Goal: Task Accomplishment & Management: Manage account settings

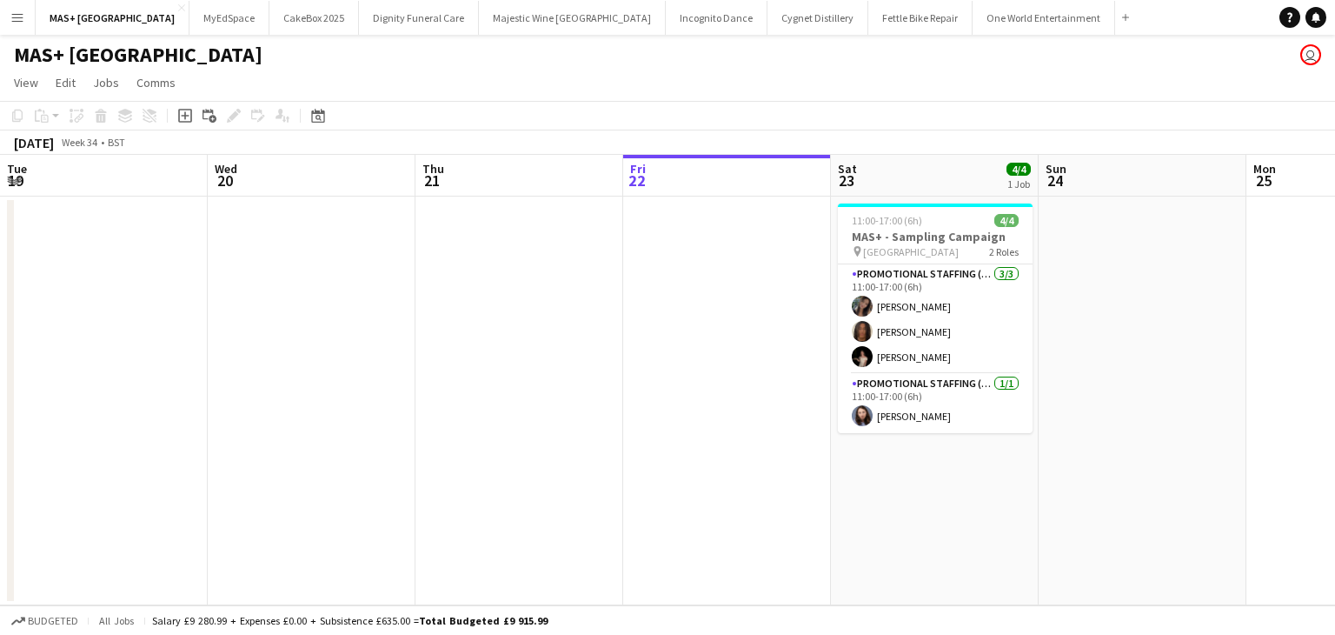
scroll to position [0, 416]
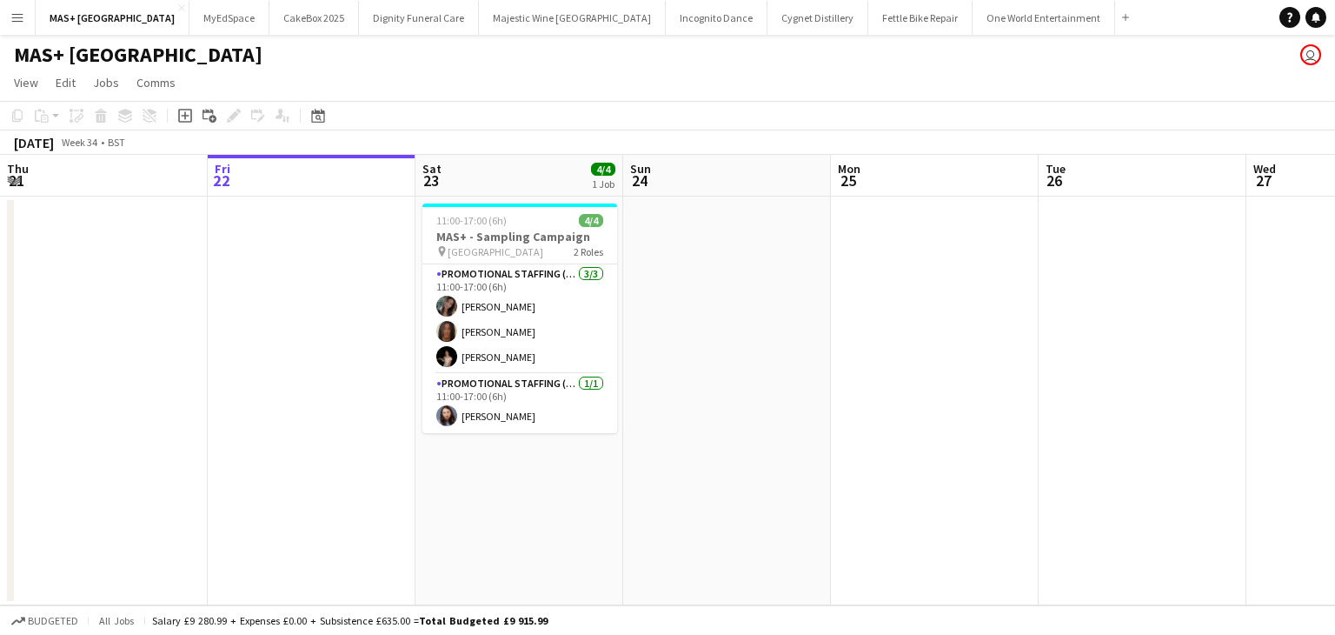
drag, startPoint x: 17, startPoint y: 20, endPoint x: 401, endPoint y: 88, distance: 389.4
click at [401, 88] on app-page-menu "View Day view expanded Day view collapsed Month view Date picker Jump to today …" at bounding box center [667, 84] width 1335 height 33
click at [10, 19] on button "Menu" at bounding box center [17, 17] width 35 height 35
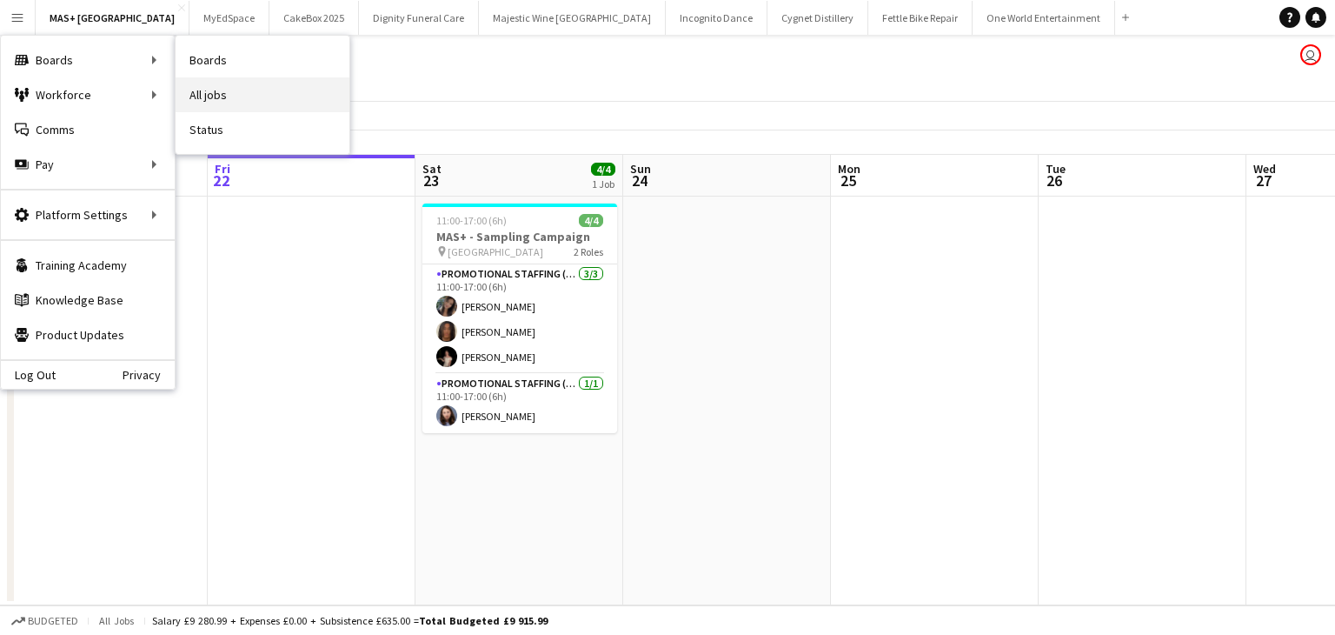
click at [235, 102] on link "All jobs" at bounding box center [263, 94] width 174 height 35
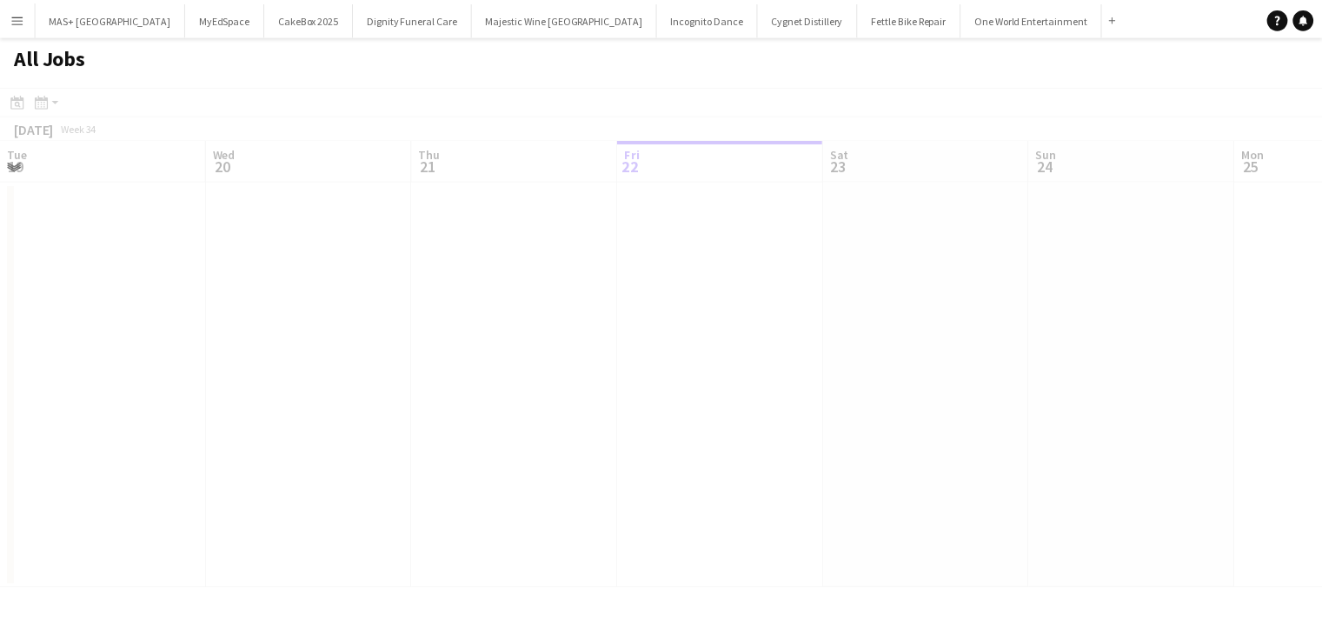
scroll to position [0, 416]
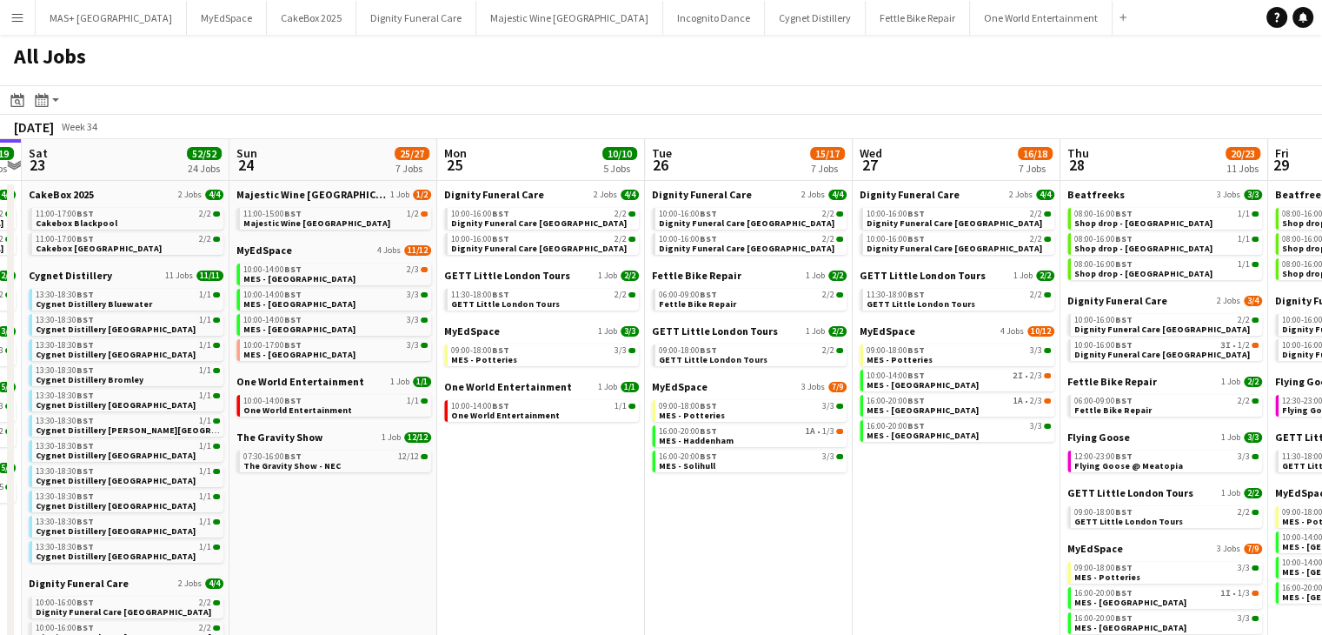
drag, startPoint x: 956, startPoint y: 531, endPoint x: 560, endPoint y: 519, distance: 396.6
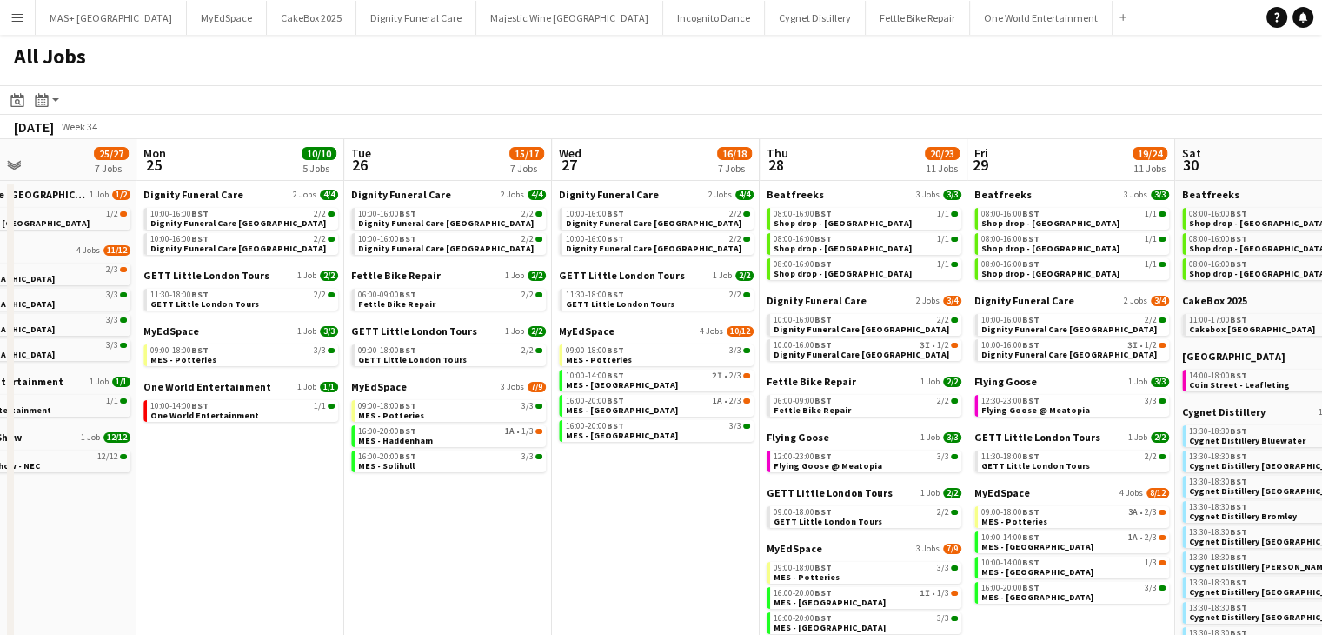
scroll to position [0, 696]
drag, startPoint x: 978, startPoint y: 470, endPoint x: 678, endPoint y: 449, distance: 300.7
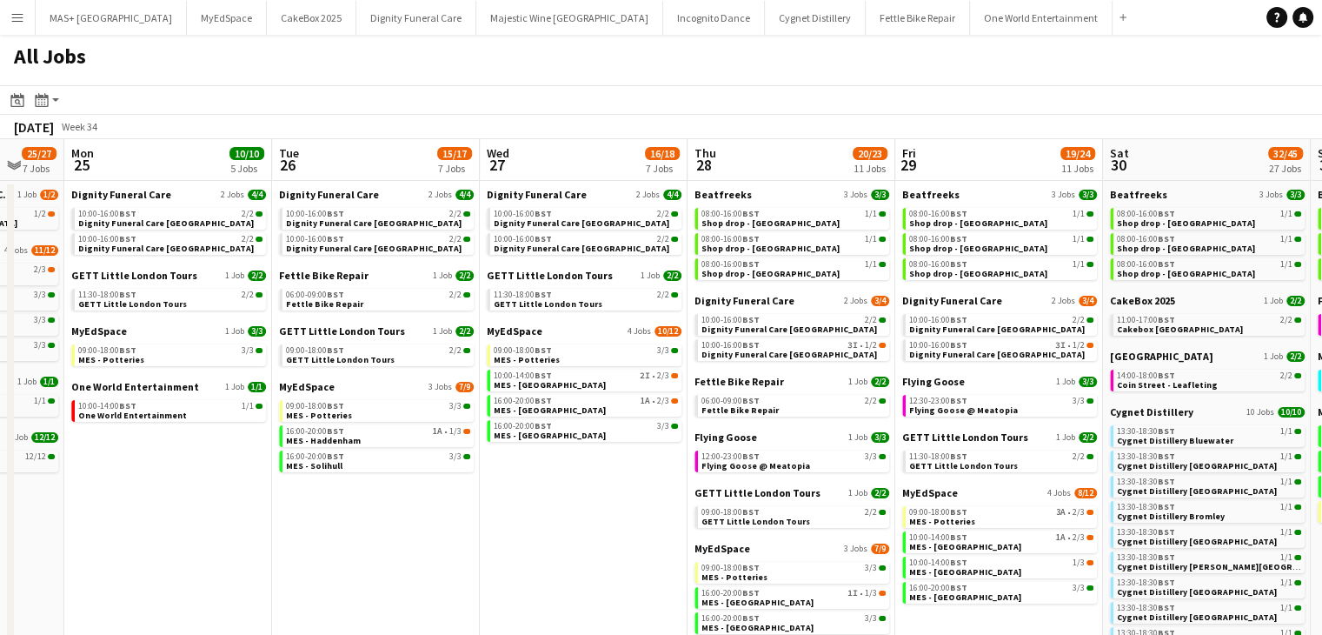
scroll to position [0, 772]
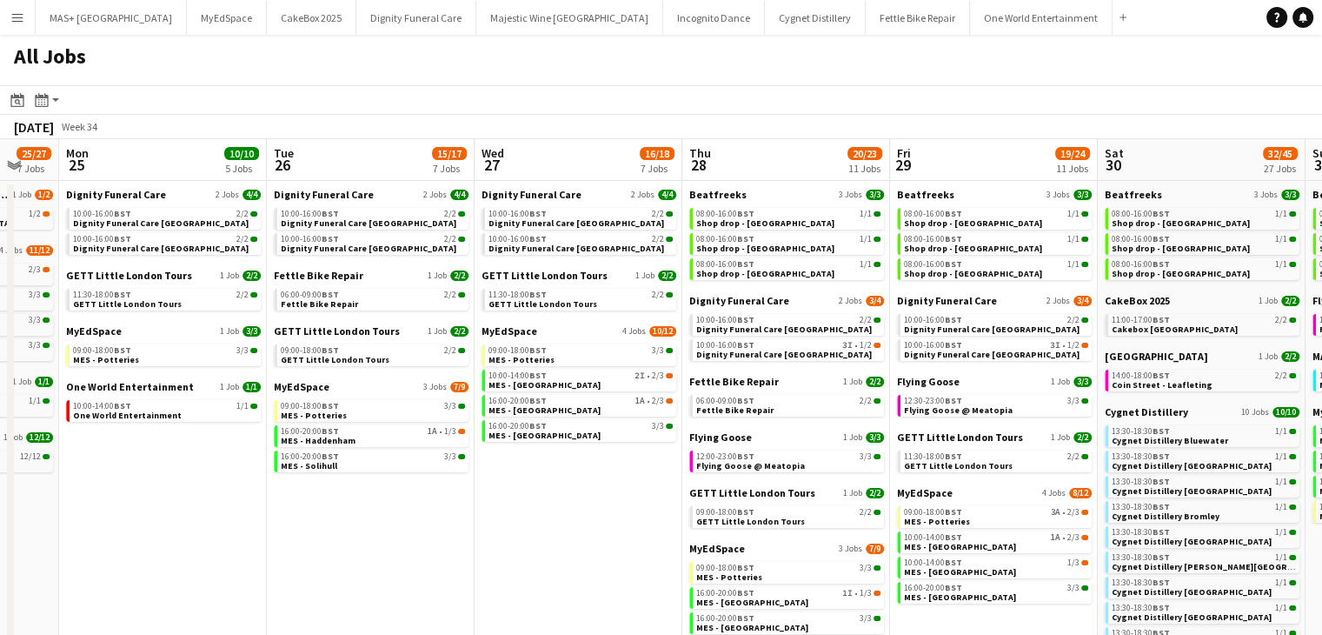
drag, startPoint x: 708, startPoint y: 509, endPoint x: 633, endPoint y: 507, distance: 74.8
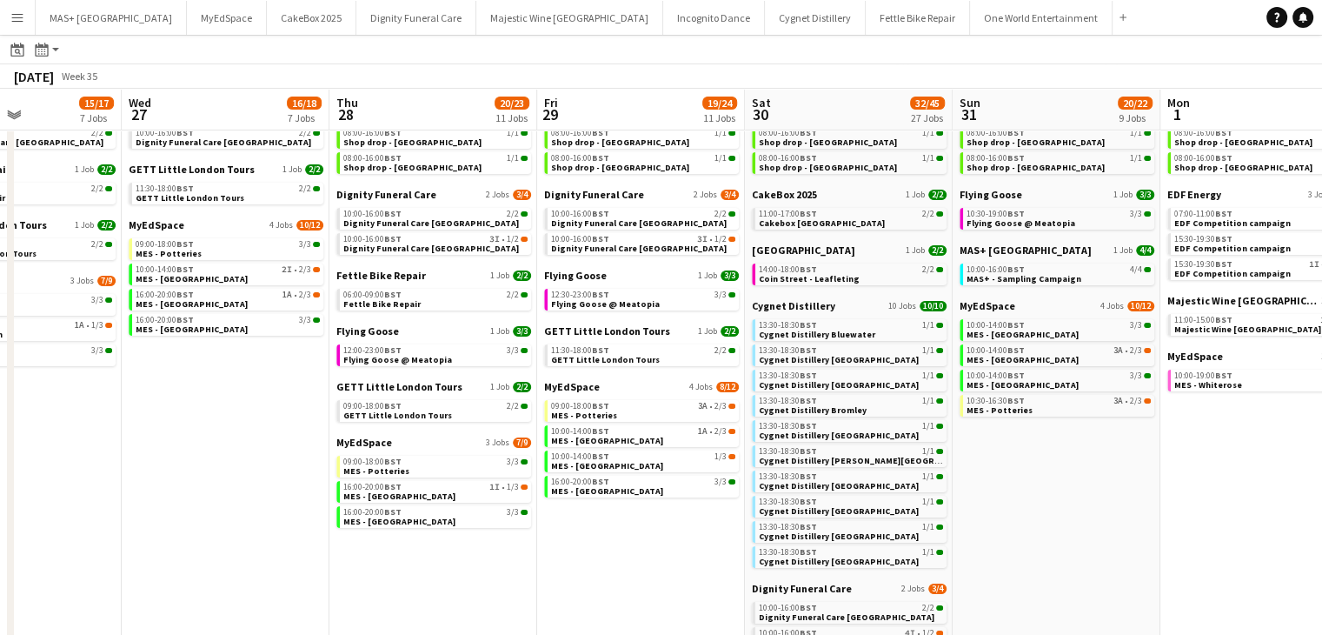
scroll to position [0, 709]
drag, startPoint x: 1033, startPoint y: 543, endPoint x: 679, endPoint y: 529, distance: 354.1
click at [679, 529] on app-calendar-viewport "Sat 23 52/52 24 Jobs Sun 24 25/27 7 Jobs Mon 25 10/10 5 Jobs Tue 26 15/17 7 Job…" at bounding box center [661, 575] width 1322 height 1189
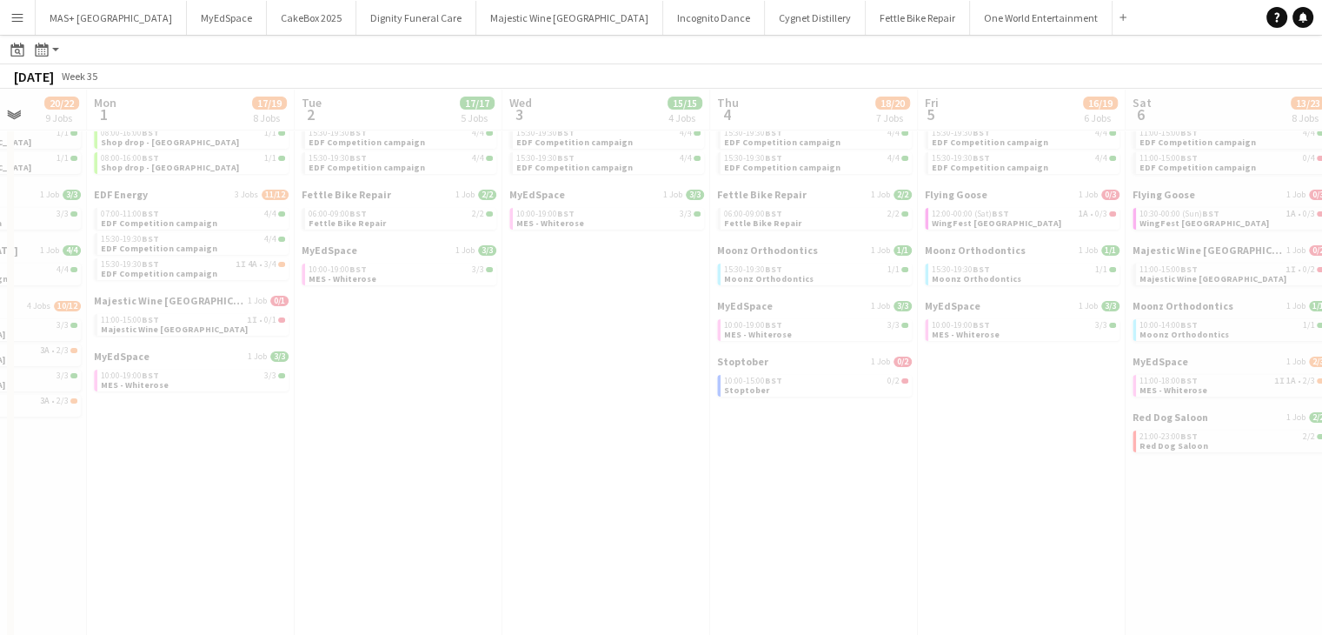
scroll to position [0, 529]
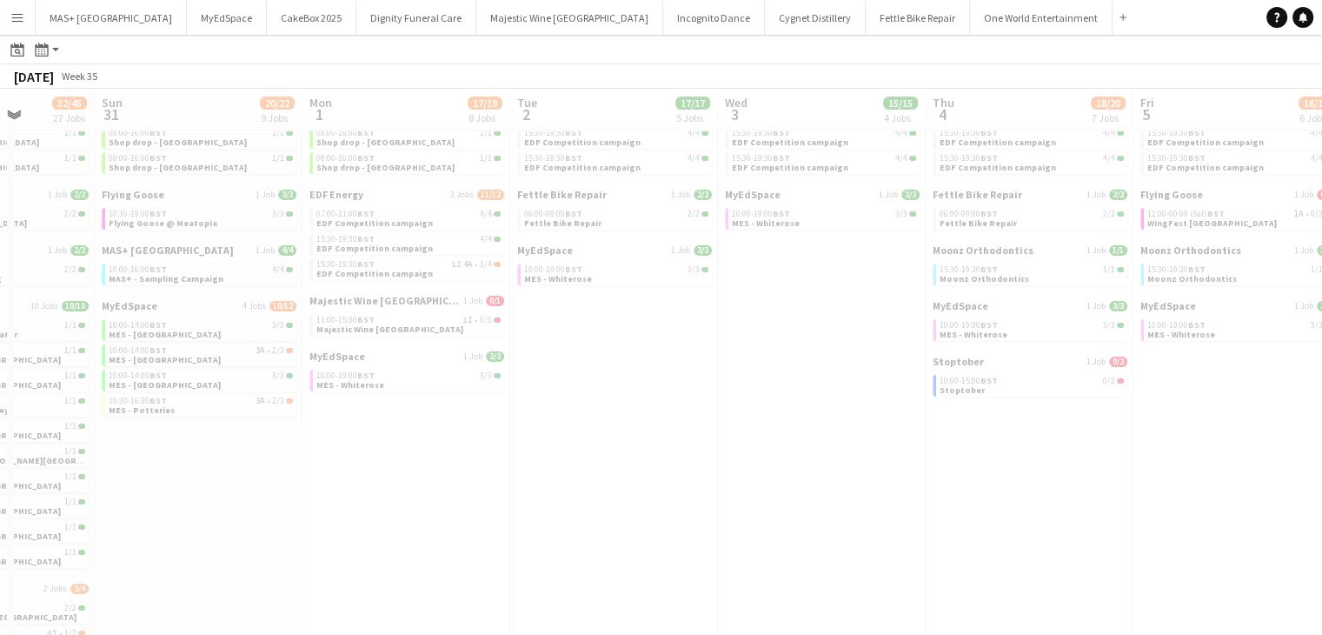
drag, startPoint x: 1205, startPoint y: 542, endPoint x: 0, endPoint y: 313, distance: 1226.5
click at [0, 313] on app-calendar-viewport "Thu 28 20/23 11 Jobs Fri 29 19/24 11 Jobs Sat 30 32/45 27 Jobs Sun 31 20/22 9 J…" at bounding box center [661, 575] width 1322 height 1189
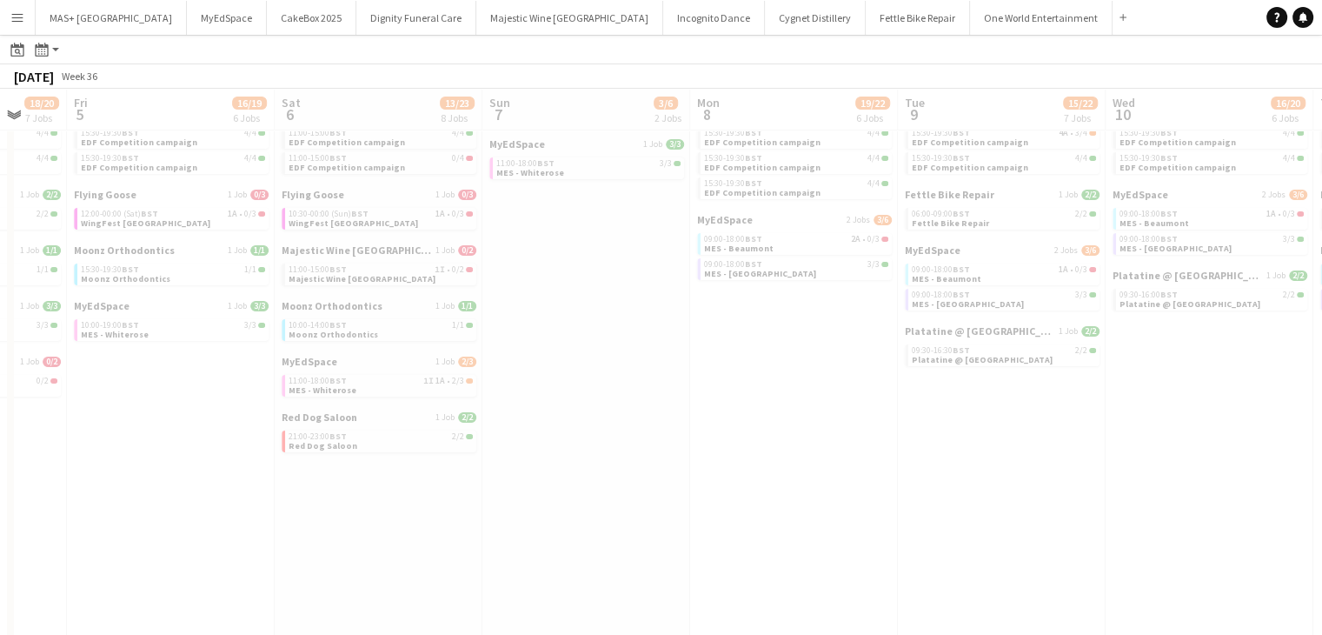
scroll to position [0, 483]
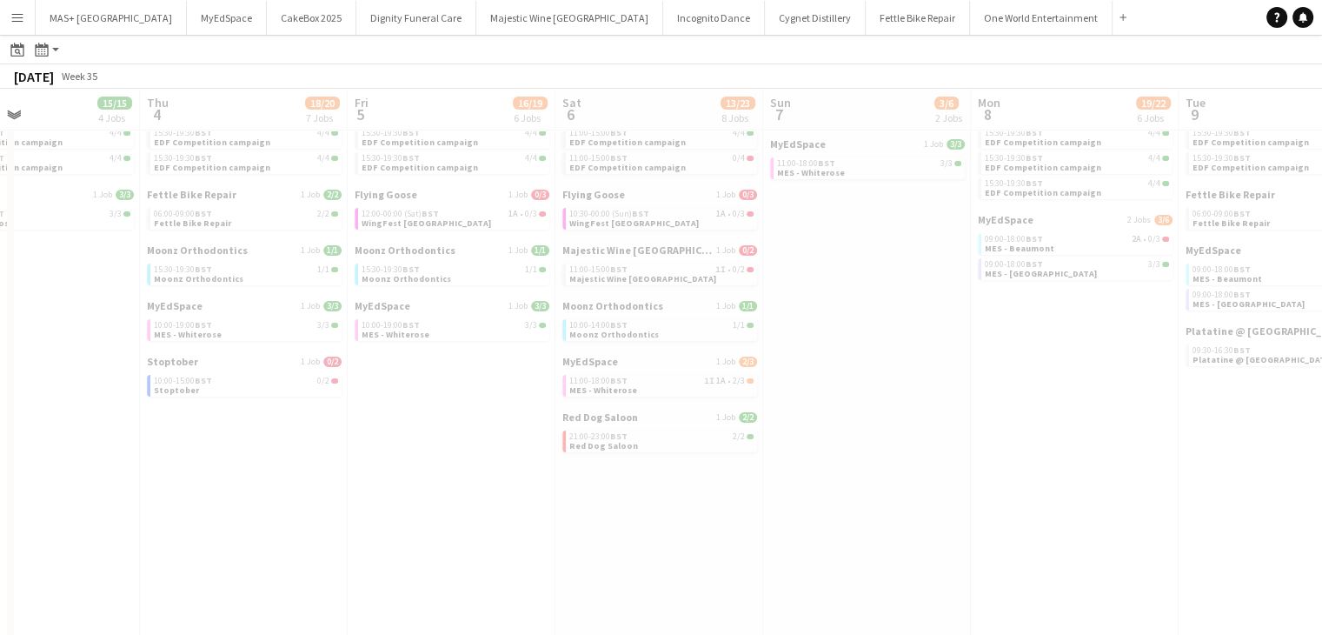
drag, startPoint x: 1228, startPoint y: 450, endPoint x: 219, endPoint y: 279, distance: 1023.8
click at [219, 279] on app-calendar-viewport "Mon 1 17/19 8 Jobs Tue 2 17/17 5 Jobs Wed 3 15/15 4 Jobs Thu 4 18/20 7 Jobs Fri…" at bounding box center [661, 575] width 1322 height 1189
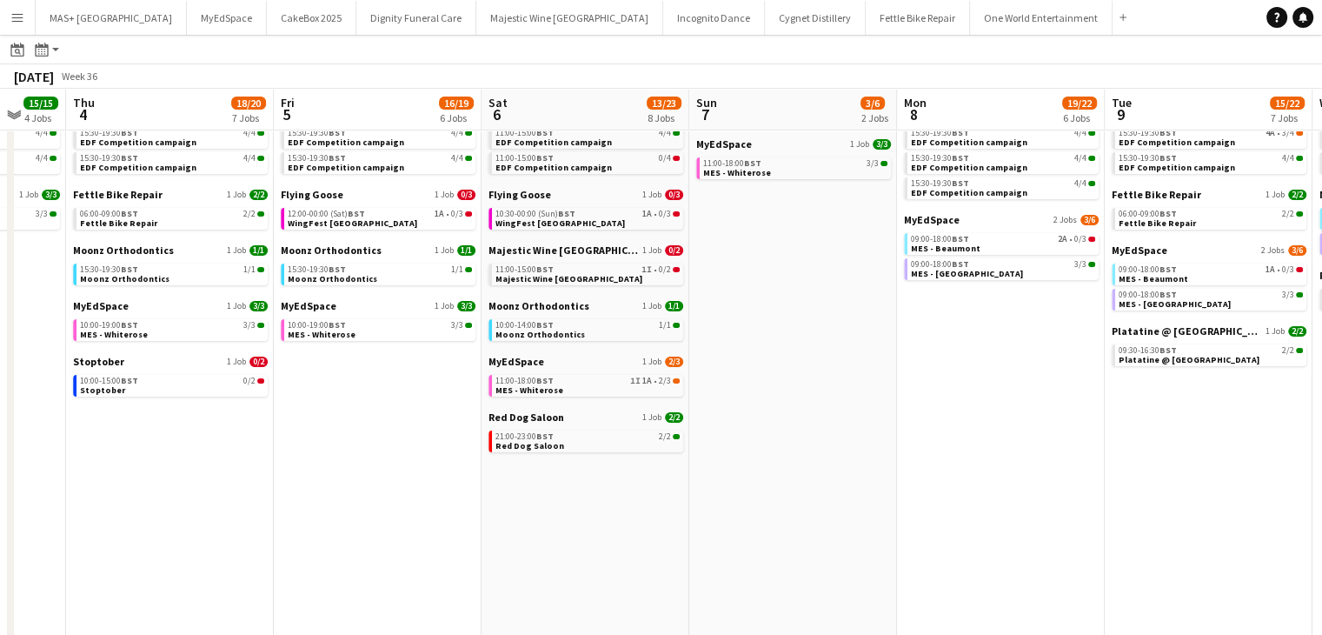
scroll to position [0, 448]
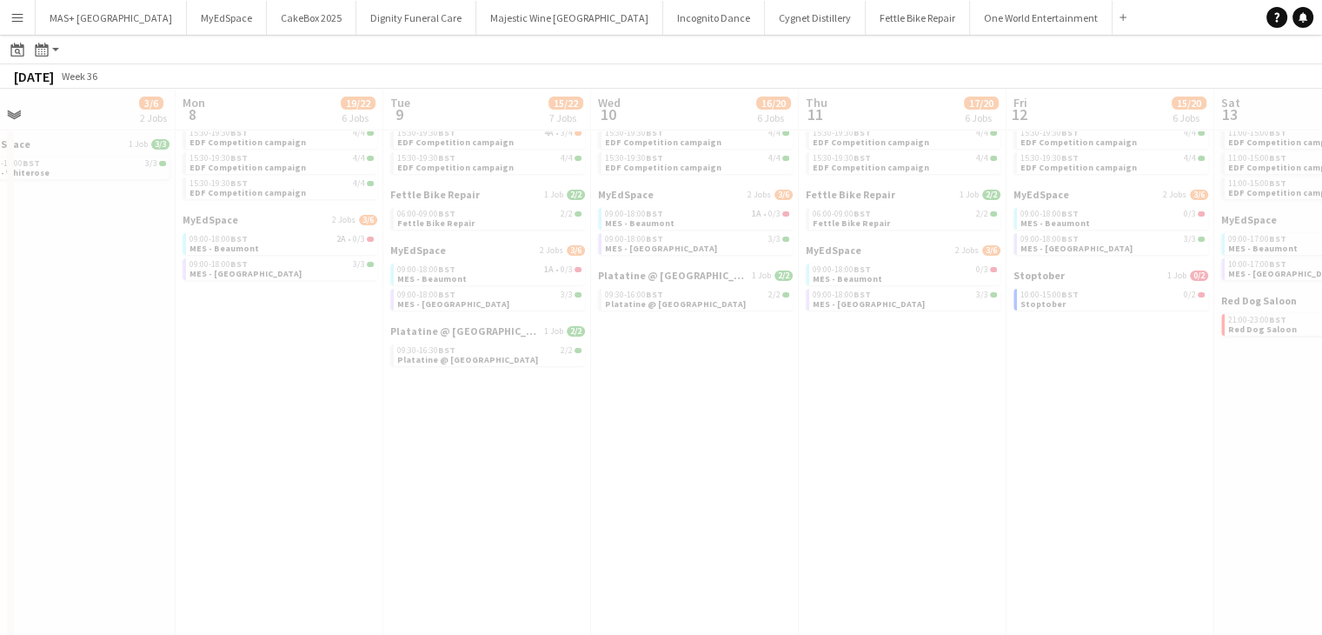
drag, startPoint x: 1012, startPoint y: 358, endPoint x: 0, endPoint y: 133, distance: 1036.8
click at [0, 133] on app-all-jobs "All Jobs Date picker AUG 2025 AUG 2025 Monday M Tuesday T Wednesday W Thursday …" at bounding box center [661, 549] width 1322 height 1239
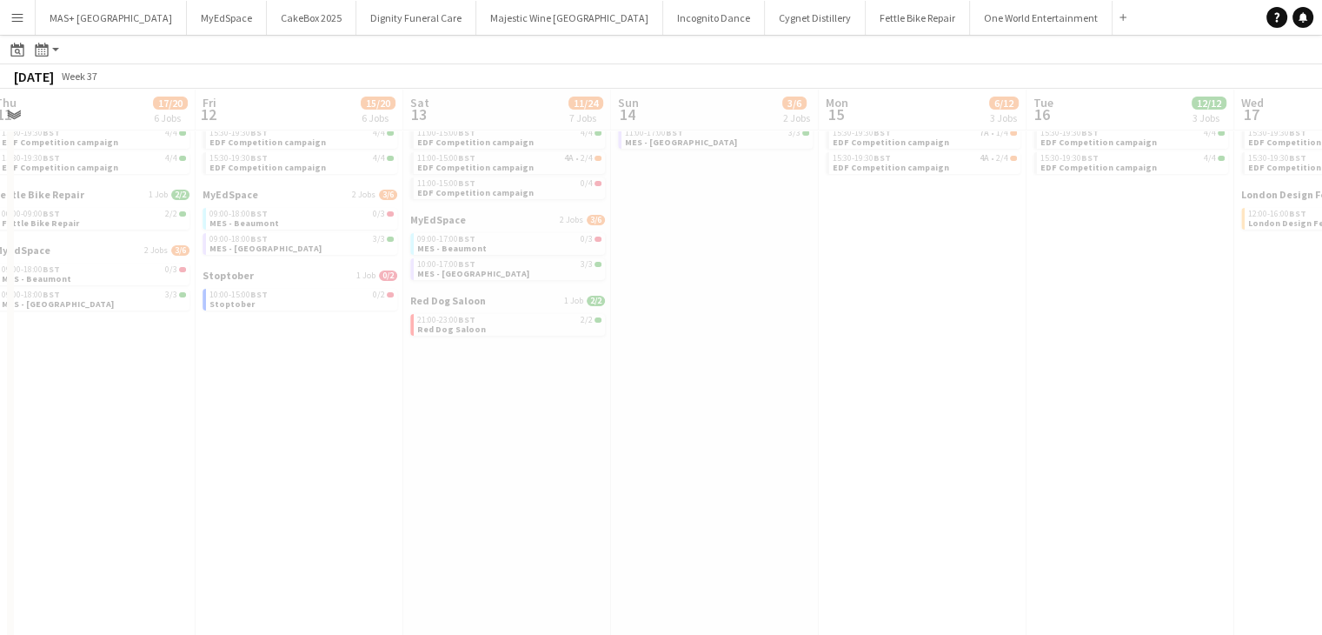
drag, startPoint x: 1266, startPoint y: 429, endPoint x: 254, endPoint y: 267, distance: 1024.8
click at [254, 267] on app-calendar-viewport "Tue 9 15/22 7 Jobs Wed 10 16/20 6 Jobs Thu 11 17/20 6 Jobs Fri 12 15/20 6 Jobs …" at bounding box center [661, 575] width 1322 height 1189
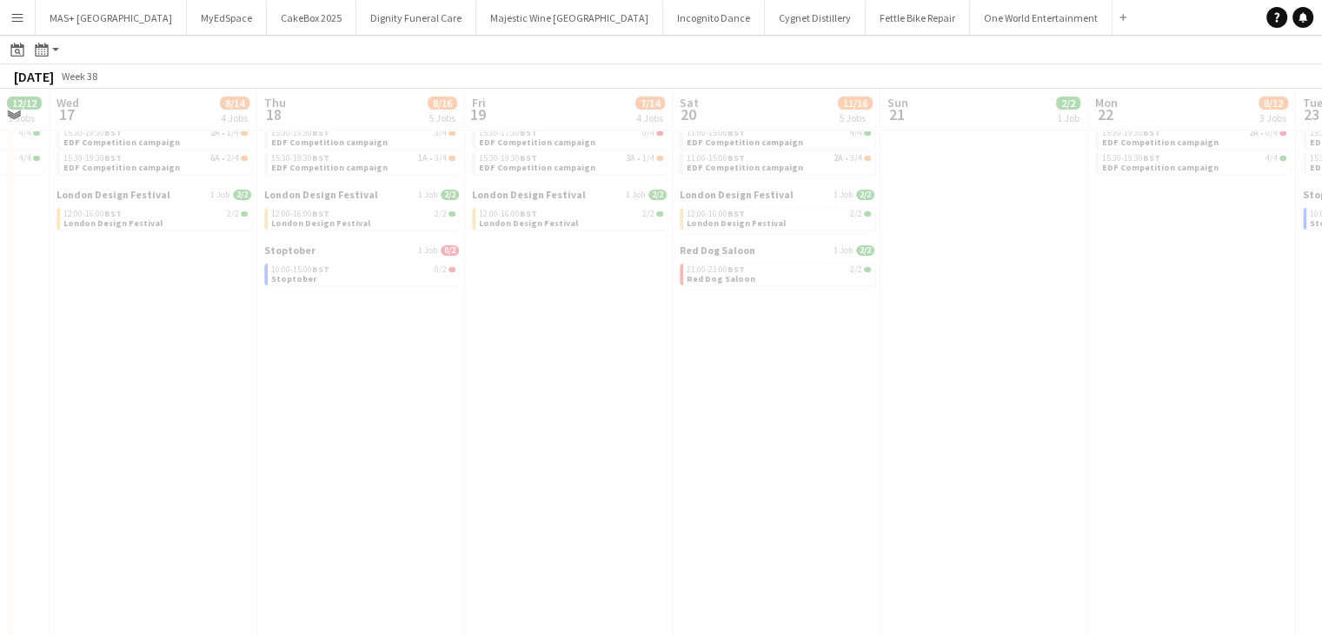
drag, startPoint x: 1065, startPoint y: 374, endPoint x: 1, endPoint y: 175, distance: 1082.6
click at [1, 175] on app-calendar-viewport "Sun 14 3/6 2 Jobs Mon 15 6/12 3 Jobs Tue 16 12/12 3 Jobs Wed 17 8/14 4 Jobs Thu…" at bounding box center [661, 575] width 1322 height 1189
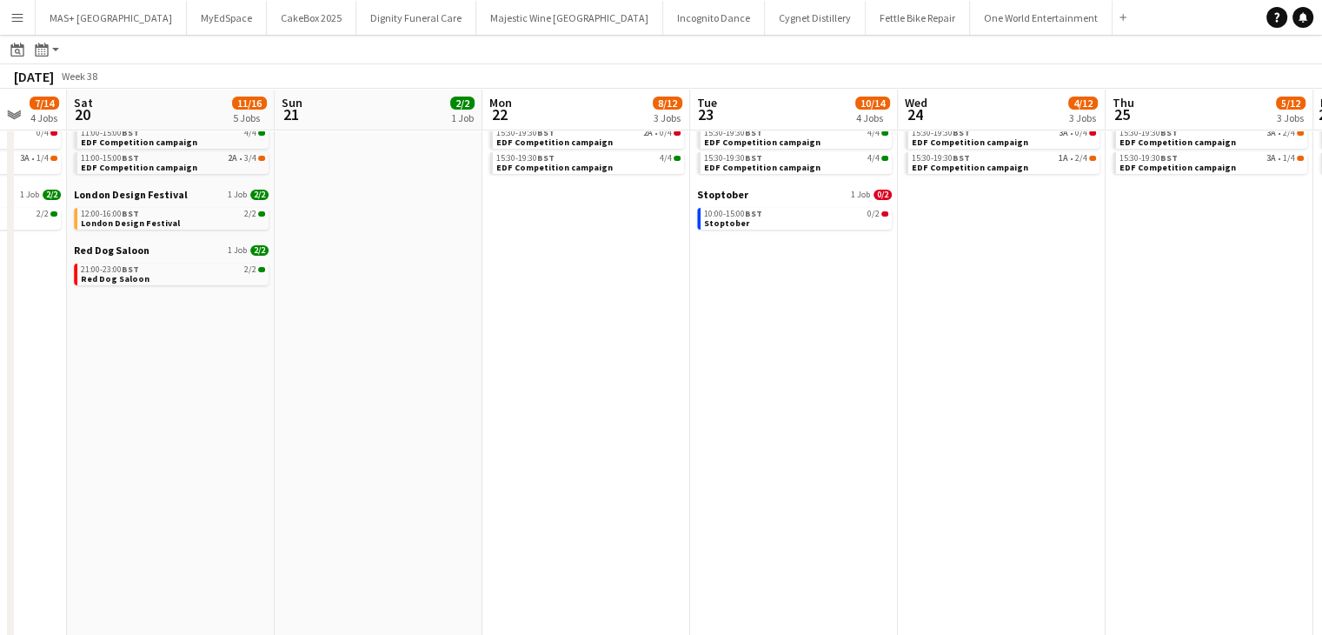
scroll to position [0, 556]
click at [183, 276] on app-all-jobs "All Jobs Date picker AUG 2025 AUG 2025 Monday M Tuesday T Wednesday W Thursday …" at bounding box center [661, 549] width 1322 height 1239
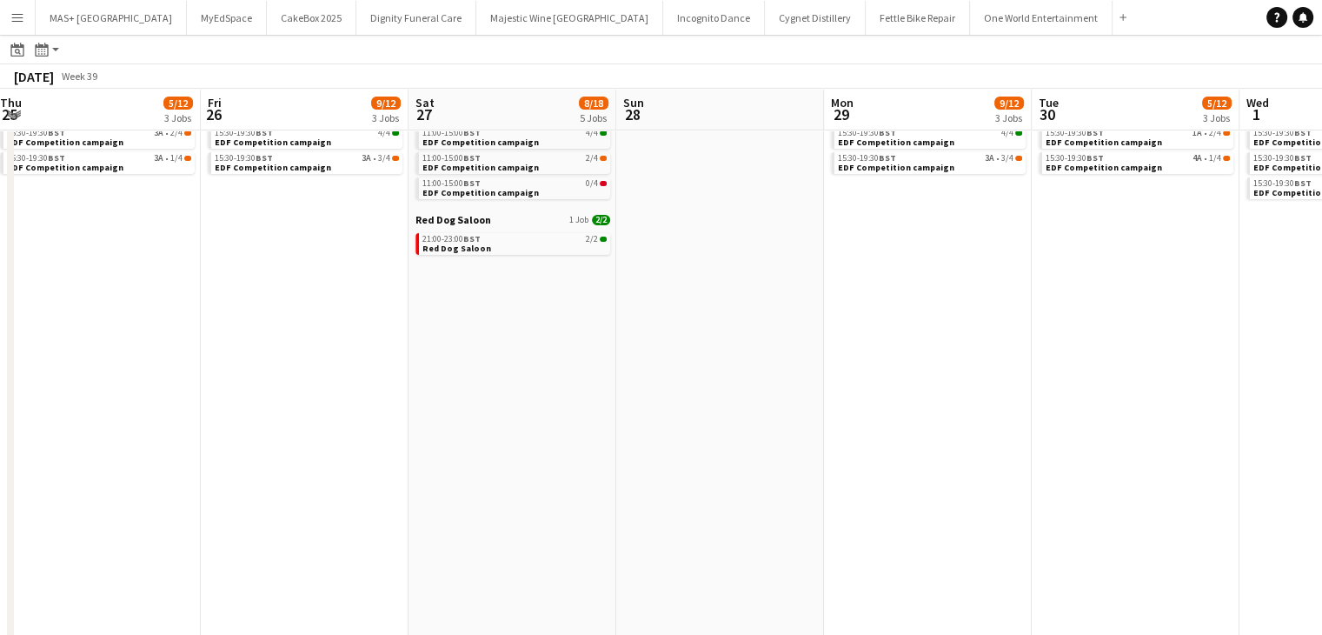
scroll to position [0, 756]
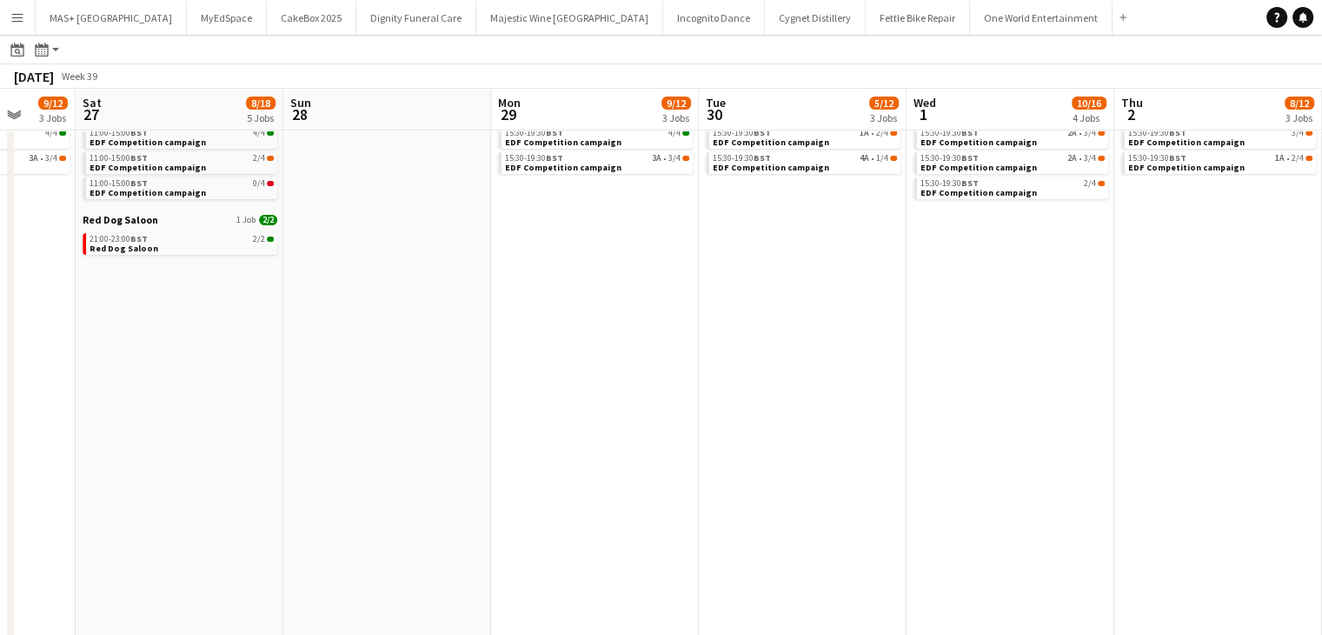
drag, startPoint x: 1202, startPoint y: 350, endPoint x: 170, endPoint y: 224, distance: 1038.8
click at [170, 224] on app-calendar-viewport "Tue 23 10/14 4 Jobs Wed 24 4/12 3 Jobs Thu 25 5/12 3 Jobs Fri 26 9/12 3 Jobs Sa…" at bounding box center [661, 575] width 1322 height 1189
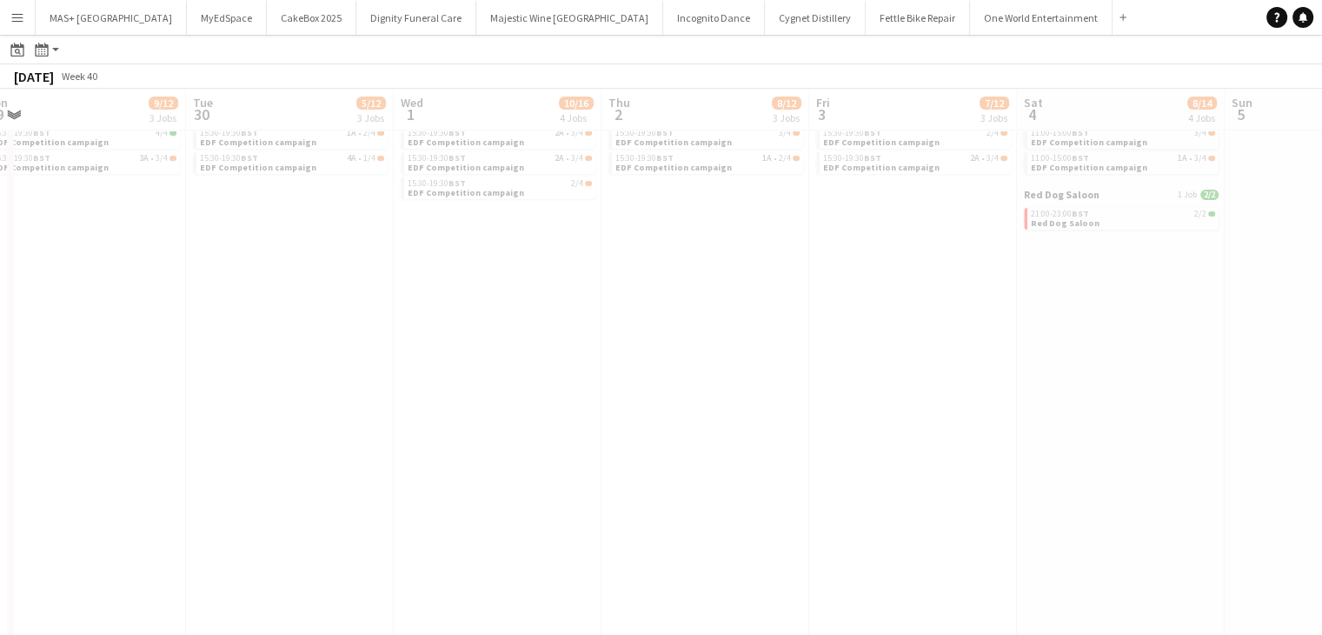
drag, startPoint x: 1274, startPoint y: 399, endPoint x: 330, endPoint y: 367, distance: 943.9
click at [330, 367] on app-calendar-viewport "Sat 27 8/18 5 Jobs Sun 28 Mon 29 9/12 3 Jobs Tue 30 5/12 3 Jobs Wed 1 10/16 4 J…" at bounding box center [661, 575] width 1322 height 1189
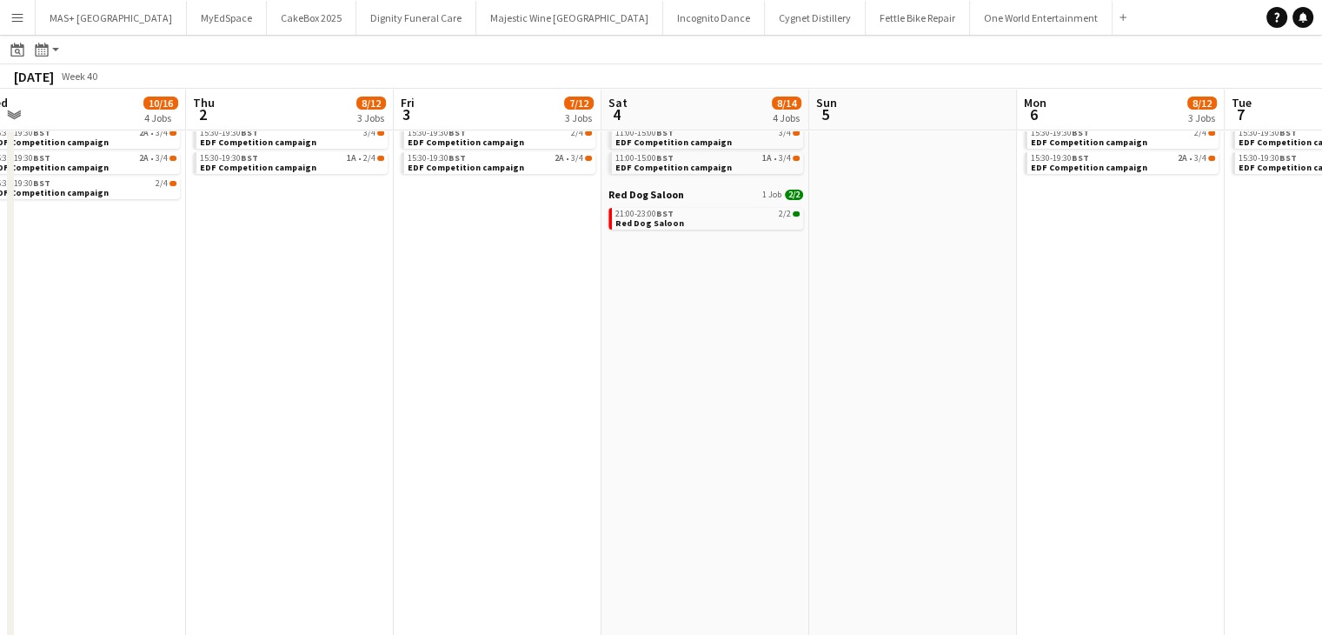
scroll to position [0, 452]
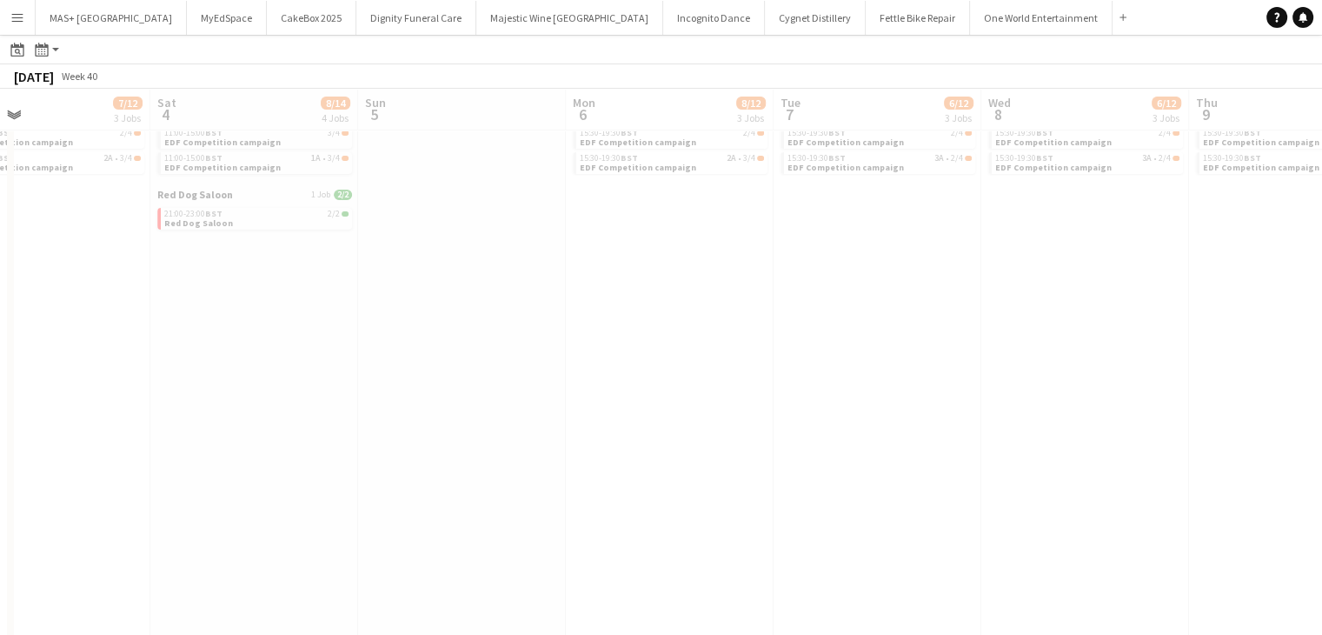
drag, startPoint x: 1104, startPoint y: 366, endPoint x: 270, endPoint y: 325, distance: 834.8
click at [270, 325] on app-calendar-viewport "Wed 1 10/16 4 Jobs Thu 2 8/12 3 Jobs Fri 3 7/12 3 Jobs Sat 4 8/14 4 Jobs Sun 5 …" at bounding box center [661, 575] width 1322 height 1189
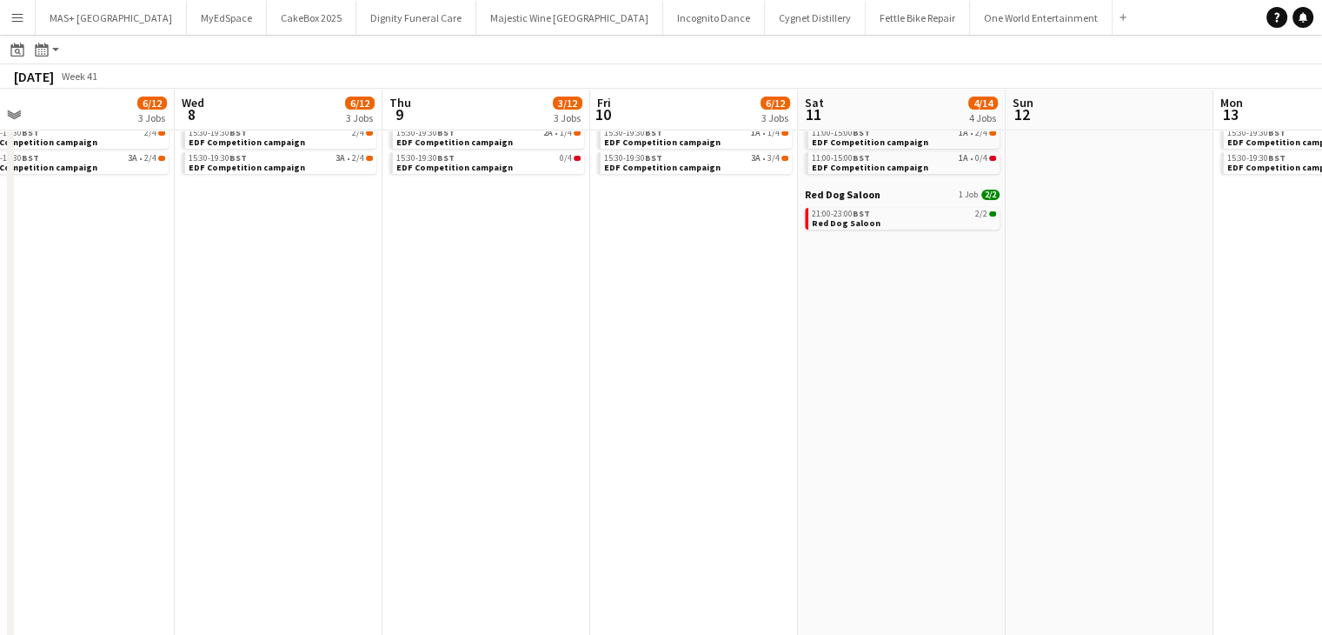
drag, startPoint x: 1198, startPoint y: 327, endPoint x: 478, endPoint y: 286, distance: 721.0
click at [478, 286] on app-calendar-viewport "Sun 5 Mon 6 8/12 3 Jobs Tue 7 6/12 3 Jobs Wed 8 6/12 3 Jobs Thu 9 3/12 3 Jobs F…" at bounding box center [661, 575] width 1322 height 1189
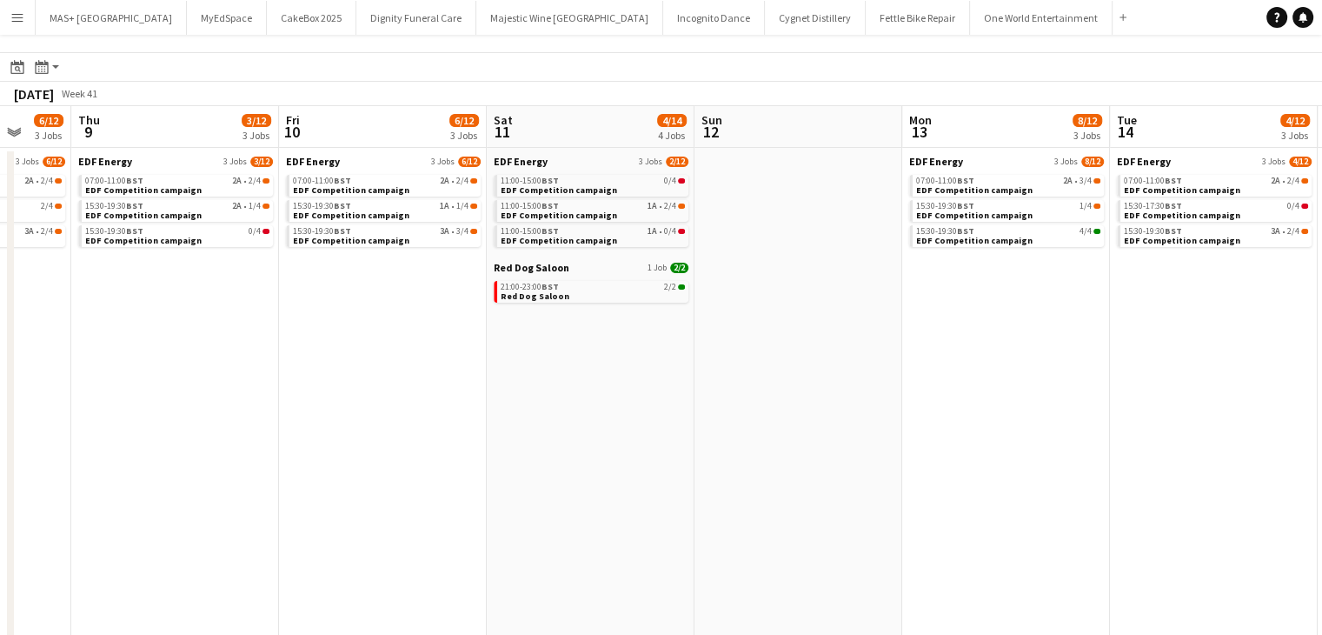
scroll to position [24, 0]
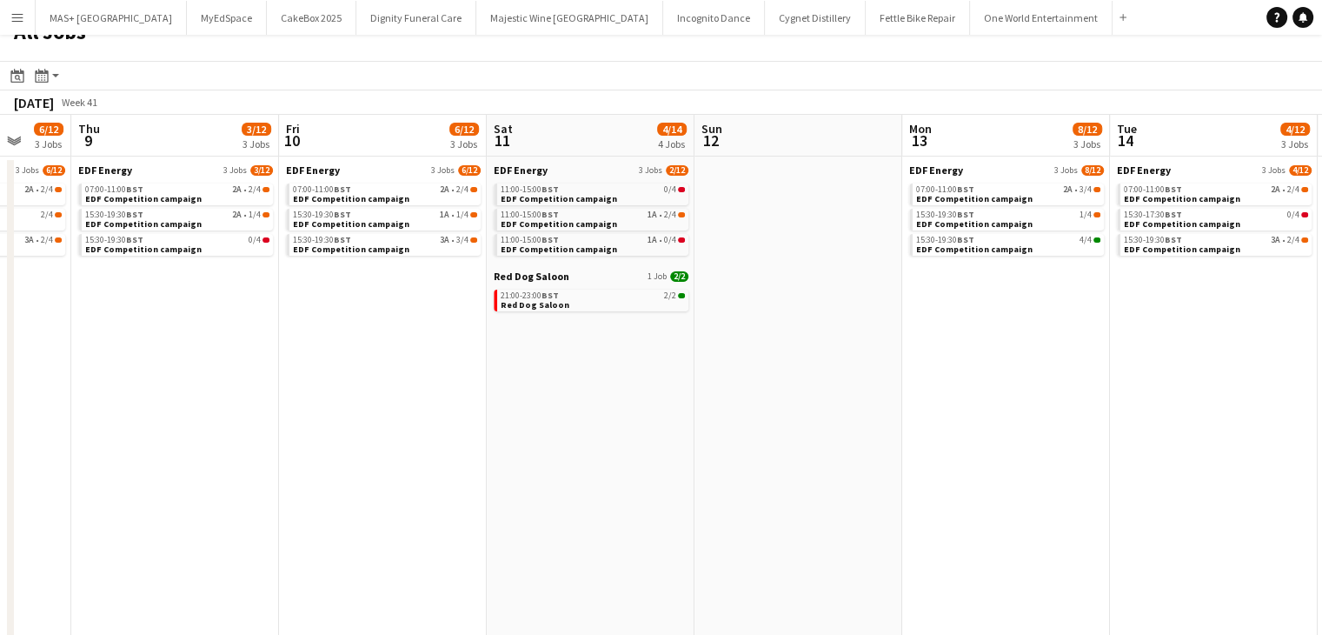
click at [5, 8] on button "Menu" at bounding box center [17, 17] width 35 height 35
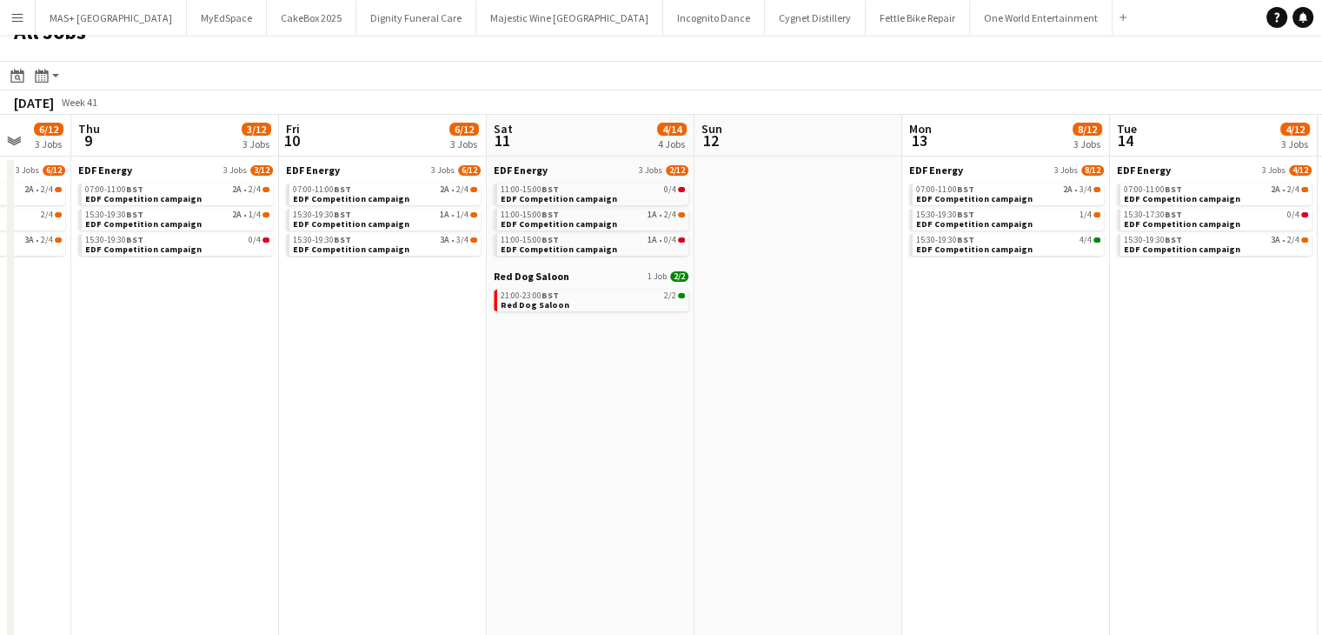
drag, startPoint x: 310, startPoint y: 412, endPoint x: 1019, endPoint y: 476, distance: 712.4
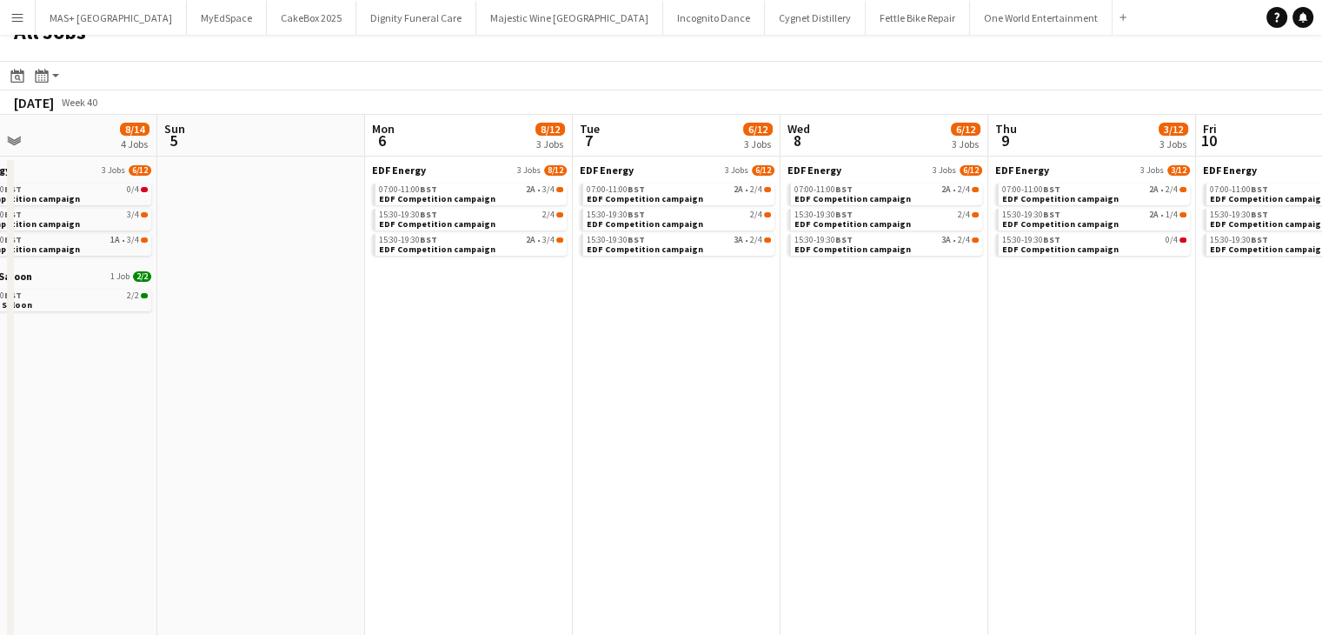
scroll to position [0, 466]
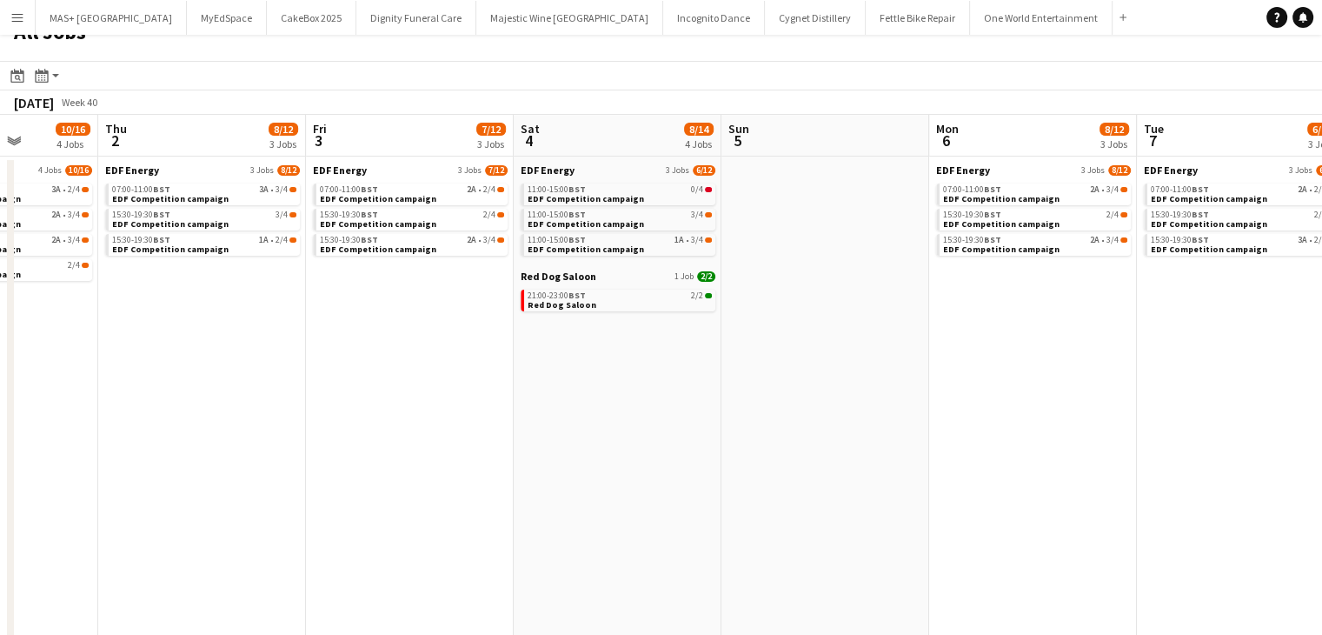
drag, startPoint x: 525, startPoint y: 509, endPoint x: 1271, endPoint y: 470, distance: 746.9
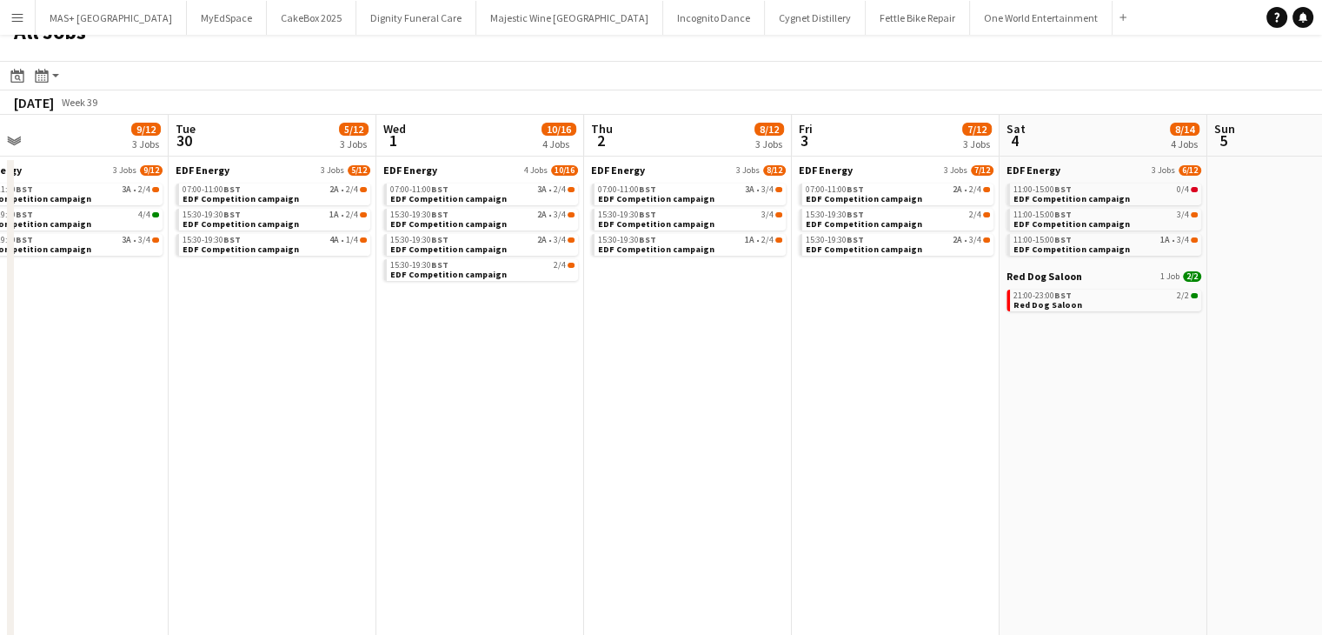
scroll to position [0, 486]
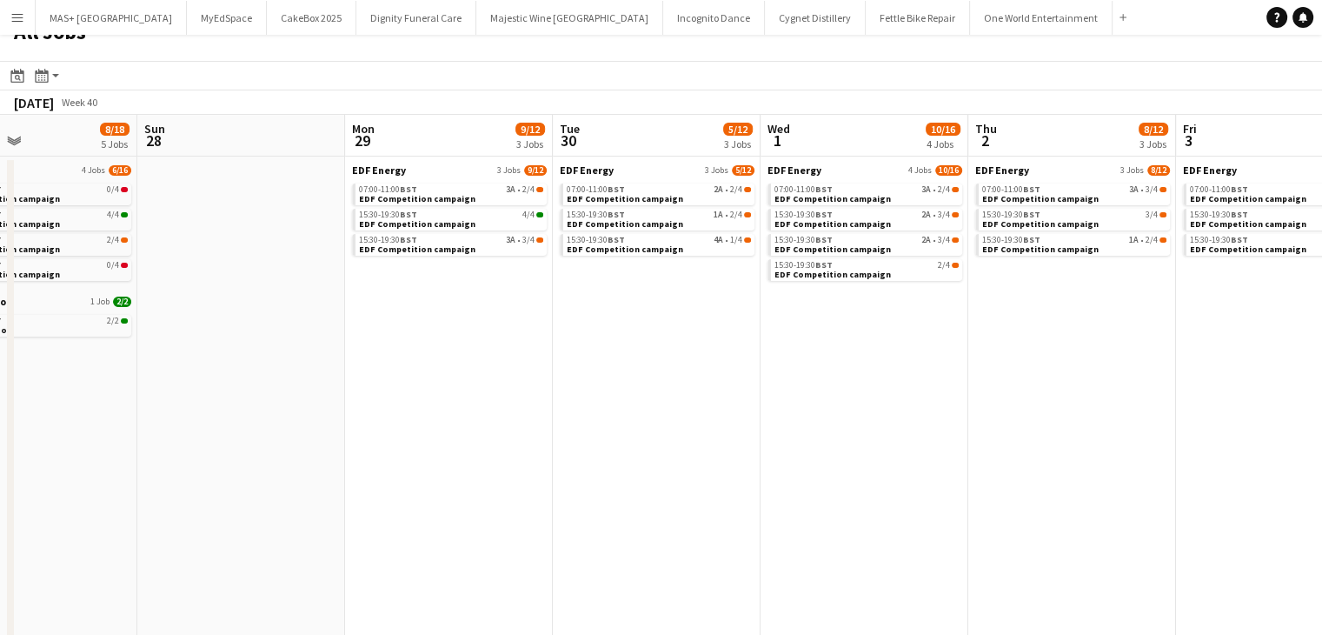
drag, startPoint x: 771, startPoint y: 433, endPoint x: 1295, endPoint y: 460, distance: 525.0
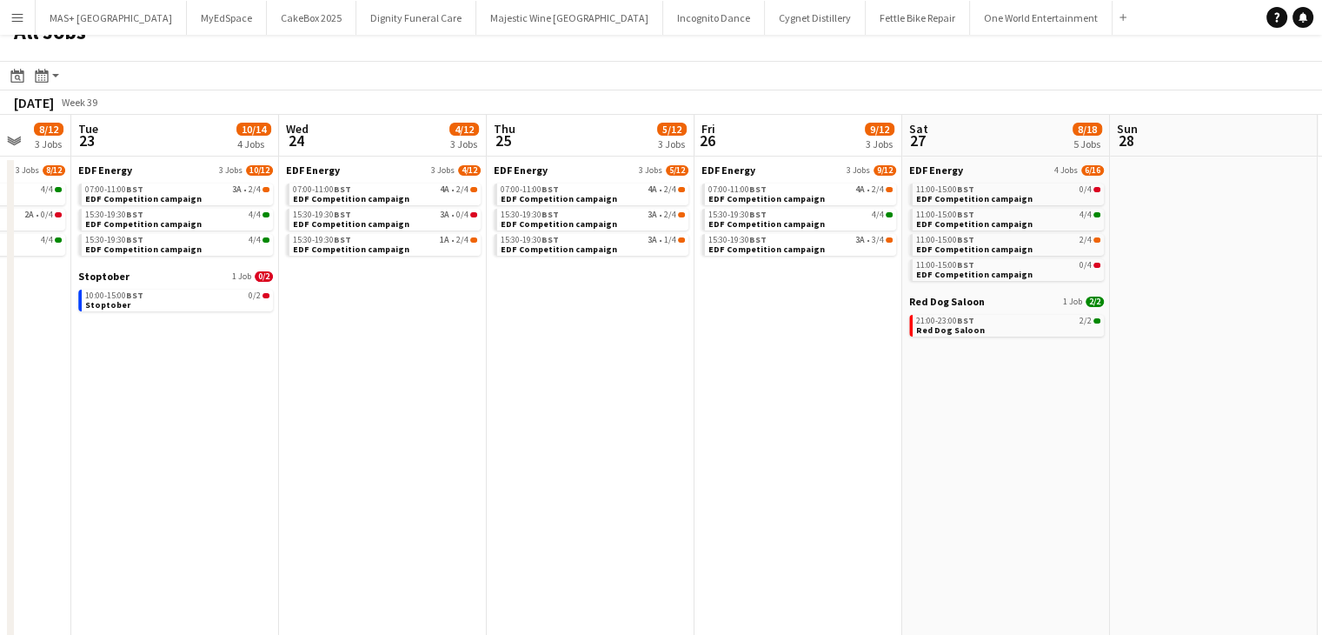
scroll to position [0, 453]
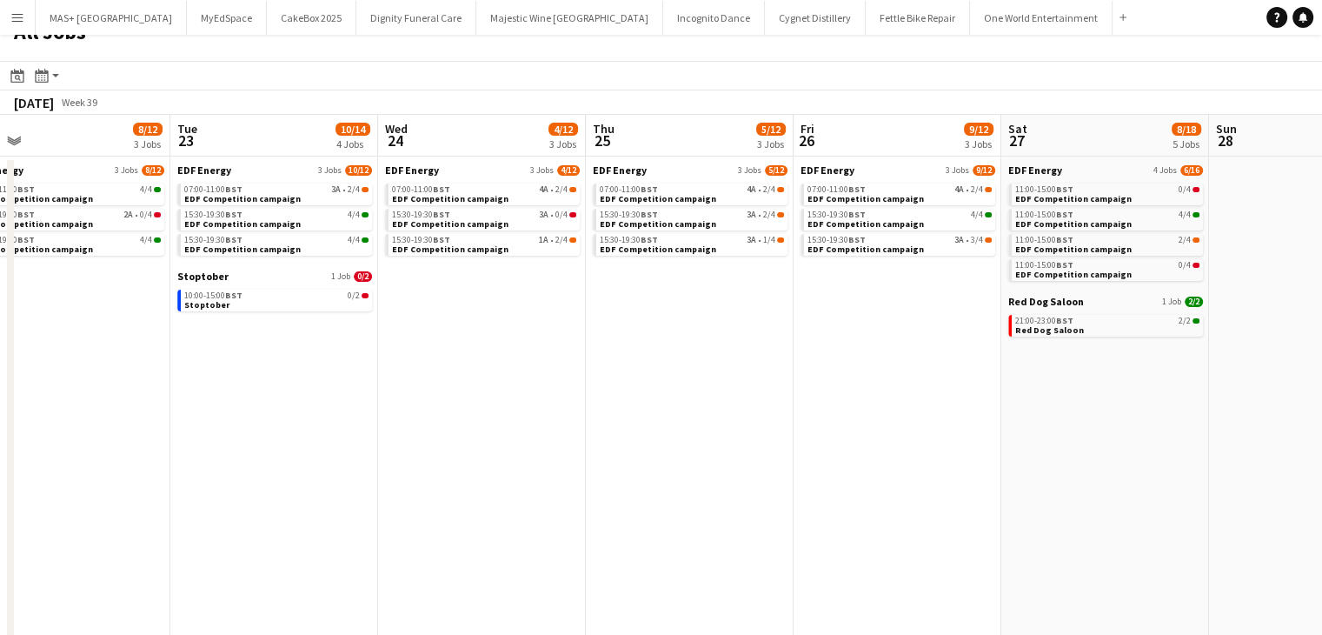
drag, startPoint x: 199, startPoint y: 488, endPoint x: 1271, endPoint y: 542, distance: 1073.4
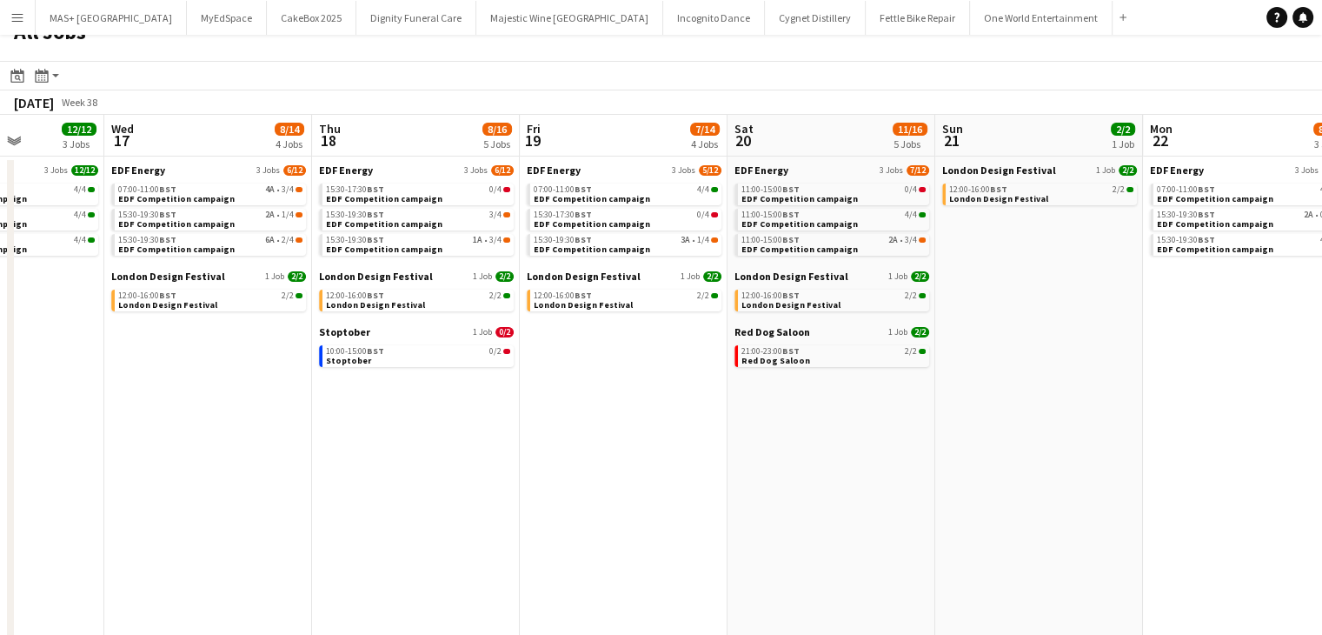
scroll to position [0, 498]
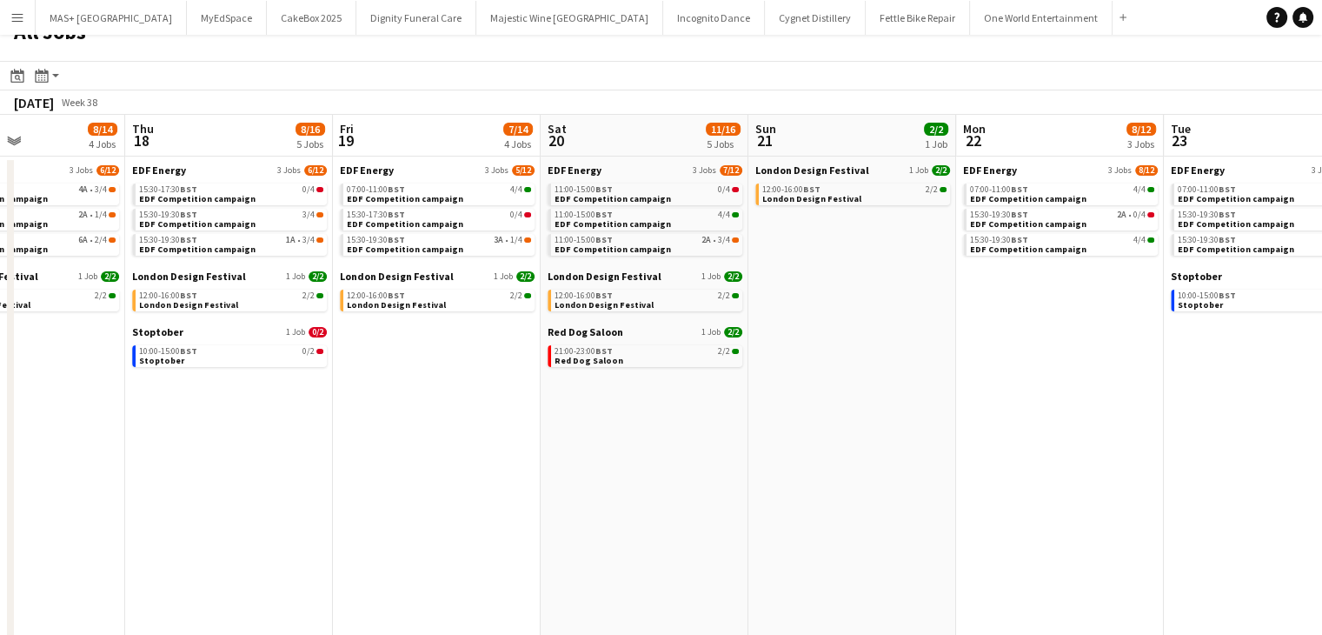
drag, startPoint x: 195, startPoint y: 380, endPoint x: 1189, endPoint y: 422, distance: 994.6
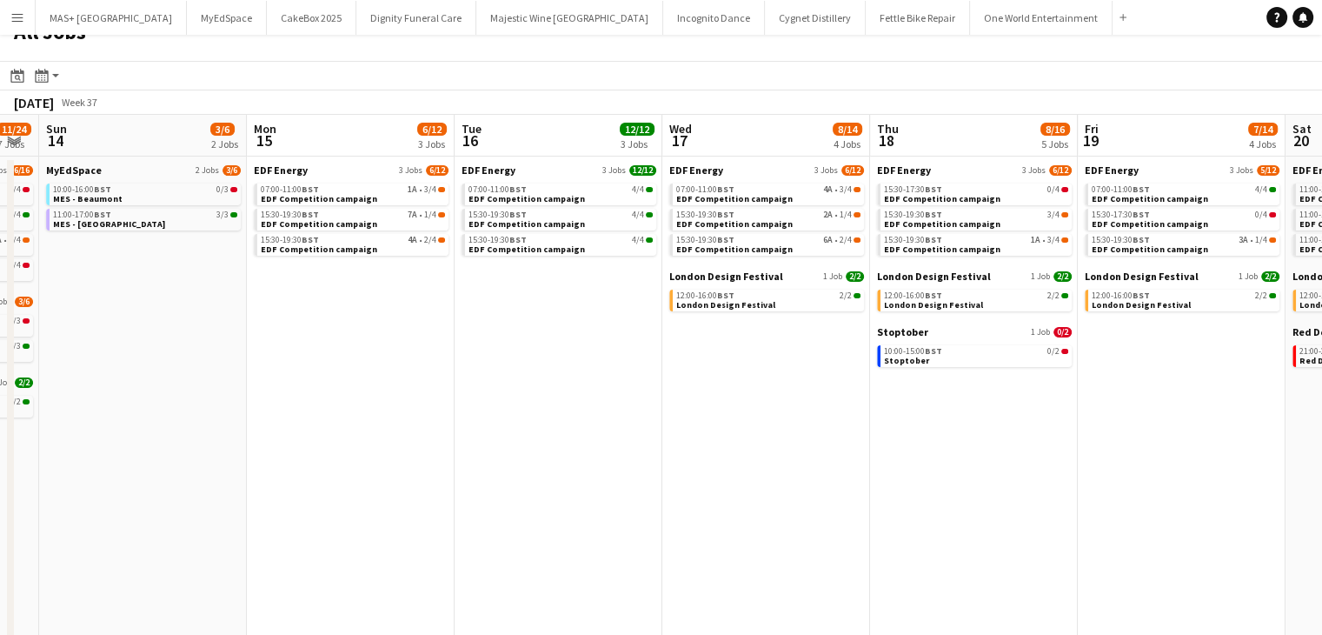
scroll to position [0, 372]
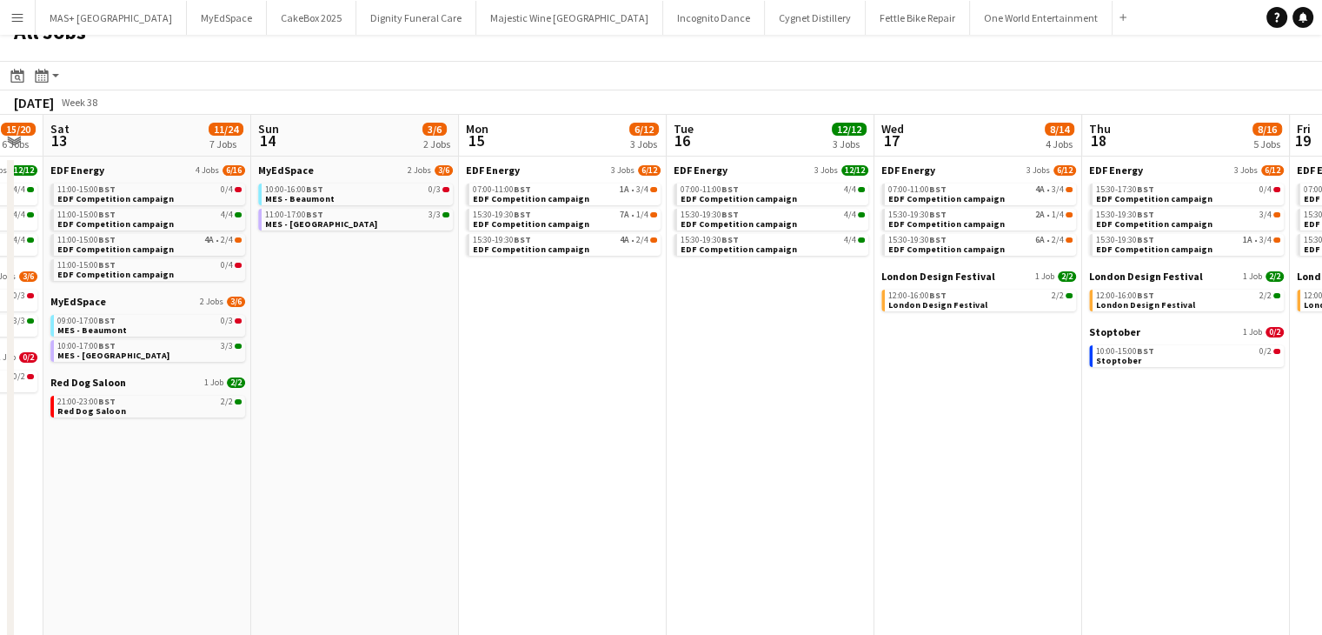
drag, startPoint x: 90, startPoint y: 408, endPoint x: 1048, endPoint y: 463, distance: 958.9
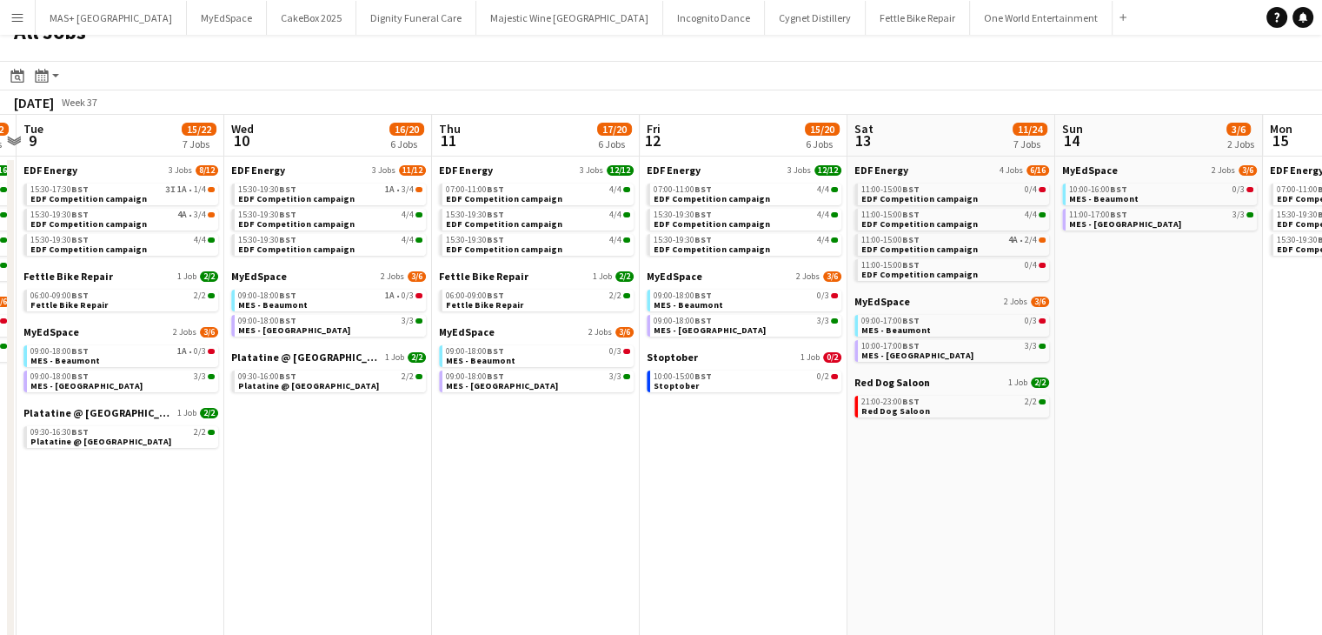
drag, startPoint x: 132, startPoint y: 459, endPoint x: 937, endPoint y: 456, distance: 805.1
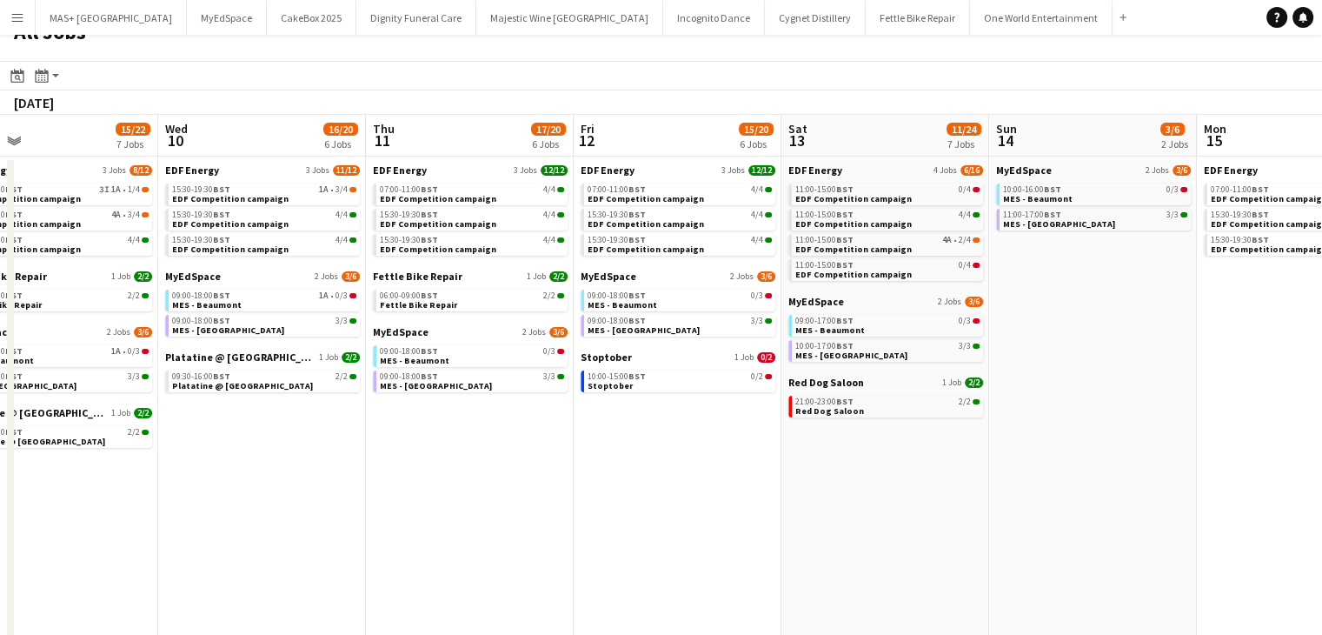
drag, startPoint x: 449, startPoint y: 516, endPoint x: 1210, endPoint y: 501, distance: 761.8
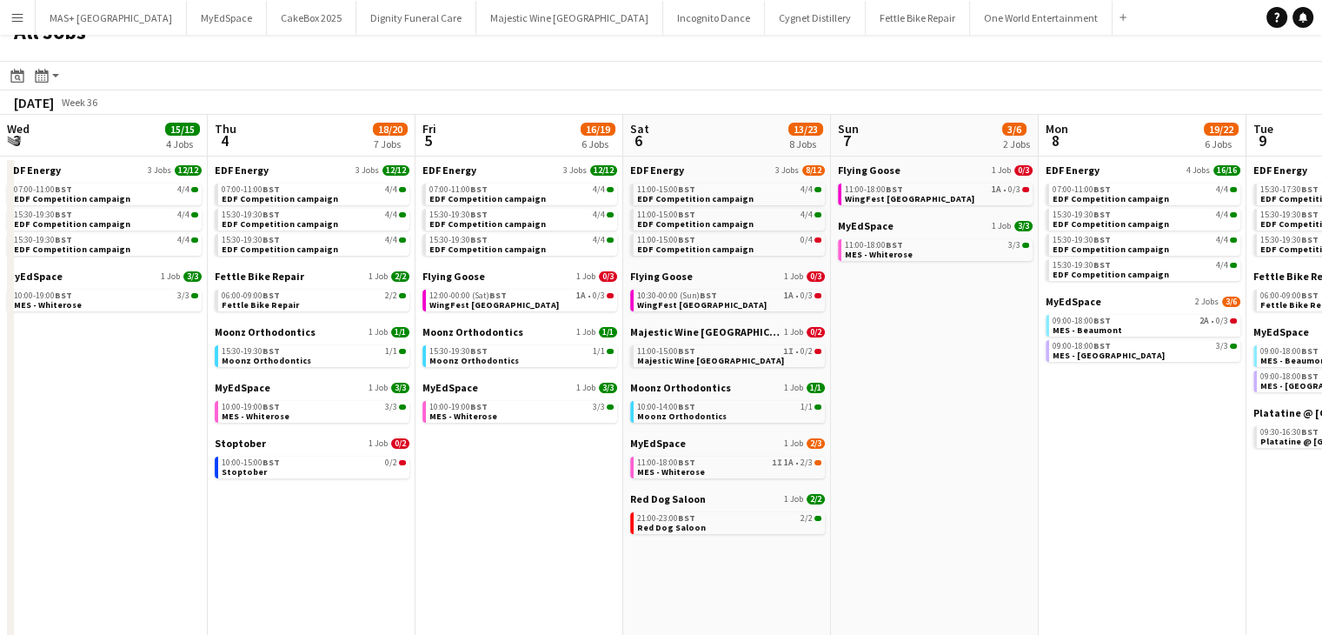
scroll to position [0, 523]
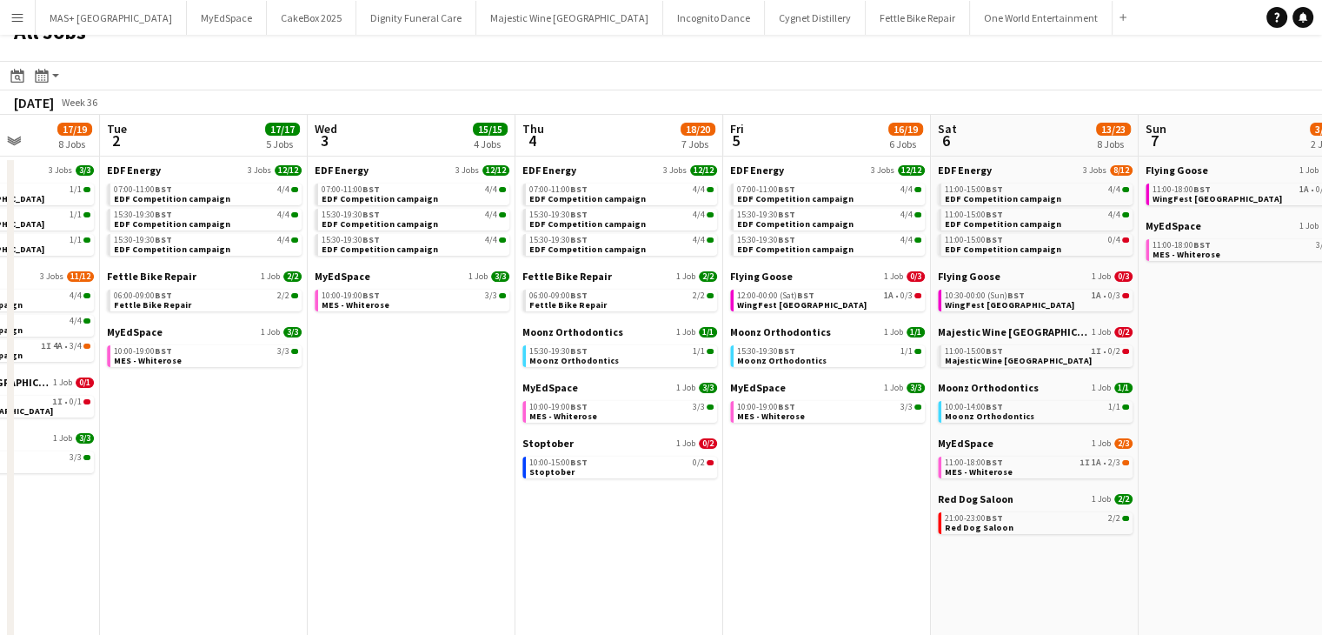
drag, startPoint x: 70, startPoint y: 469, endPoint x: 846, endPoint y: 436, distance: 777.1
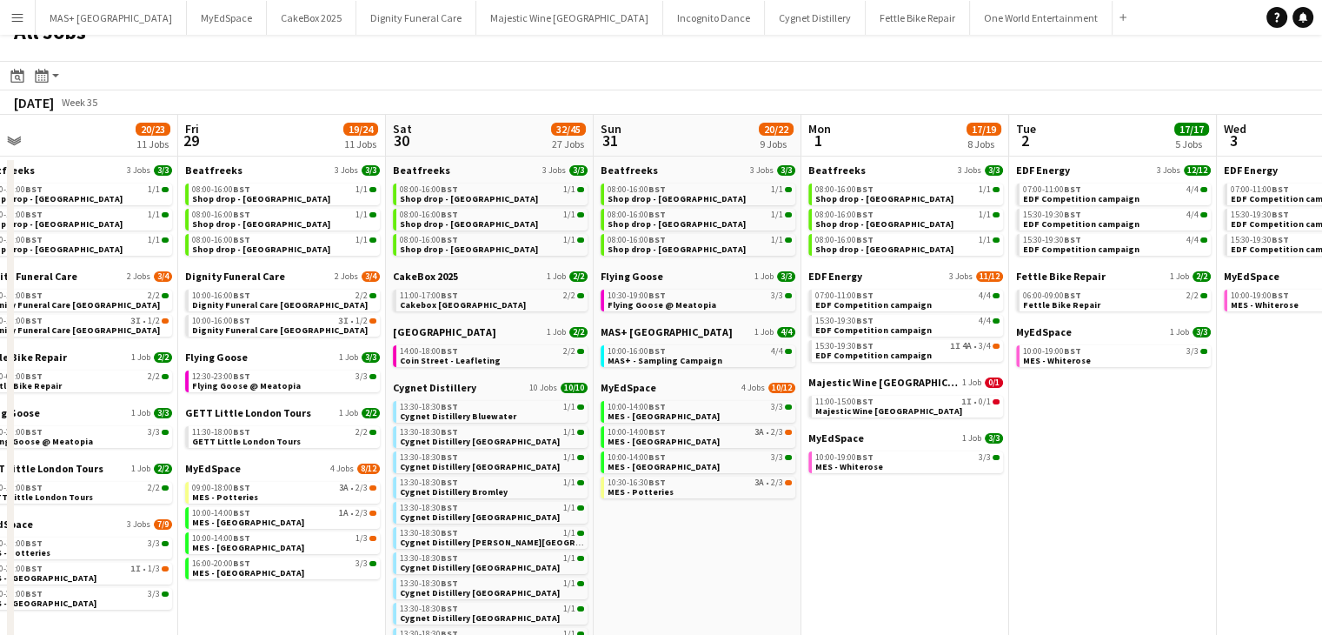
drag, startPoint x: 800, startPoint y: 409, endPoint x: 1331, endPoint y: 436, distance: 531.9
click at [1322, 436] on html "Menu Boards Boards Boards All jobs Status Workforce Workforce My Workforce Recr…" at bounding box center [661, 613] width 1322 height 1275
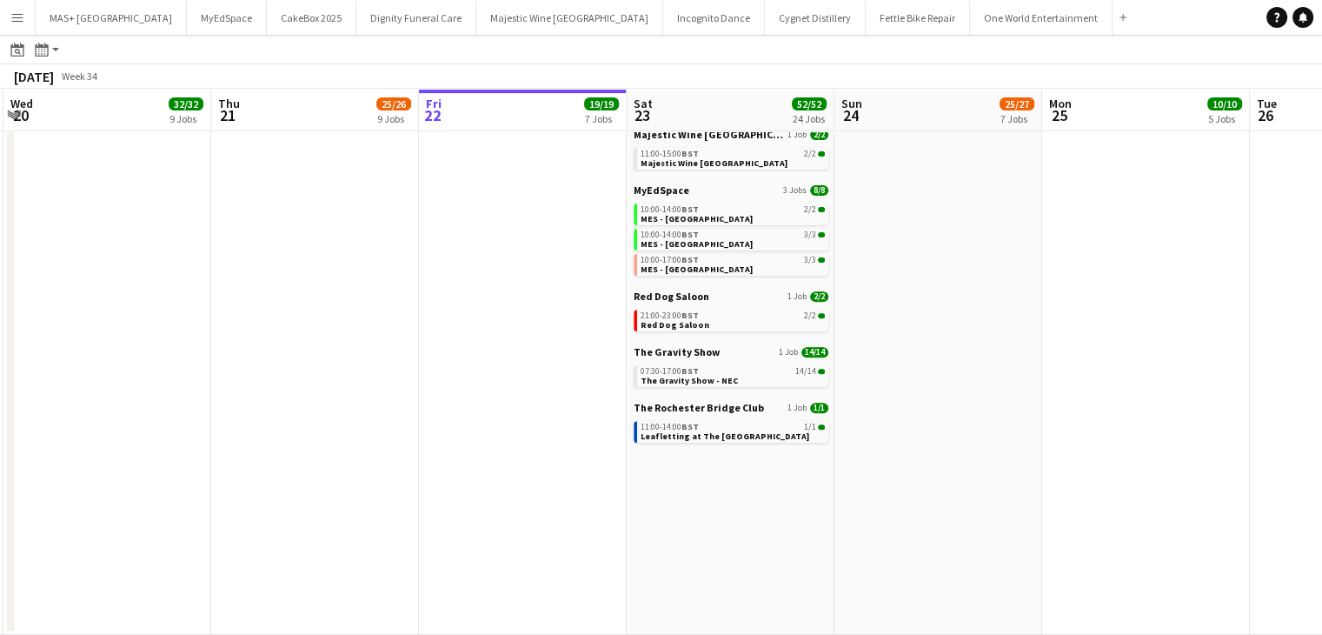
scroll to position [639, 0]
drag, startPoint x: 723, startPoint y: 371, endPoint x: 684, endPoint y: 370, distance: 39.2
click at [684, 370] on span "BST" at bounding box center [690, 370] width 17 height 11
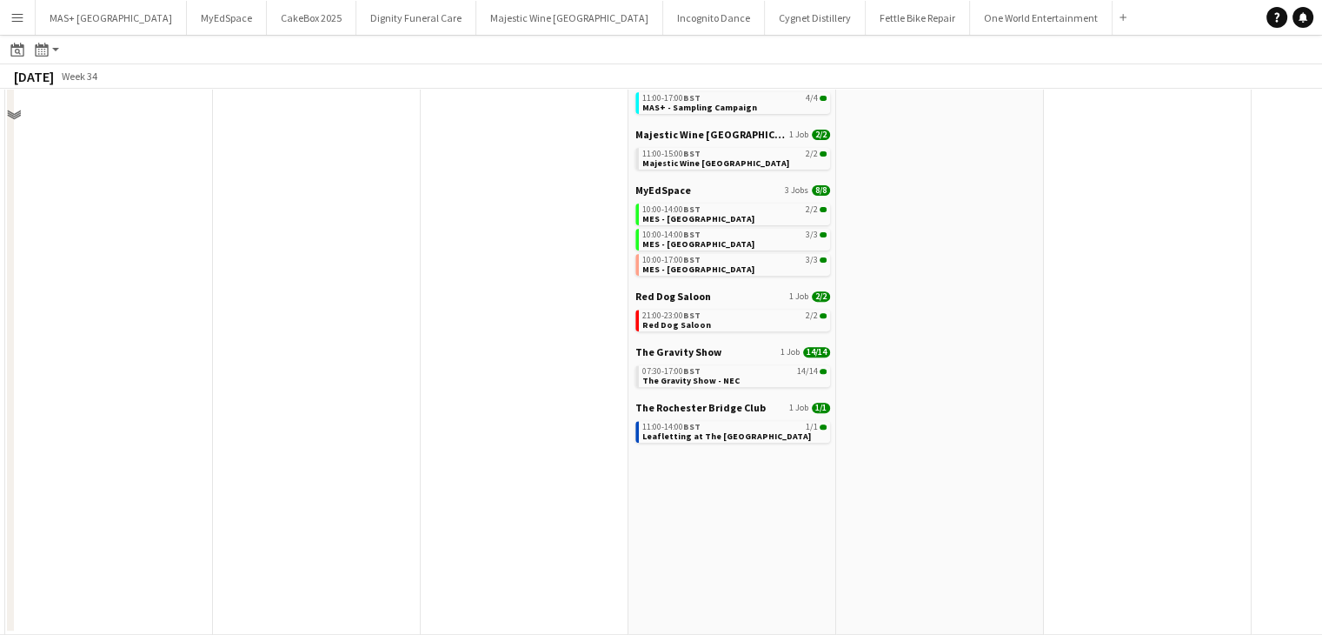
scroll to position [0, 0]
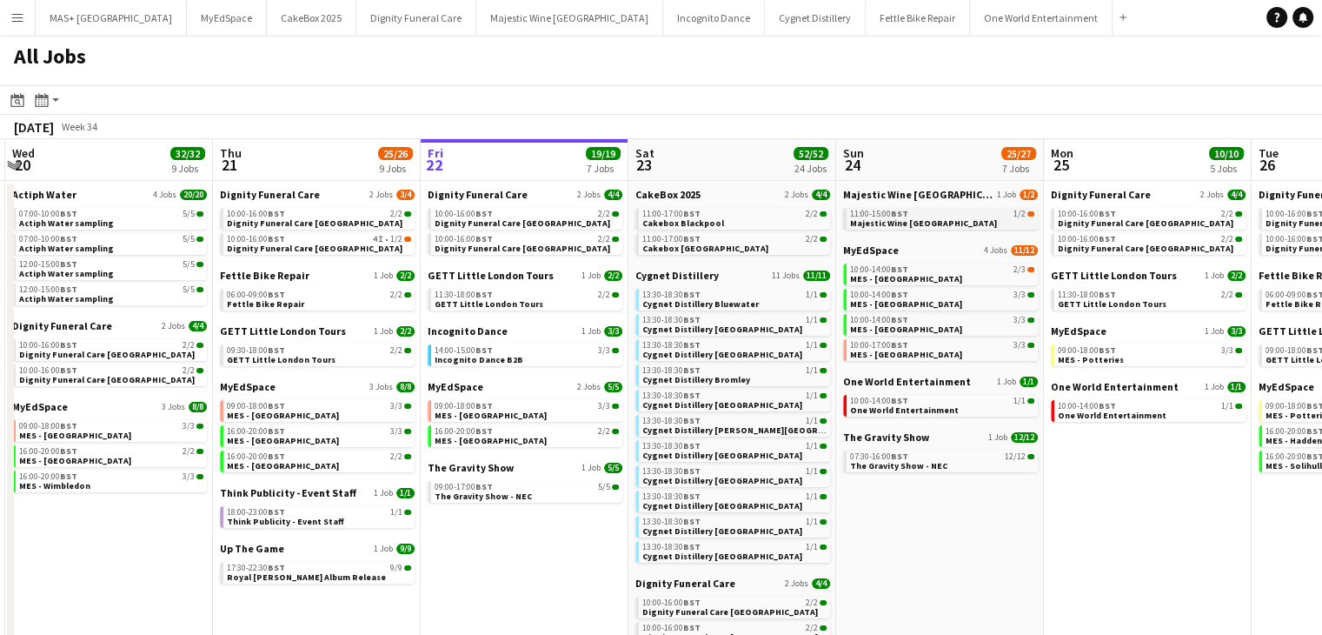
click at [936, 221] on span "Majestic Wine [GEOGRAPHIC_DATA]" at bounding box center [923, 222] width 147 height 11
click at [894, 269] on span "BST" at bounding box center [899, 268] width 17 height 11
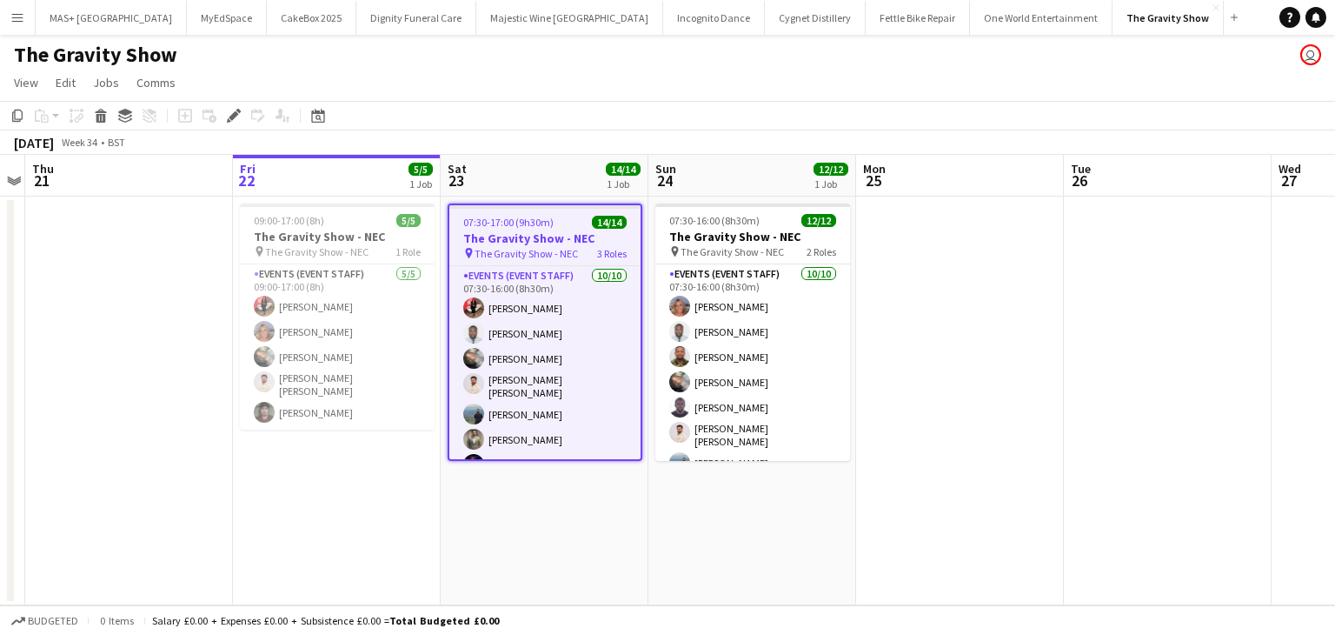
click at [21, 19] on app-icon "Menu" at bounding box center [17, 17] width 14 height 14
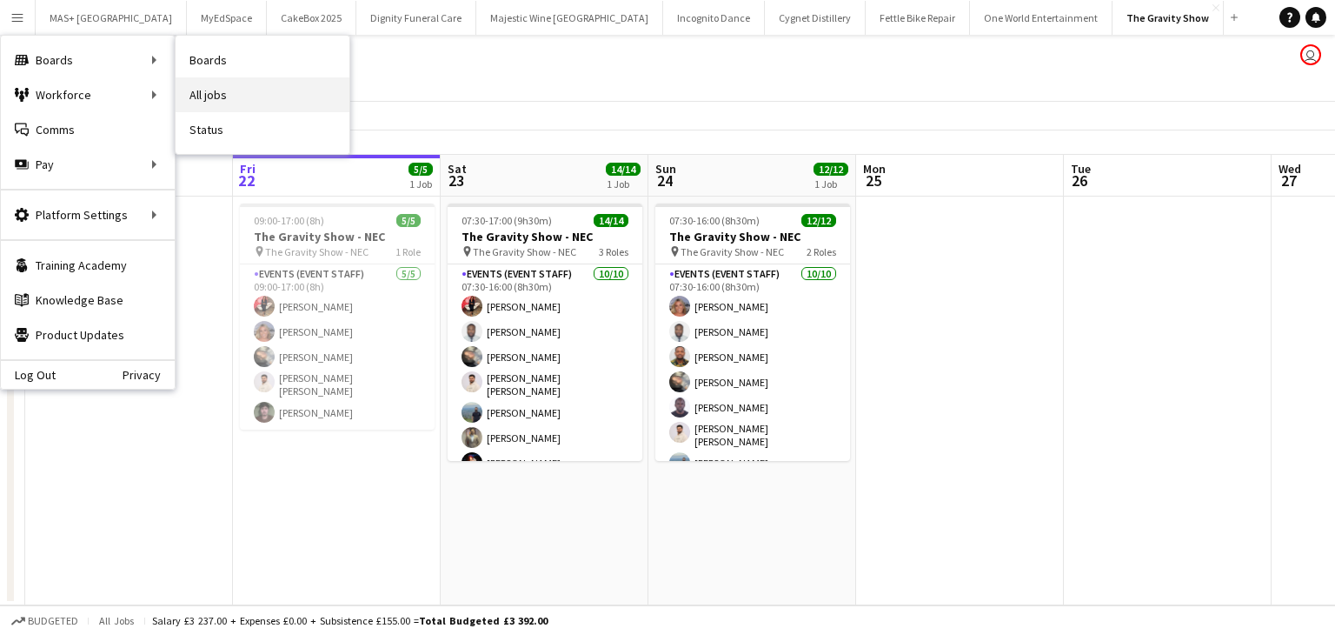
click at [243, 94] on link "All jobs" at bounding box center [263, 94] width 174 height 35
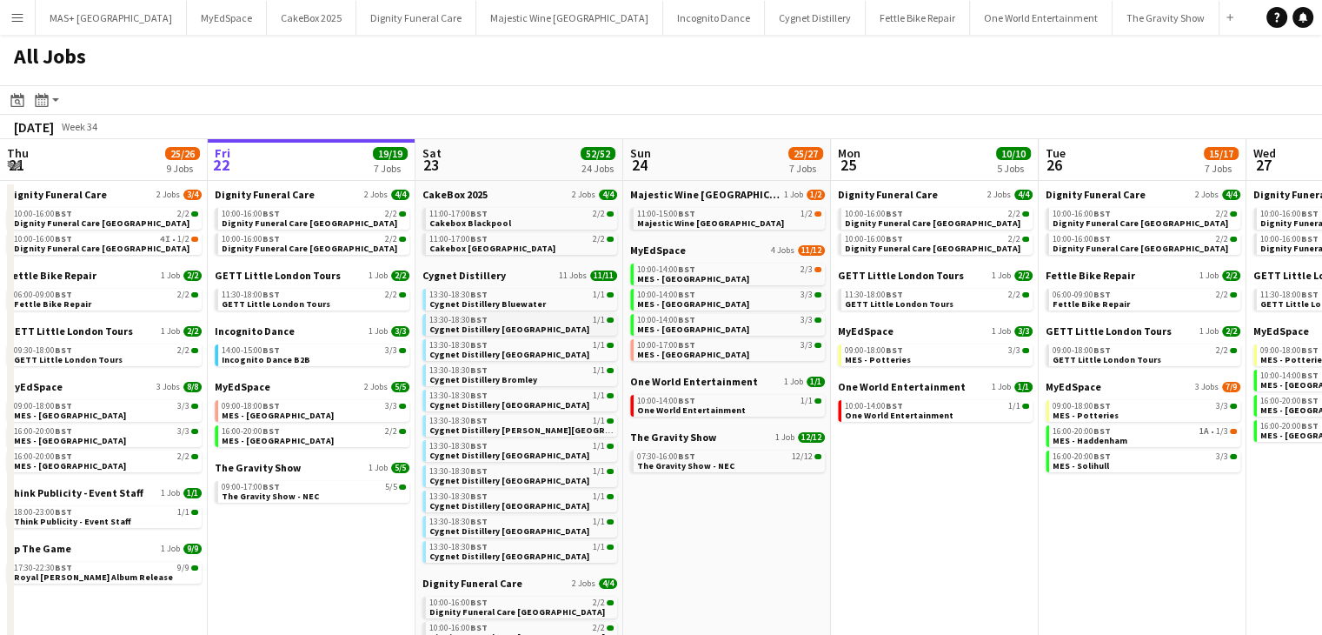
click at [536, 330] on link "13:30-18:30 BST 1/1 Cygnet Distillery Brighton" at bounding box center [521, 324] width 184 height 20
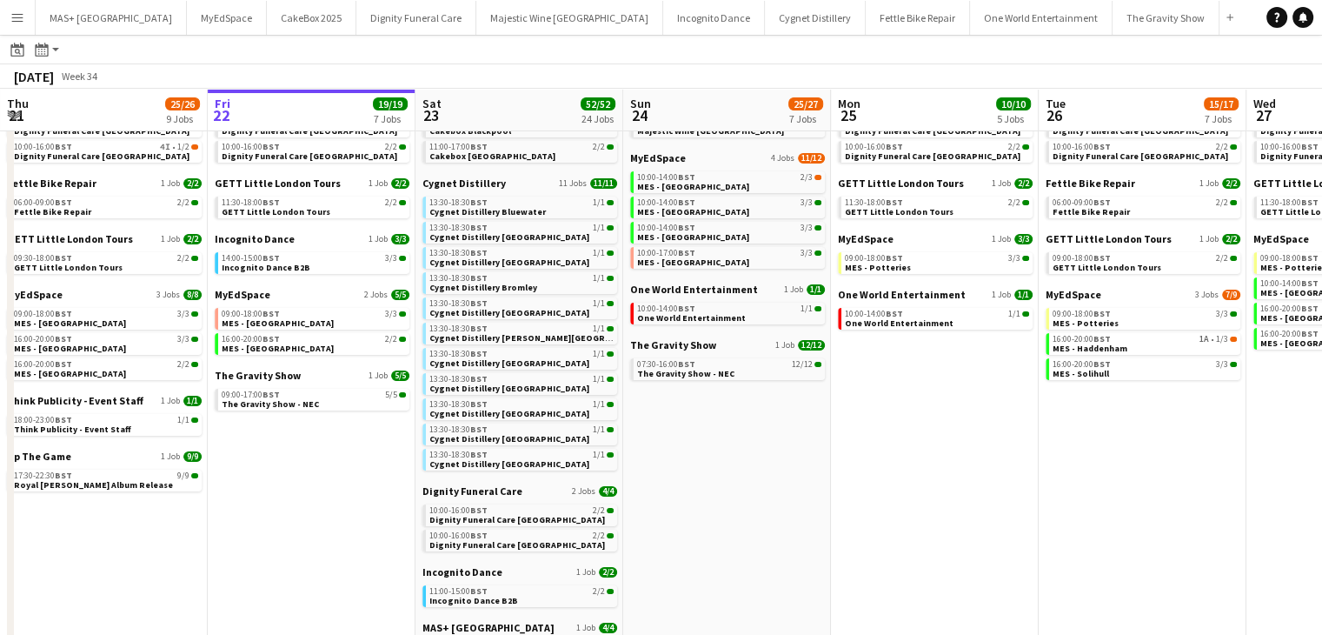
scroll to position [6, 0]
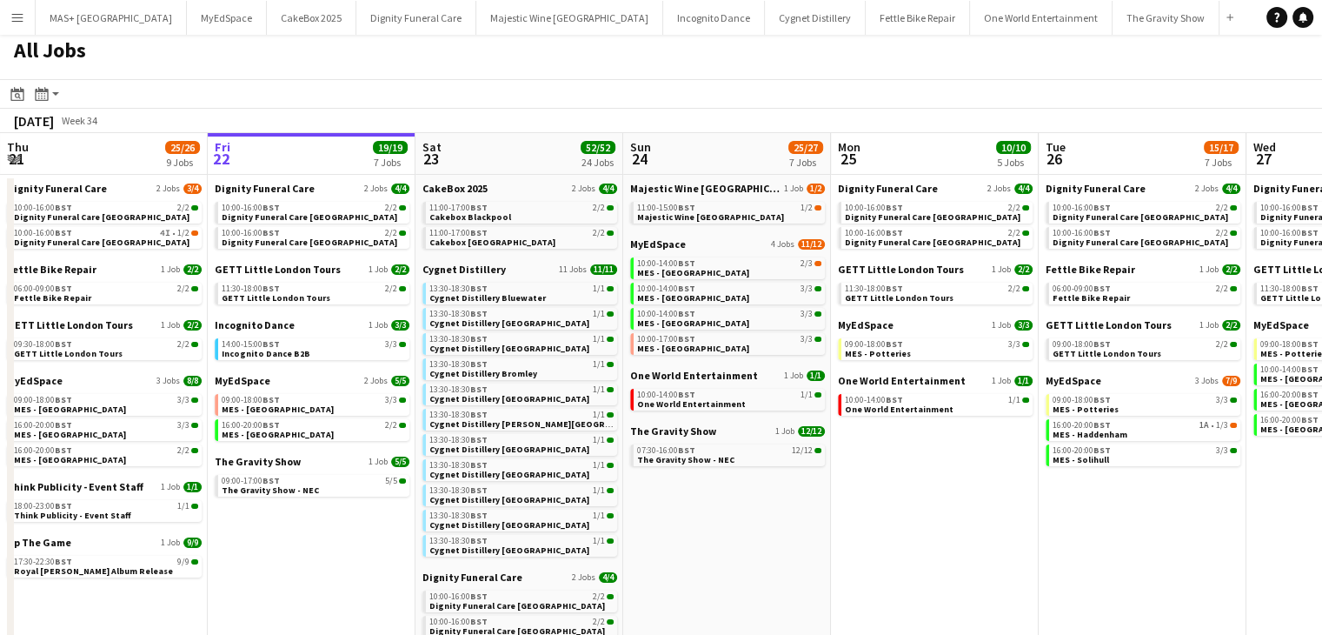
drag, startPoint x: 20, startPoint y: 15, endPoint x: 13, endPoint y: 22, distance: 9.8
click at [13, 22] on app-icon "Menu" at bounding box center [17, 17] width 14 height 14
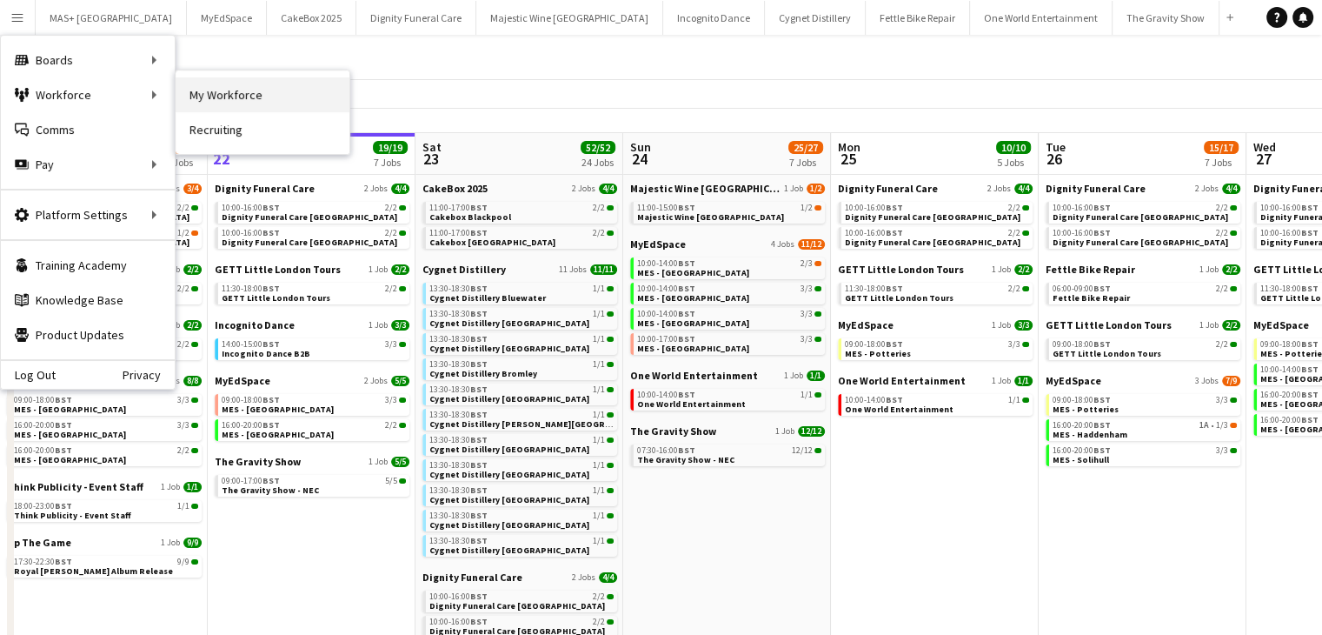
click at [259, 93] on link "My Workforce" at bounding box center [263, 94] width 174 height 35
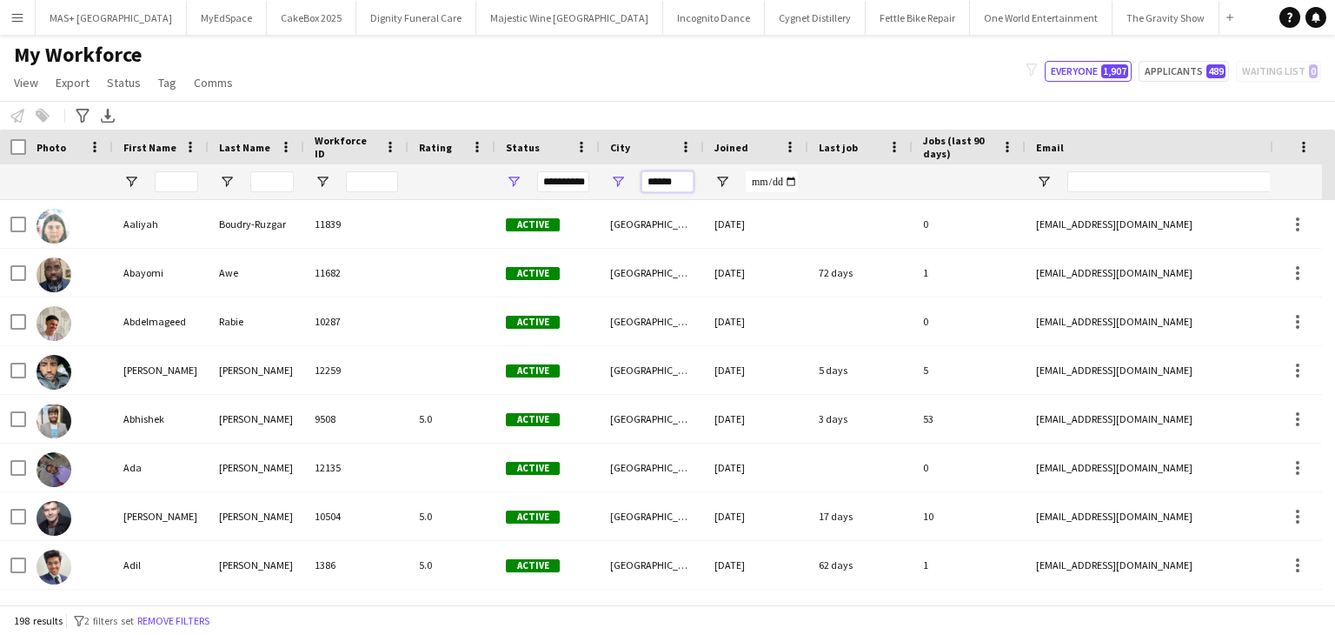
drag, startPoint x: 685, startPoint y: 185, endPoint x: 608, endPoint y: 171, distance: 78.6
click at [608, 171] on div "******" at bounding box center [652, 181] width 104 height 35
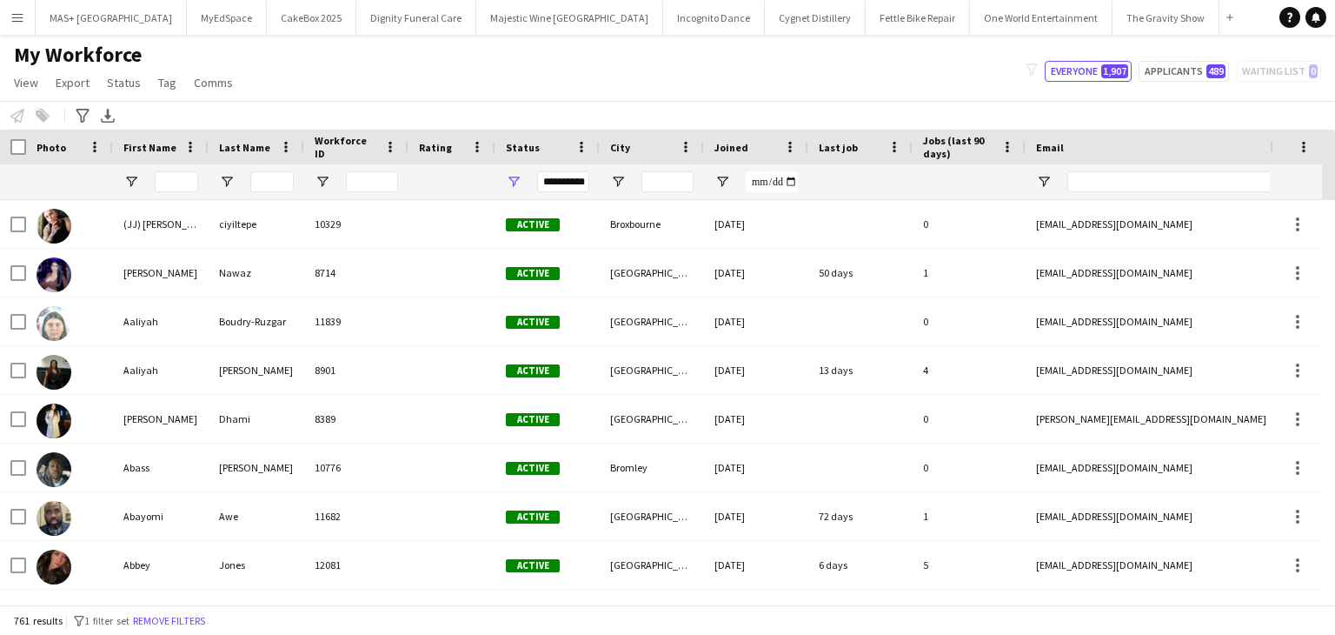
click at [578, 184] on div "**********" at bounding box center [563, 181] width 52 height 21
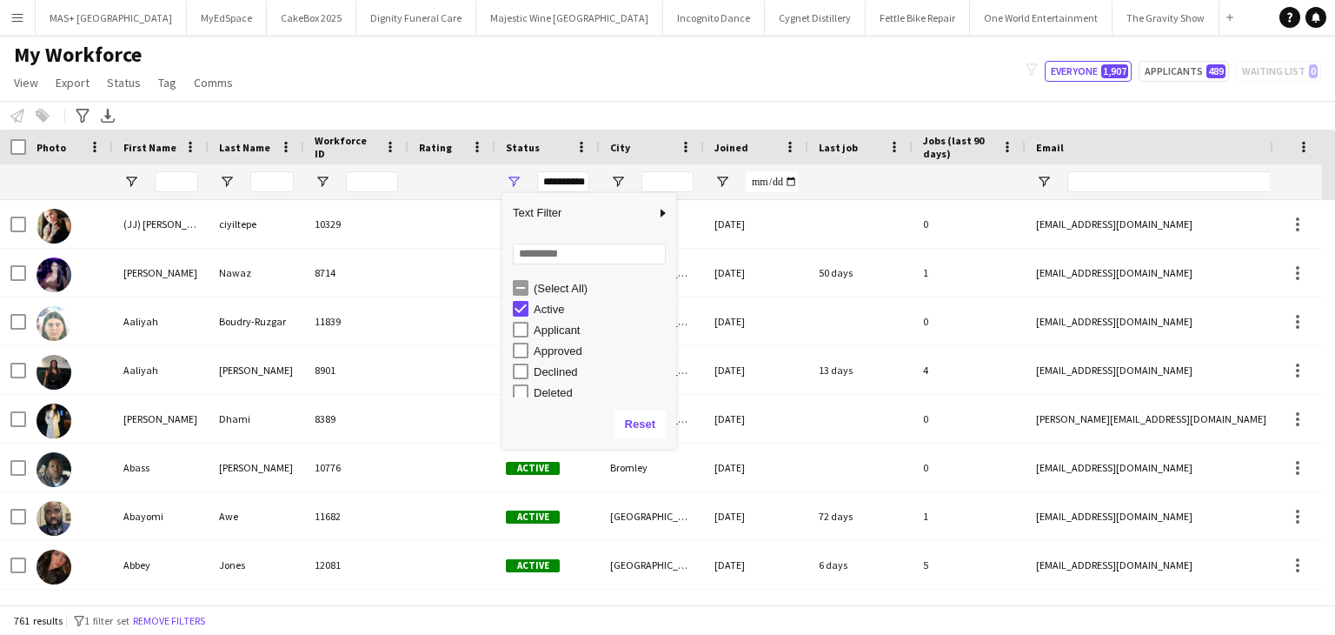
click at [529, 286] on div "(Select All)" at bounding box center [594, 287] width 163 height 21
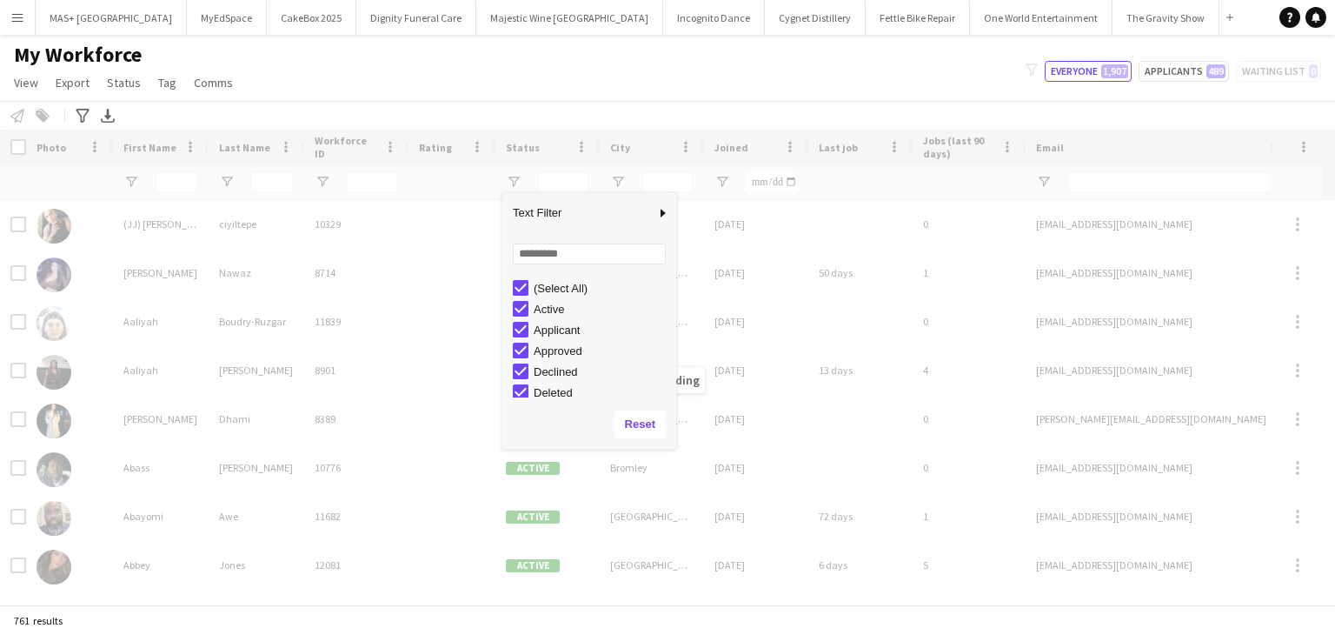
click at [469, 75] on div "My Workforce View Views Default view New view Update view Delete view Edit name…" at bounding box center [667, 71] width 1335 height 59
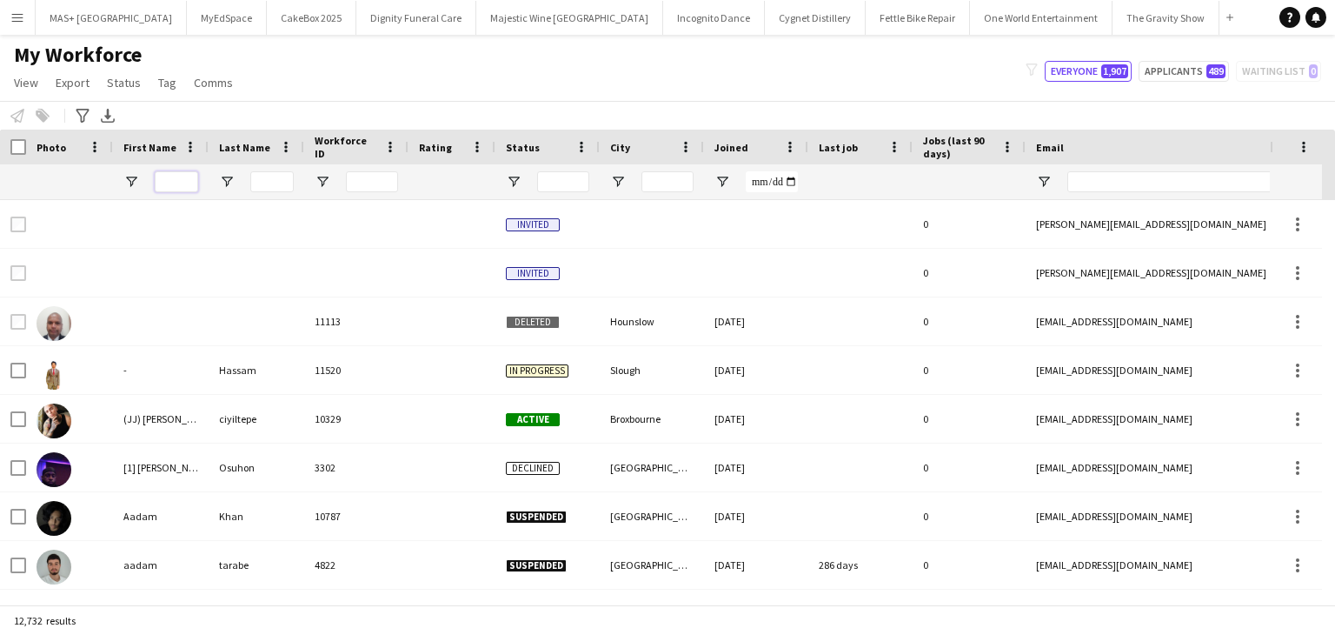
click at [176, 179] on input "First Name Filter Input" at bounding box center [176, 181] width 43 height 21
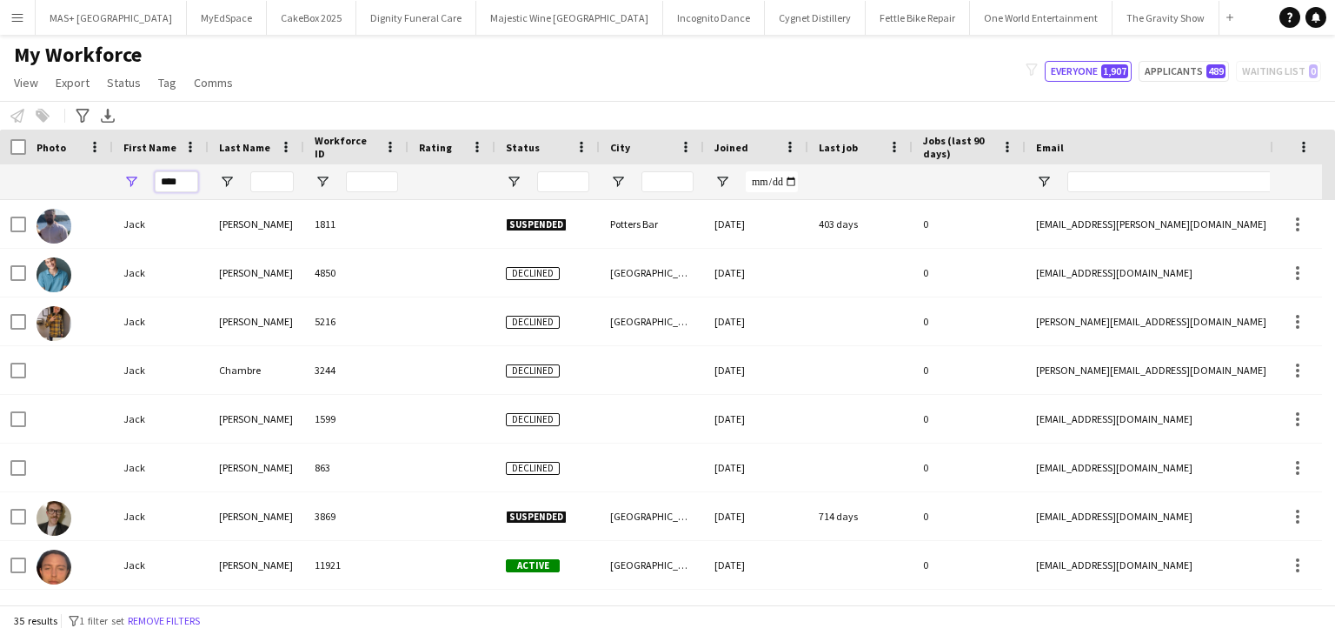
type input "****"
click at [271, 180] on input "Last Name Filter Input" at bounding box center [271, 181] width 43 height 21
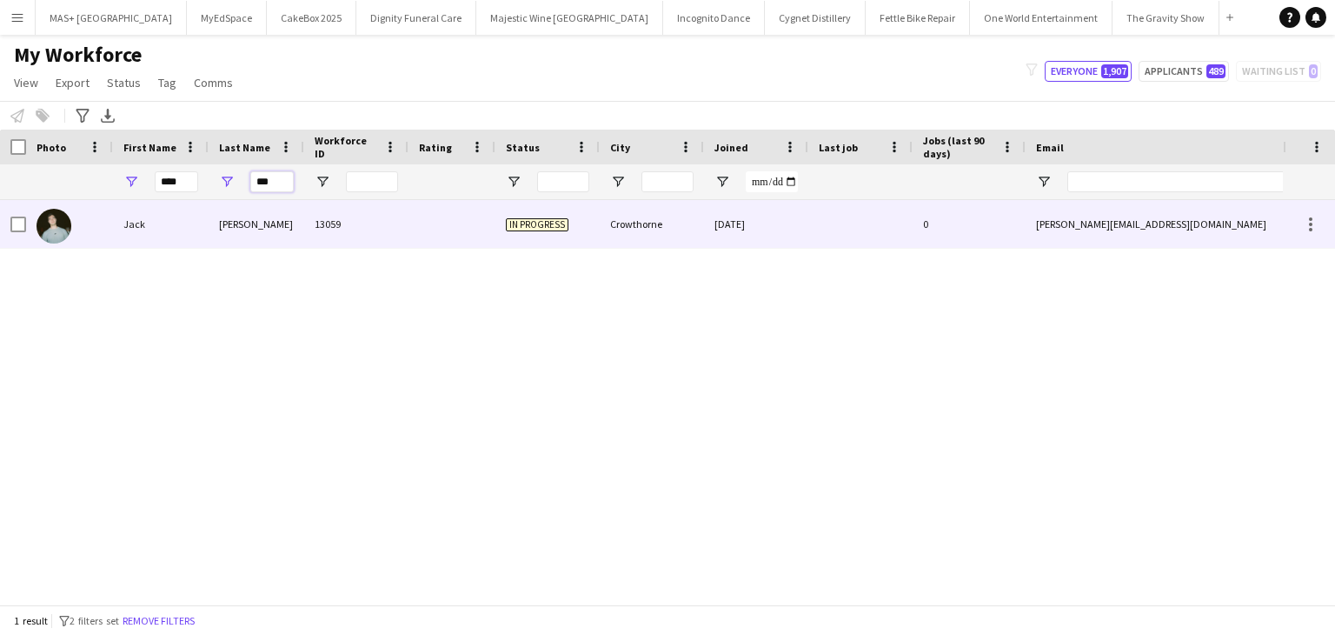
type input "***"
click at [47, 233] on img at bounding box center [54, 226] width 35 height 35
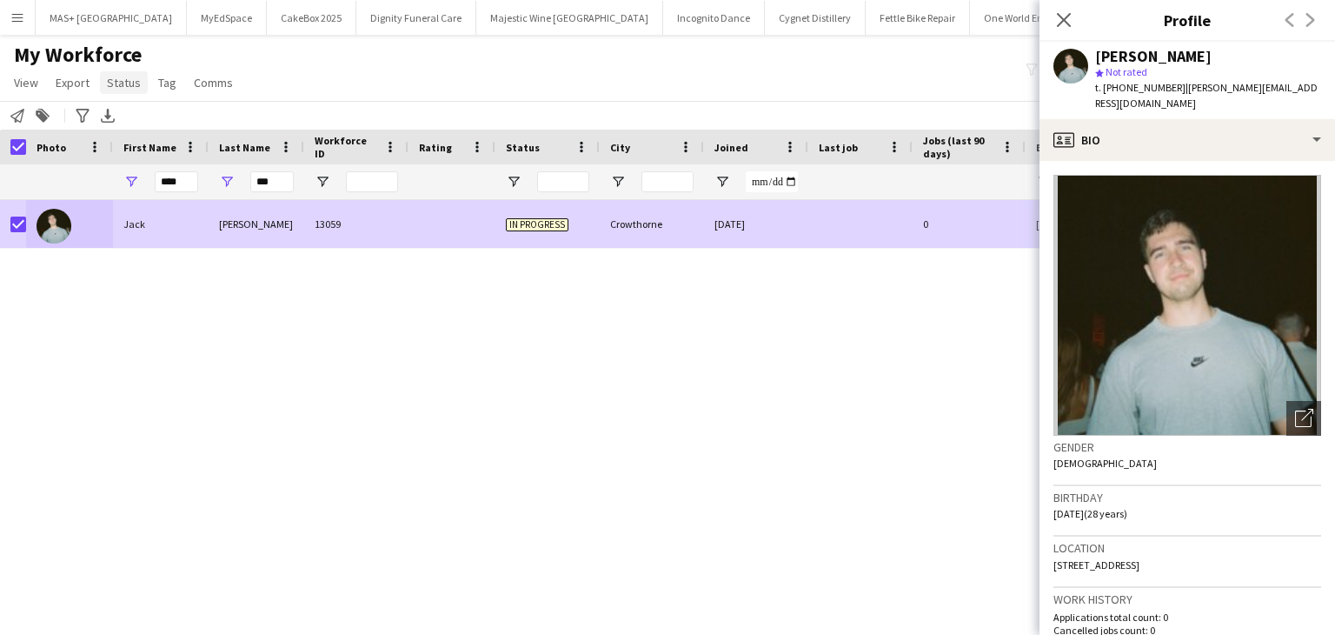
click at [135, 83] on span "Status" at bounding box center [124, 83] width 34 height 16
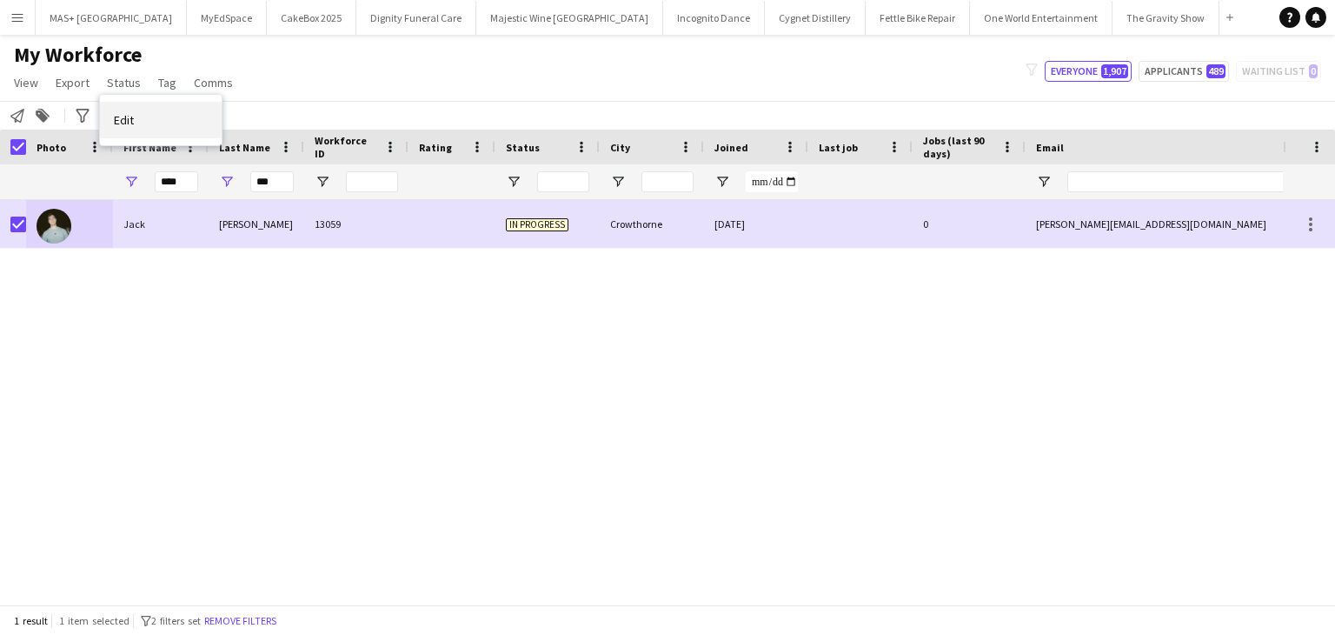
click at [187, 131] on link "Edit" at bounding box center [161, 120] width 122 height 37
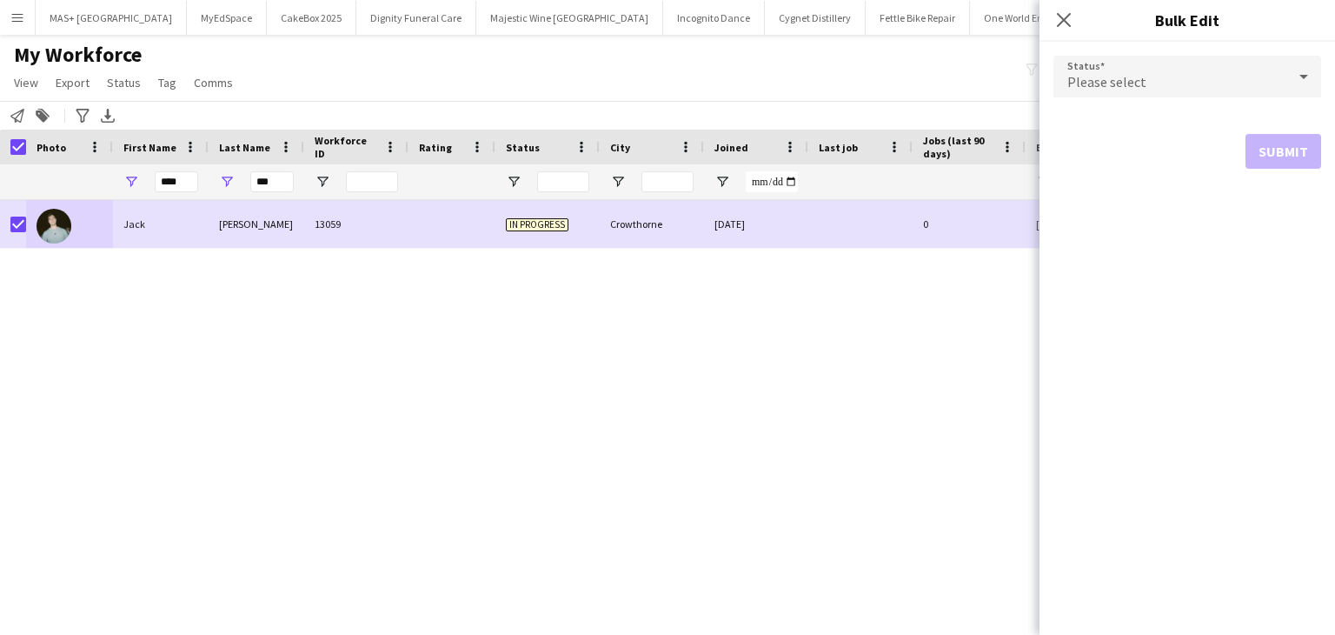
click at [1135, 90] on span "Please select" at bounding box center [1107, 81] width 79 height 17
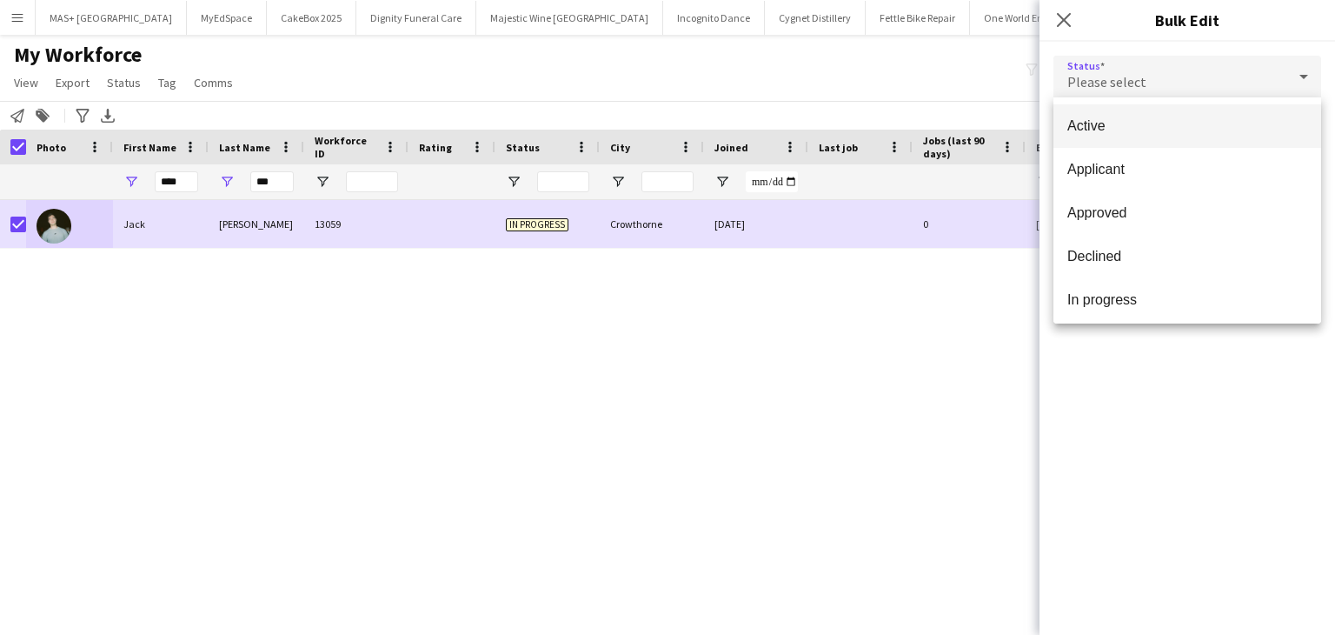
click at [1141, 138] on mat-option "Active" at bounding box center [1188, 125] width 268 height 43
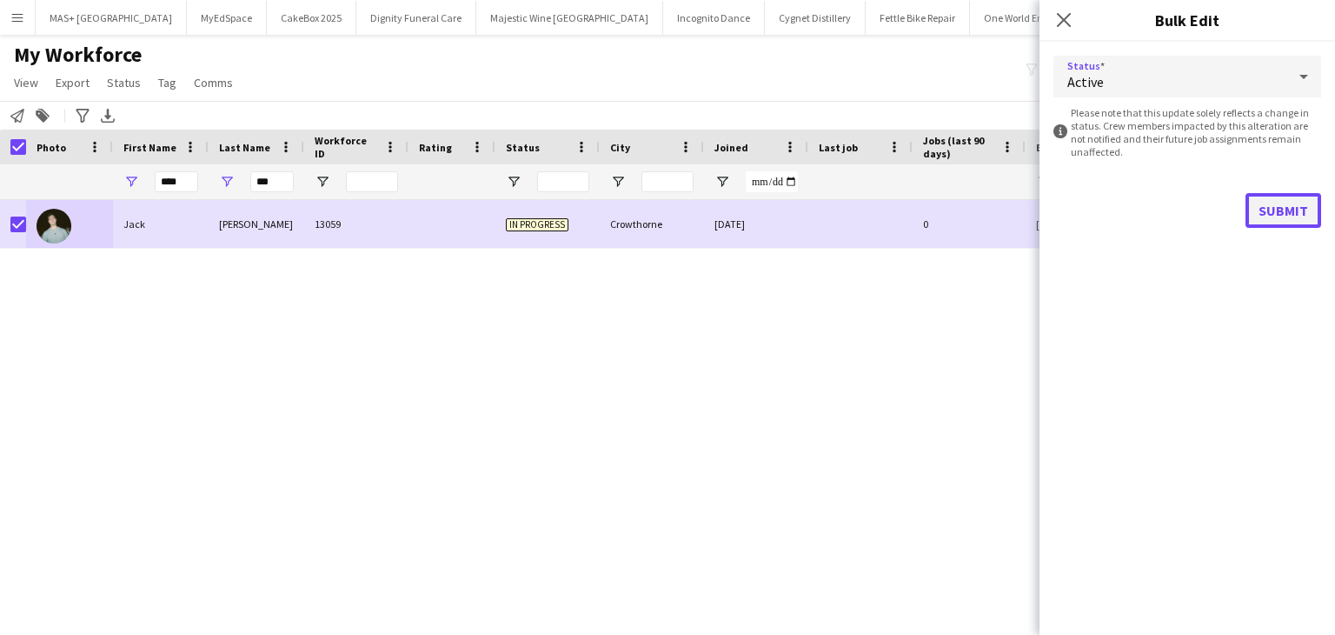
click at [1289, 214] on button "Submit" at bounding box center [1284, 210] width 76 height 35
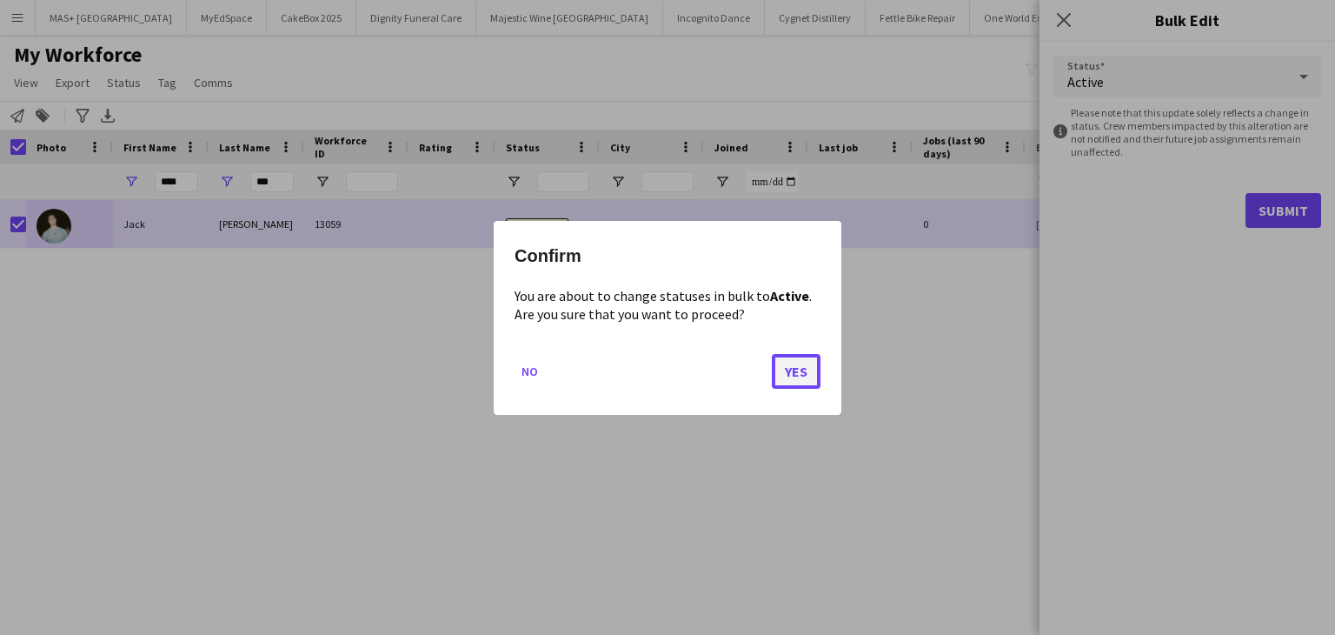
click at [793, 370] on button "Yes" at bounding box center [796, 370] width 49 height 35
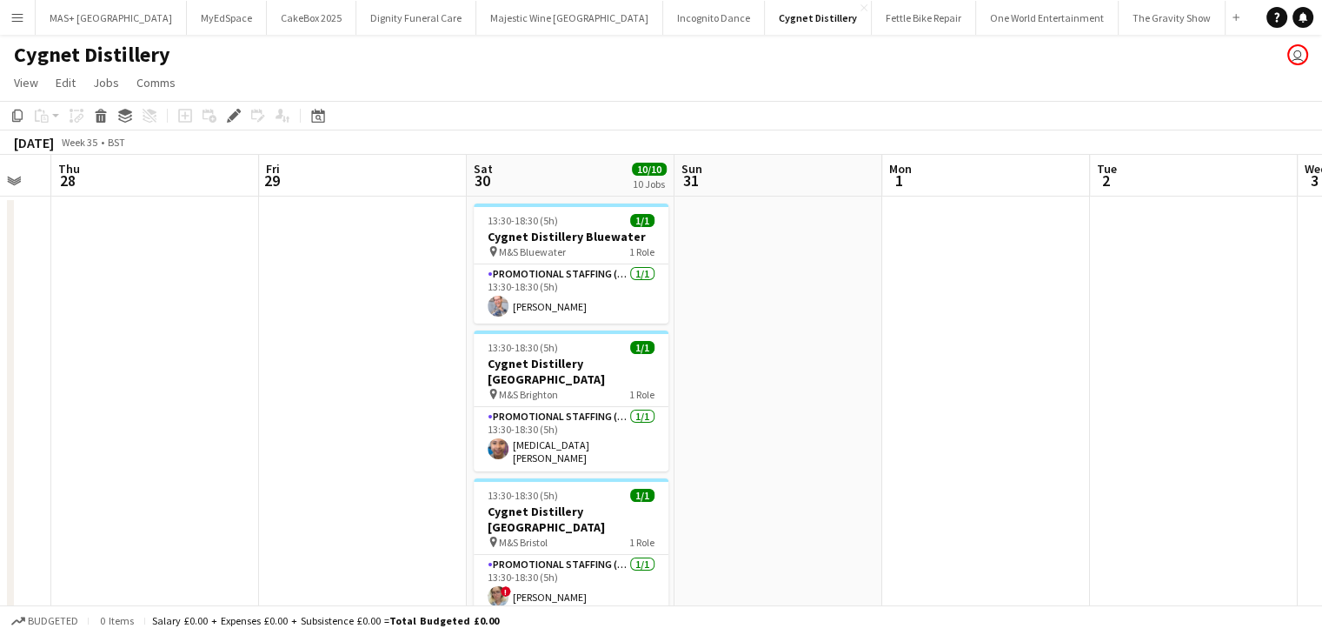
scroll to position [0, 779]
drag, startPoint x: 282, startPoint y: 310, endPoint x: 456, endPoint y: 278, distance: 176.7
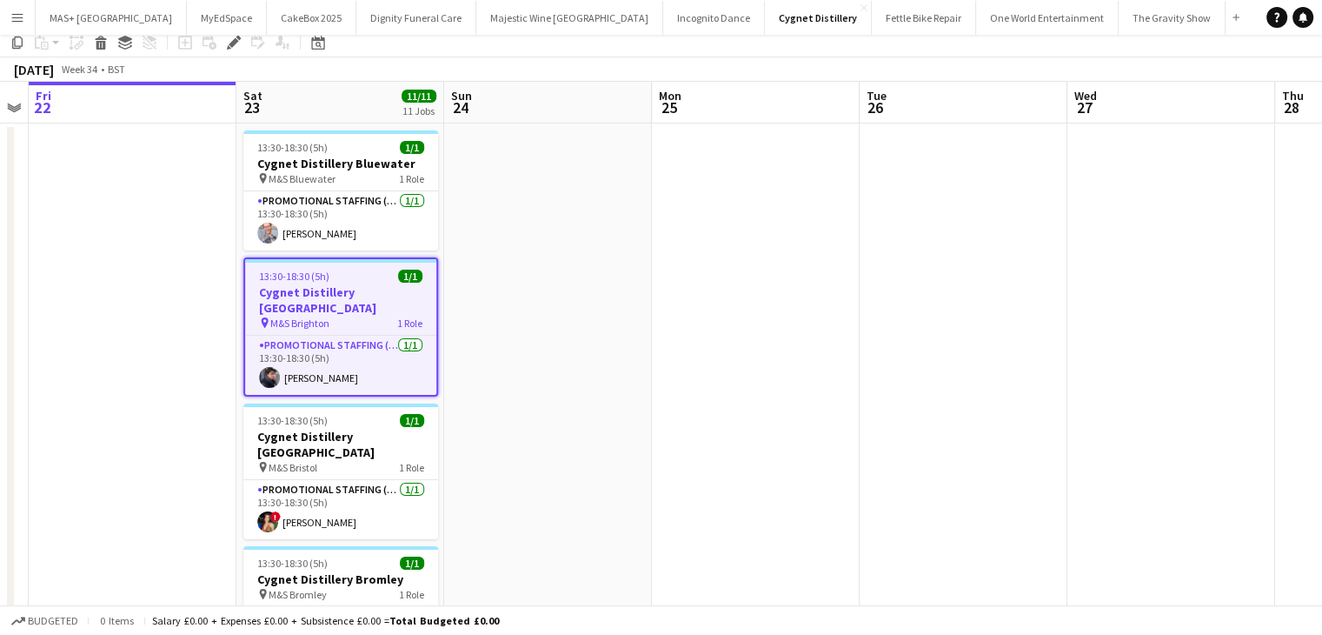
scroll to position [0, 0]
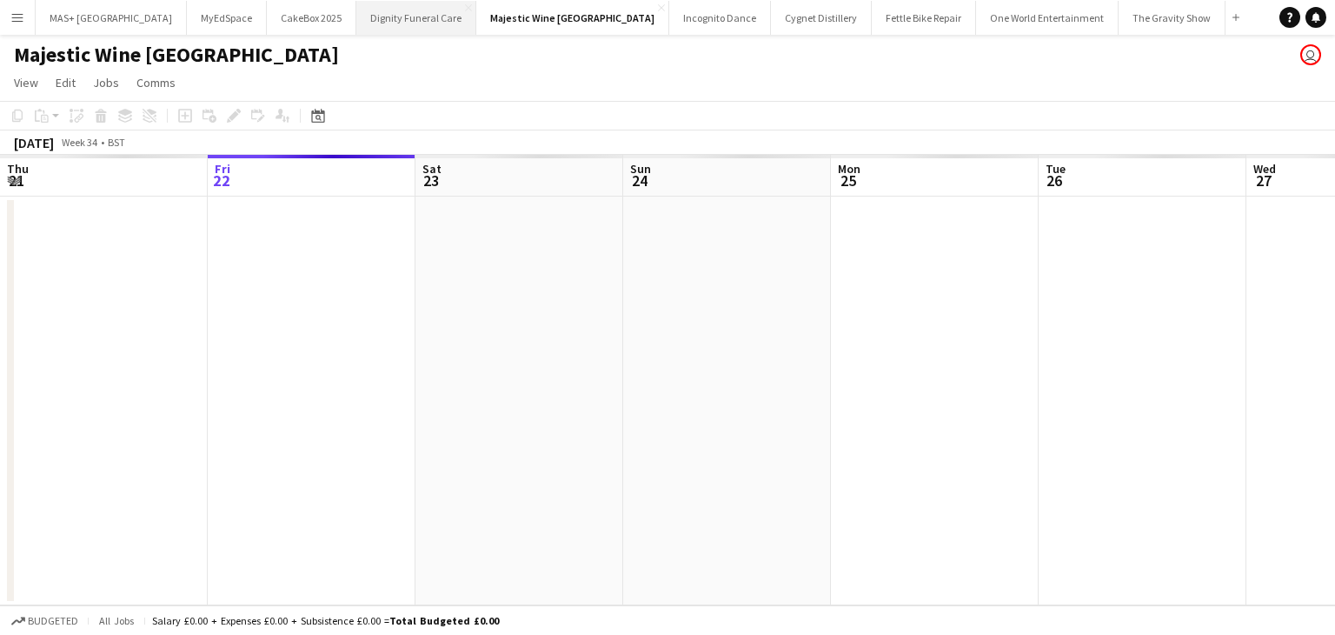
scroll to position [0, 598]
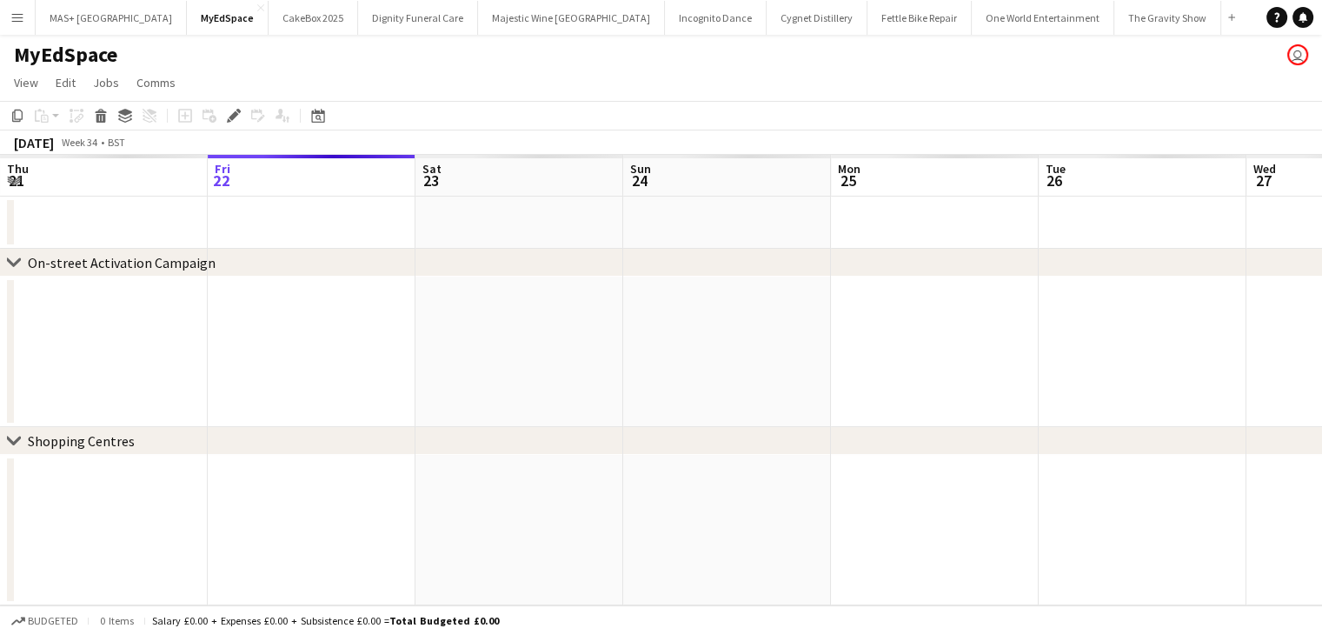
scroll to position [0, 598]
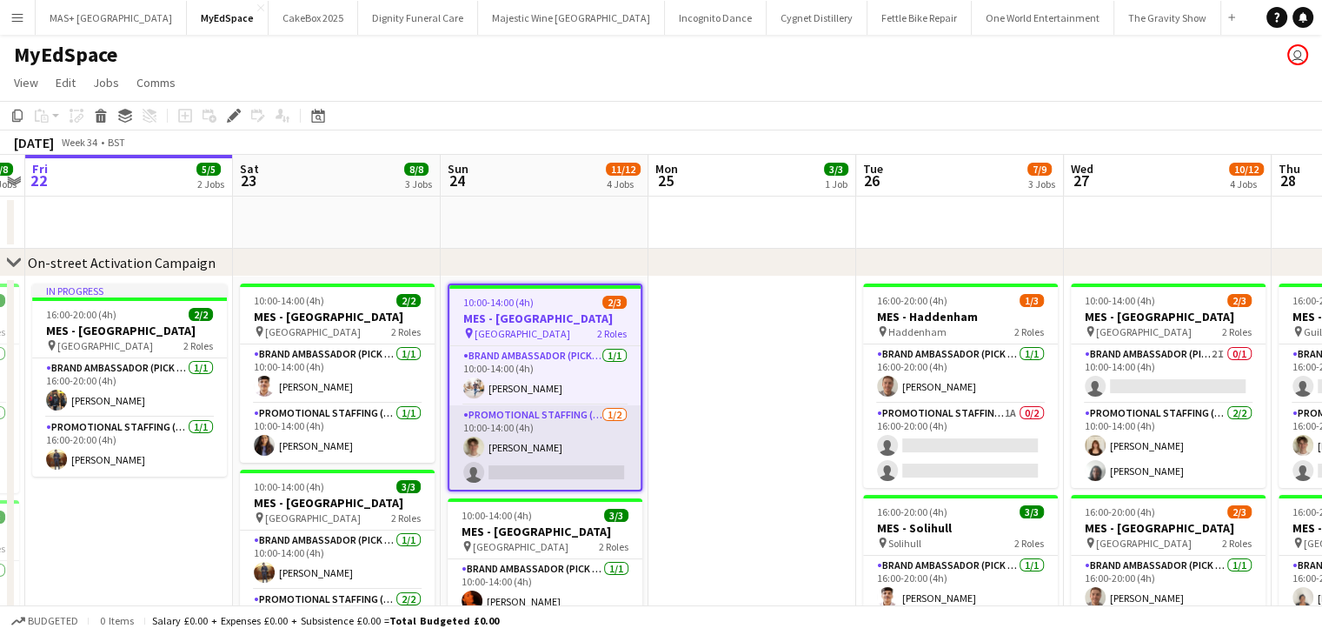
click at [556, 443] on app-card-role "Promotional Staffing (Brand Ambassadors) 1/2 10:00-14:00 (4h) Leo Mills single-…" at bounding box center [544, 447] width 191 height 84
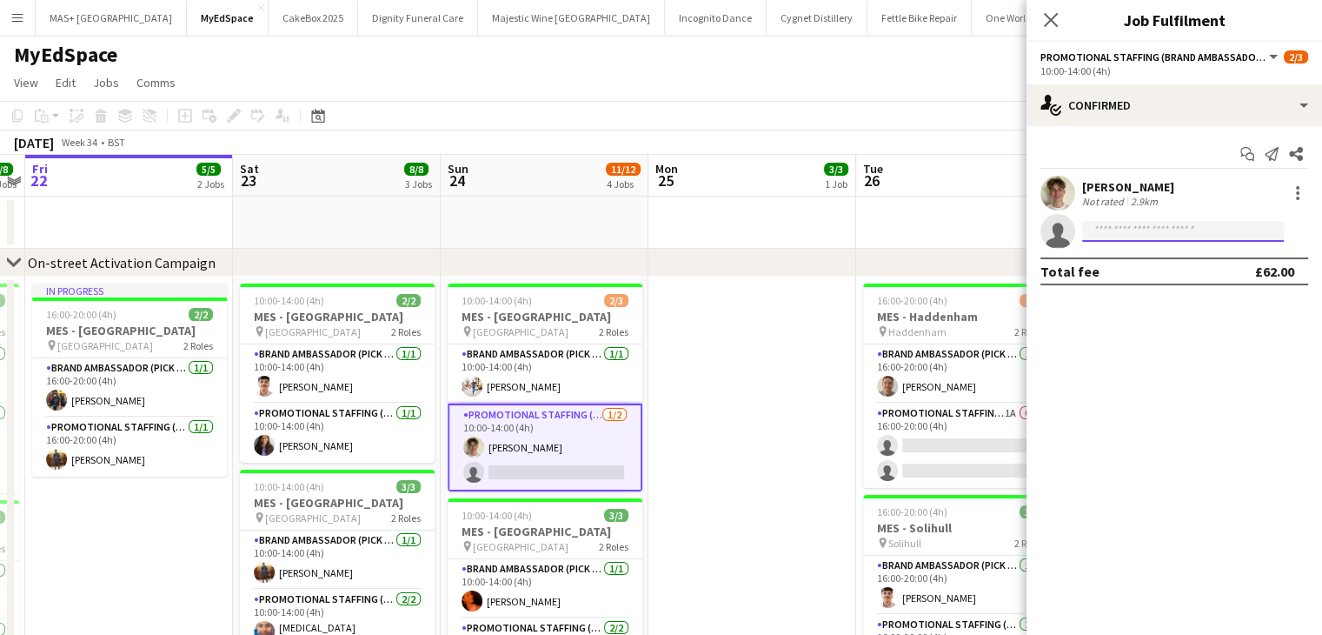
click at [1149, 233] on input at bounding box center [1183, 231] width 202 height 21
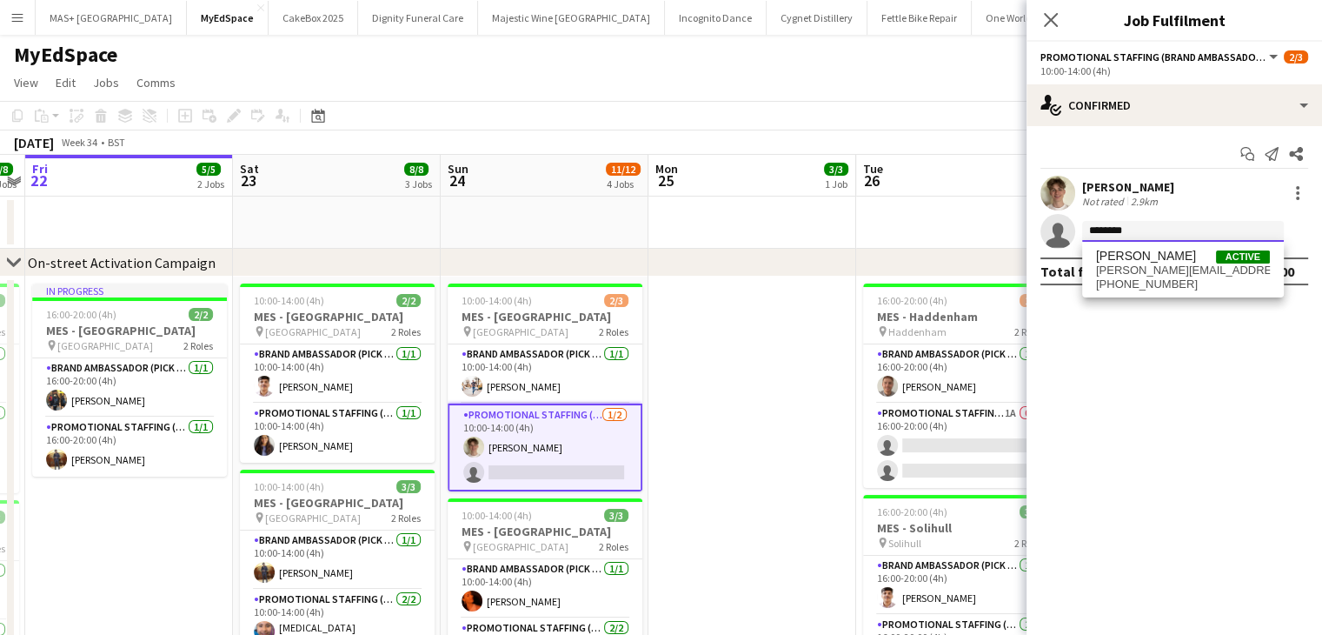
type input "********"
click at [1169, 266] on span "saunders.j4ck@gmail.com" at bounding box center [1183, 270] width 174 height 14
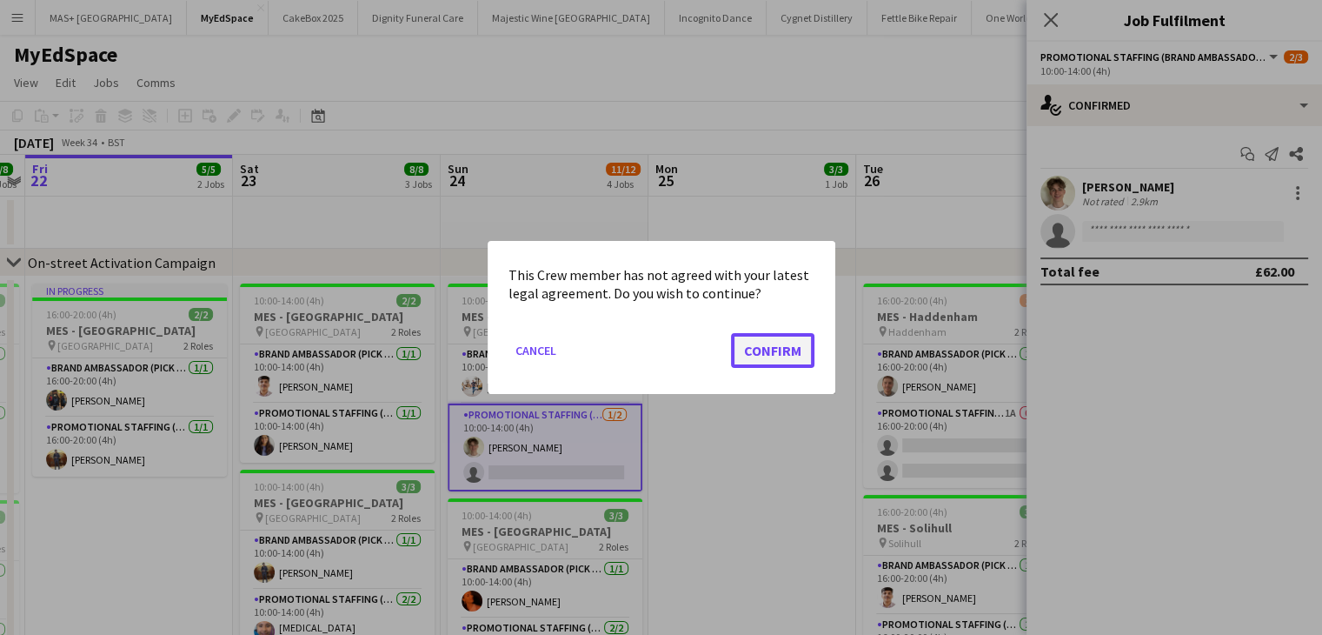
click at [756, 346] on button "Confirm" at bounding box center [772, 350] width 83 height 35
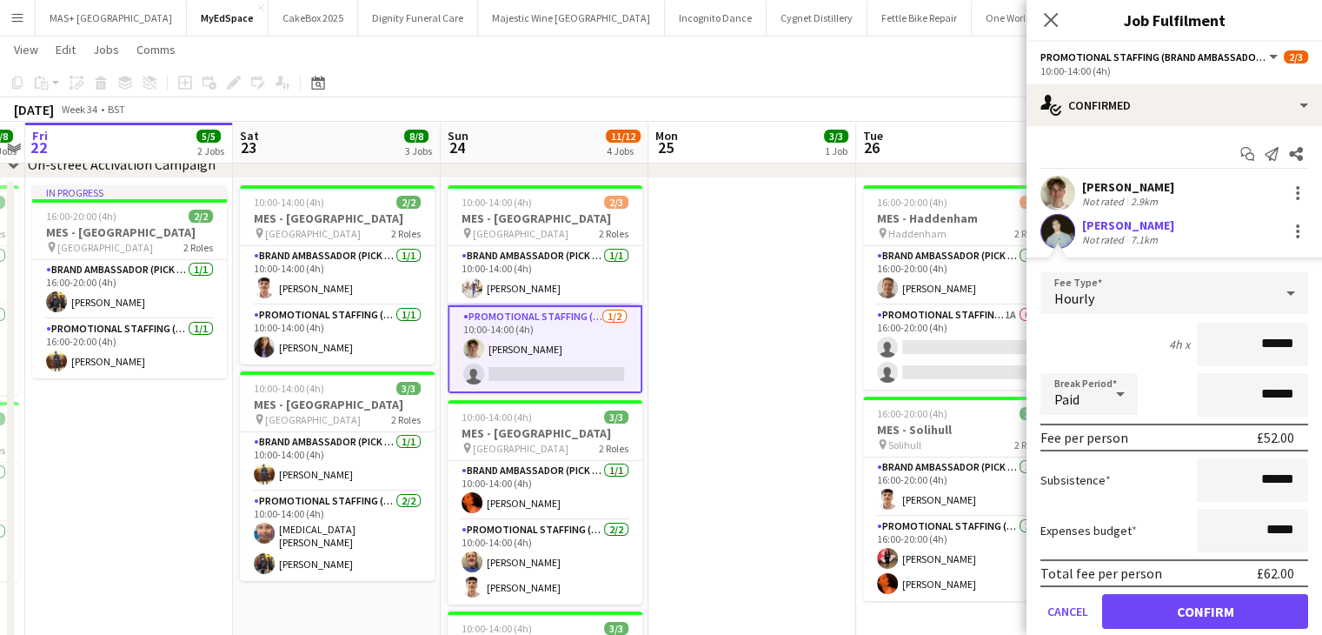
scroll to position [19, 0]
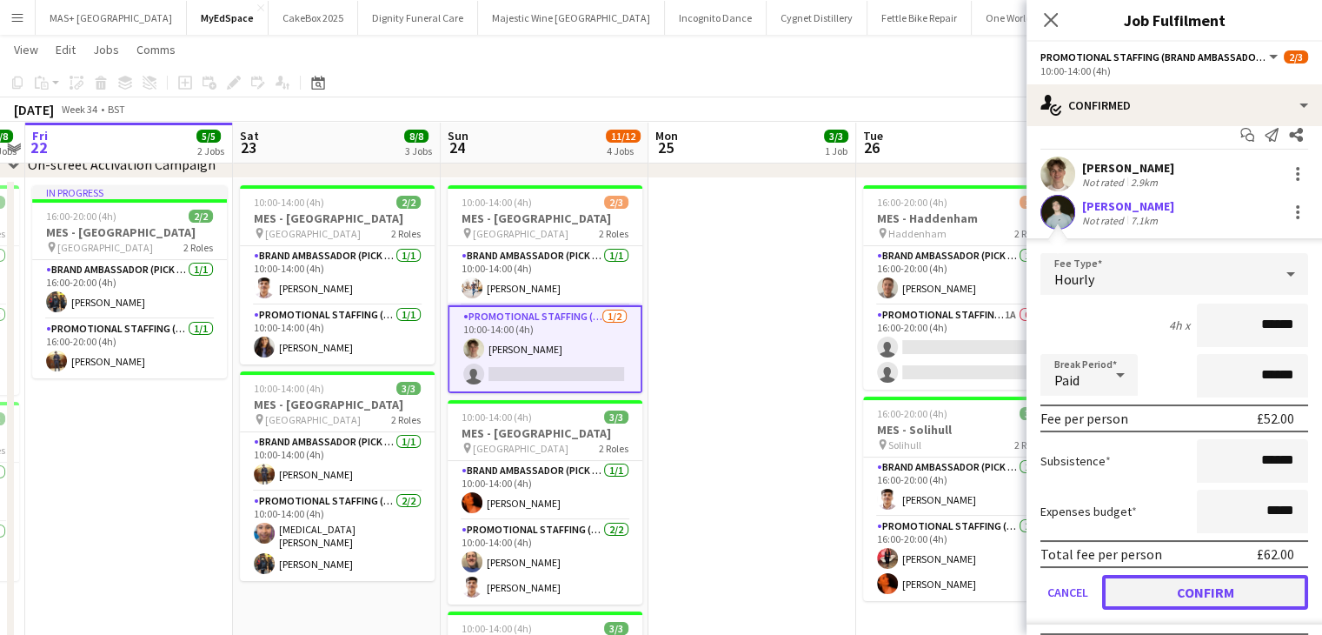
click at [1147, 585] on button "Confirm" at bounding box center [1205, 592] width 206 height 35
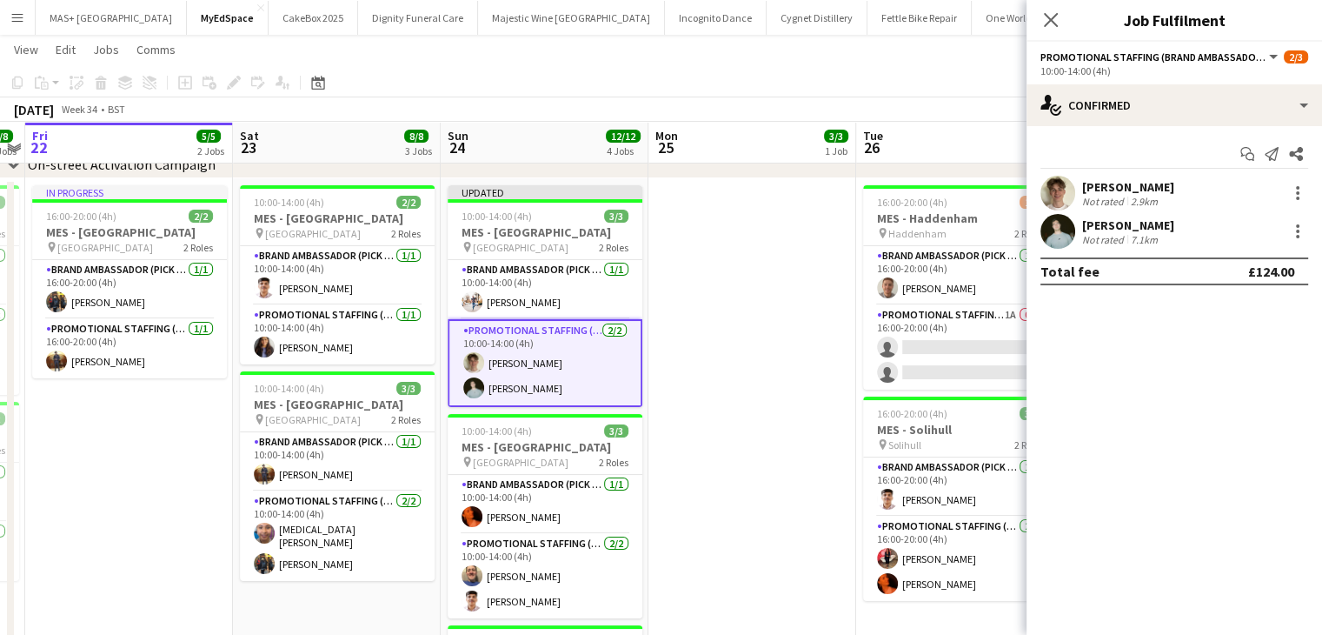
scroll to position [0, 0]
click at [714, 292] on app-date-cell at bounding box center [753, 538] width 208 height 720
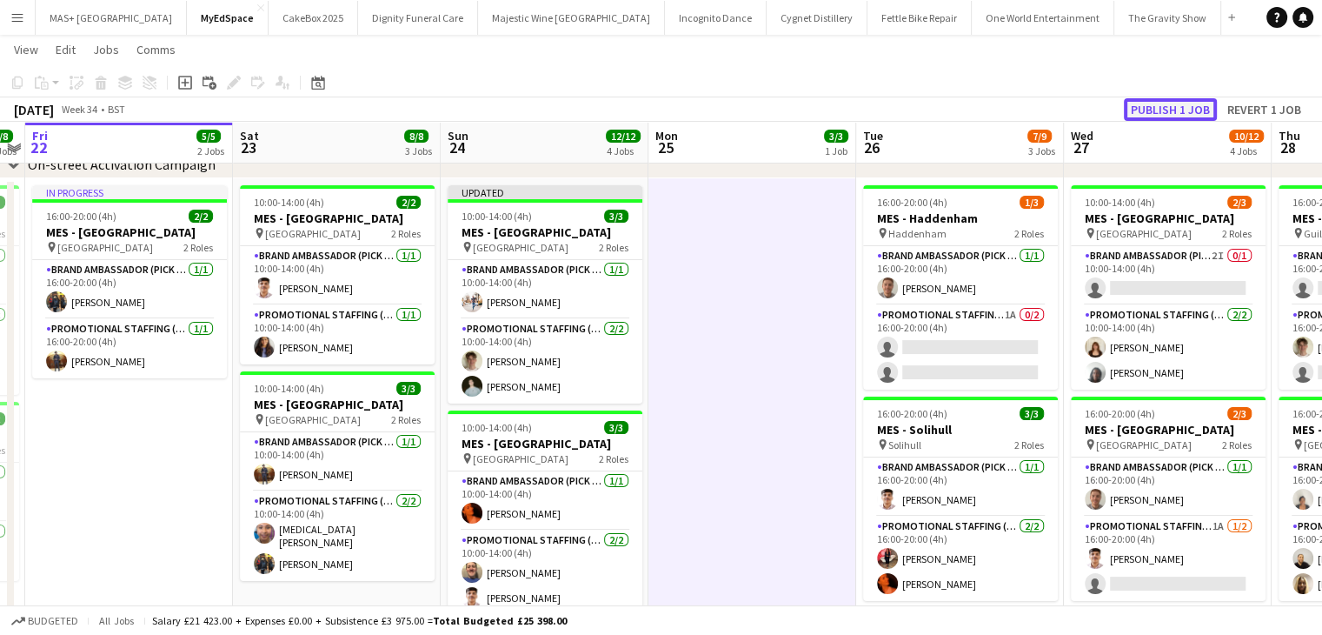
click at [1176, 100] on button "Publish 1 job" at bounding box center [1170, 109] width 93 height 23
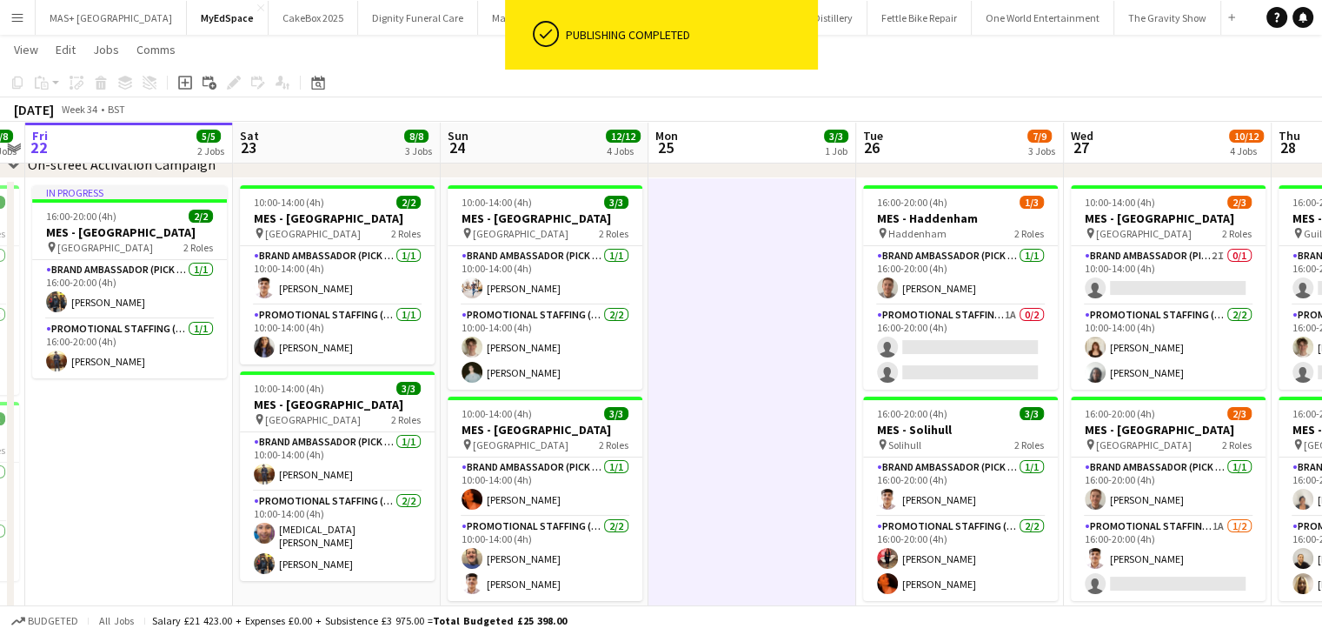
click at [17, 15] on app-icon "Menu" at bounding box center [17, 17] width 14 height 14
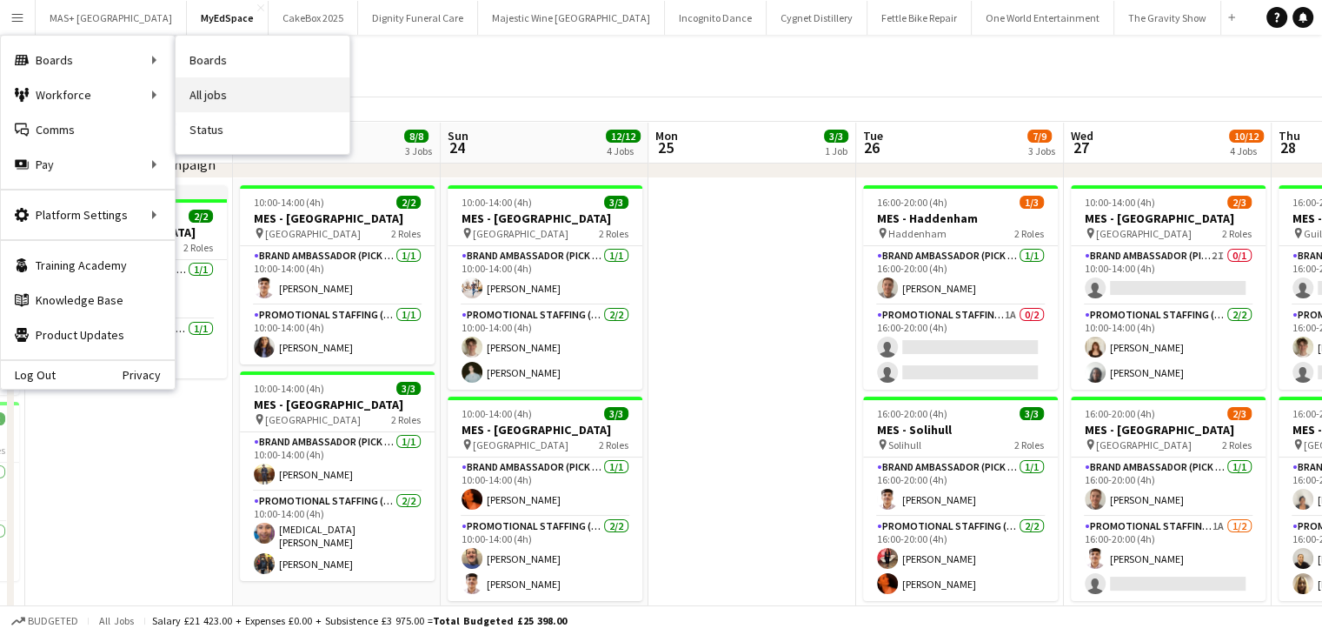
click at [219, 103] on link "All jobs" at bounding box center [263, 94] width 174 height 35
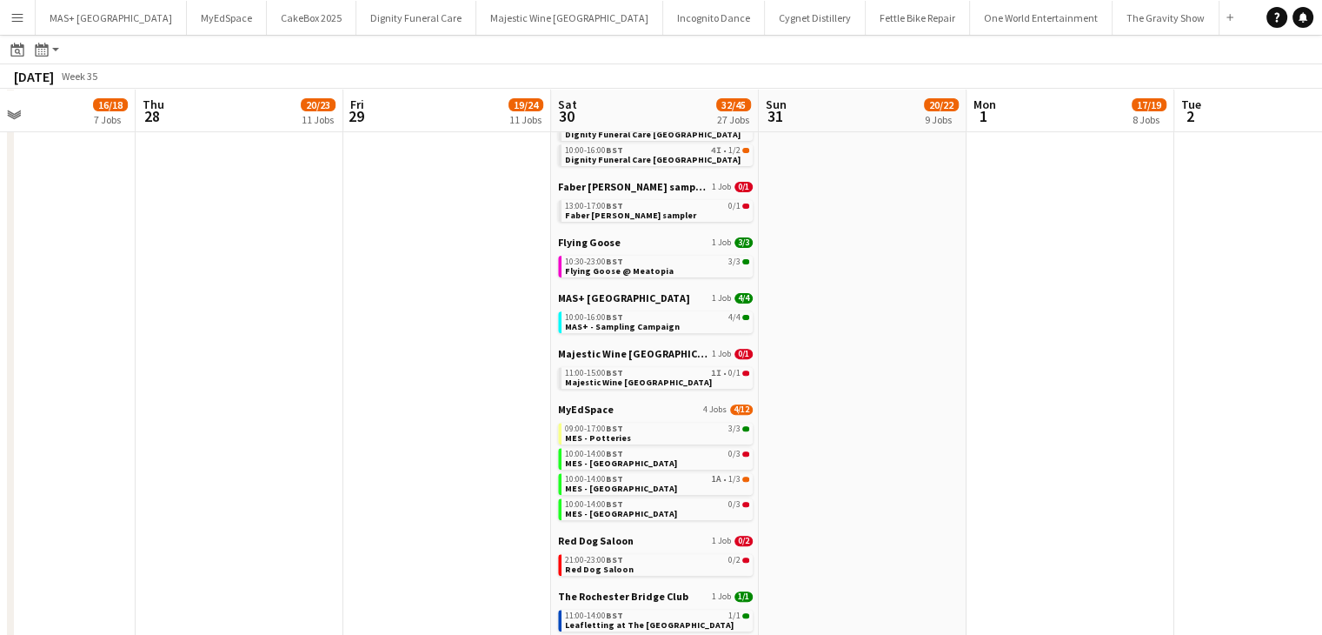
scroll to position [588, 0]
click at [970, 505] on app-date-cell "Beatfreeks 3 Jobs 3/3 08:00-16:00 BST 1/1 Shop drop - Bradford 08:00-16:00 BST …" at bounding box center [1071, 138] width 208 height 1095
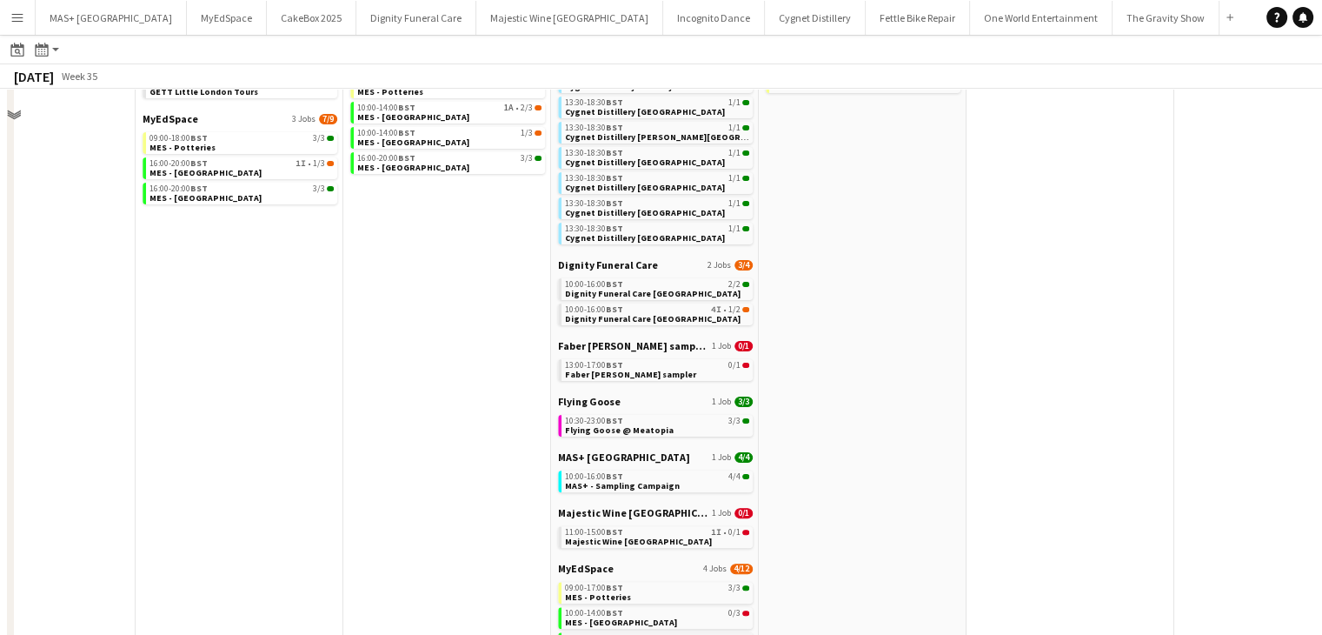
scroll to position [166, 0]
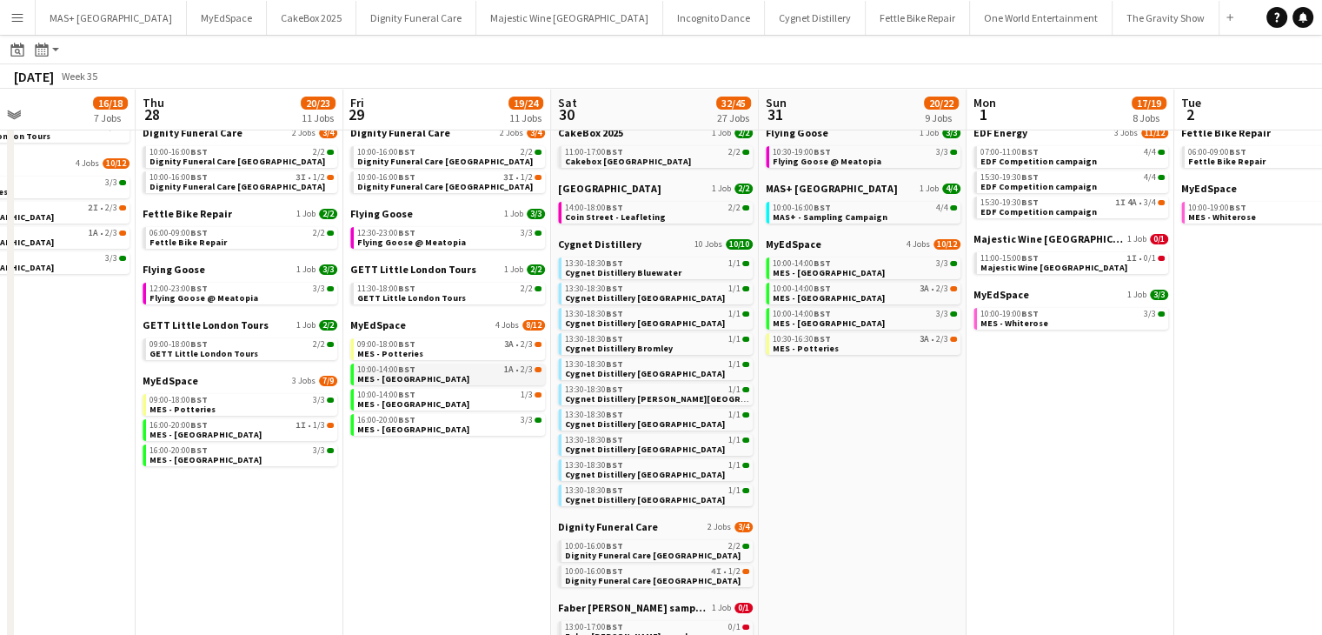
click at [449, 378] on span "MES - [GEOGRAPHIC_DATA]" at bounding box center [413, 378] width 112 height 11
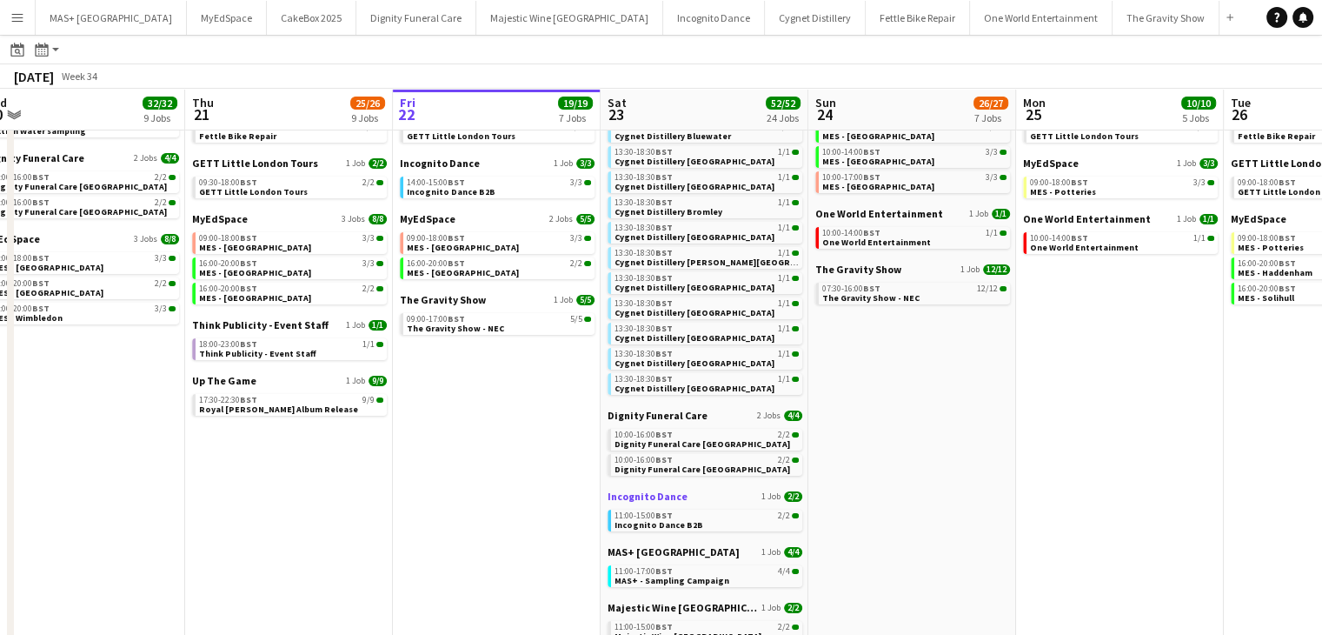
drag, startPoint x: 415, startPoint y: 326, endPoint x: 650, endPoint y: 491, distance: 287.8
click at [650, 491] on app-calendar-viewport "Mon 18 9/9 4 Jobs Tue 19 33/33 9 Jobs Wed 20 32/32 9 Jobs Thu 21 25/26 9 Jobs F…" at bounding box center [661, 513] width 1322 height 1189
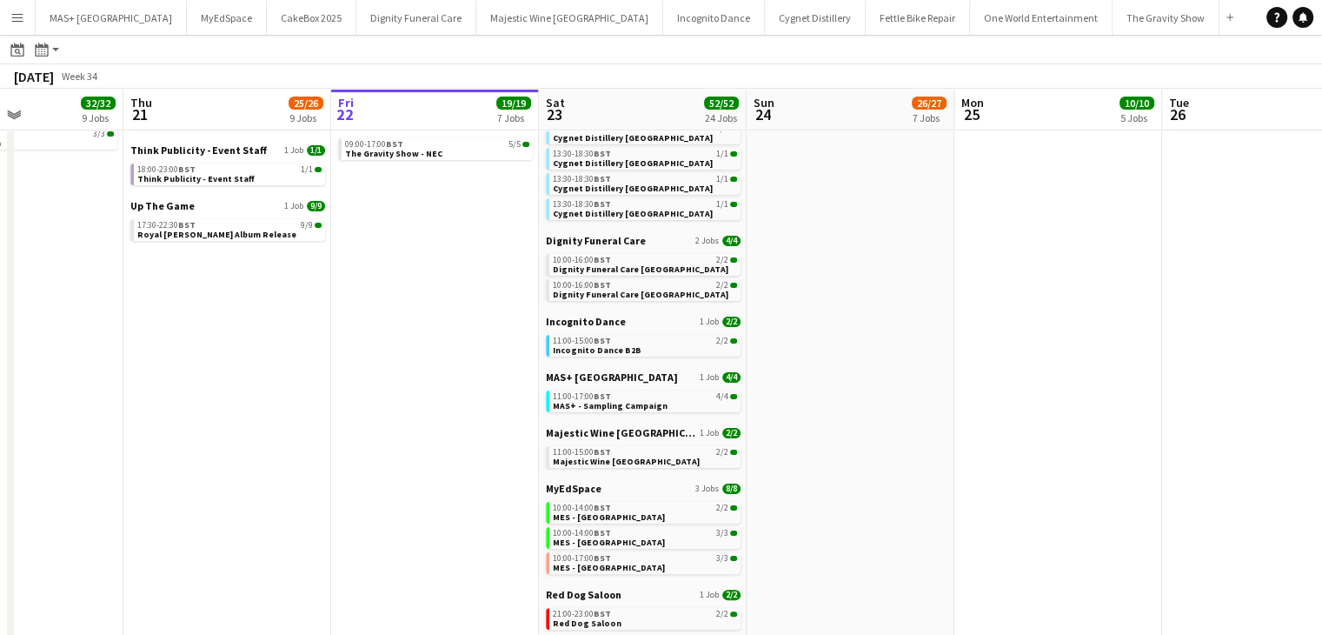
scroll to position [400, 0]
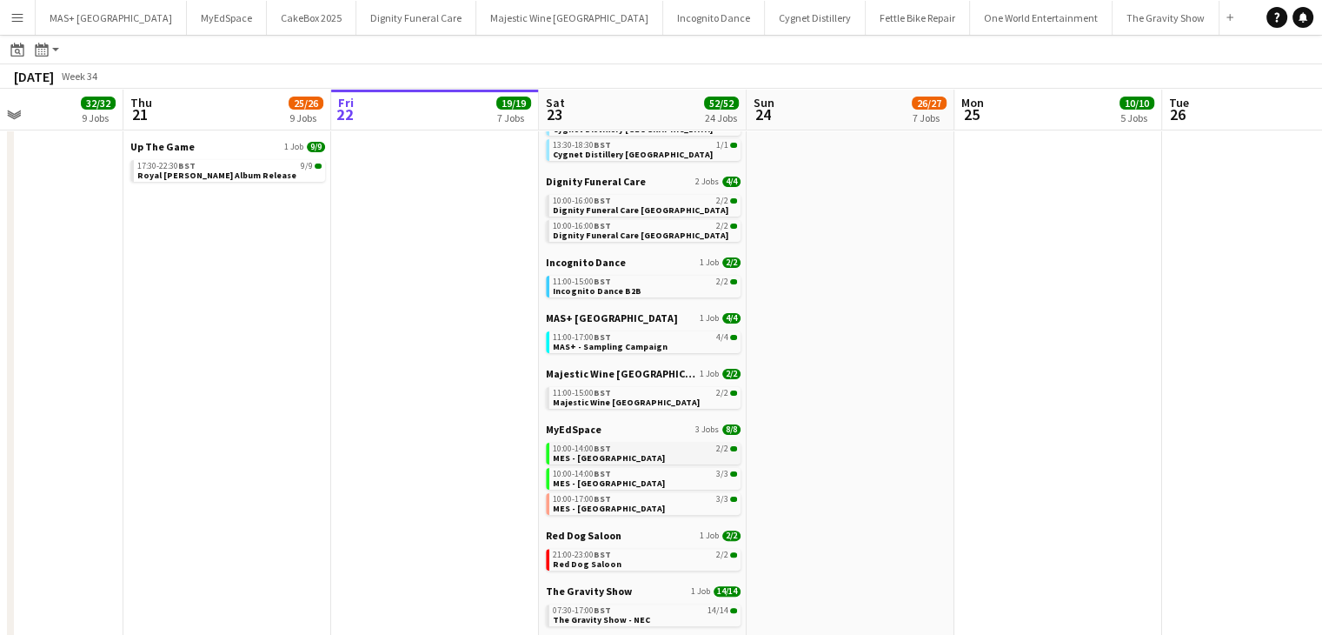
click at [689, 455] on link "10:00-14:00 BST 2/2 MES - Leicester City Centre" at bounding box center [645, 453] width 184 height 20
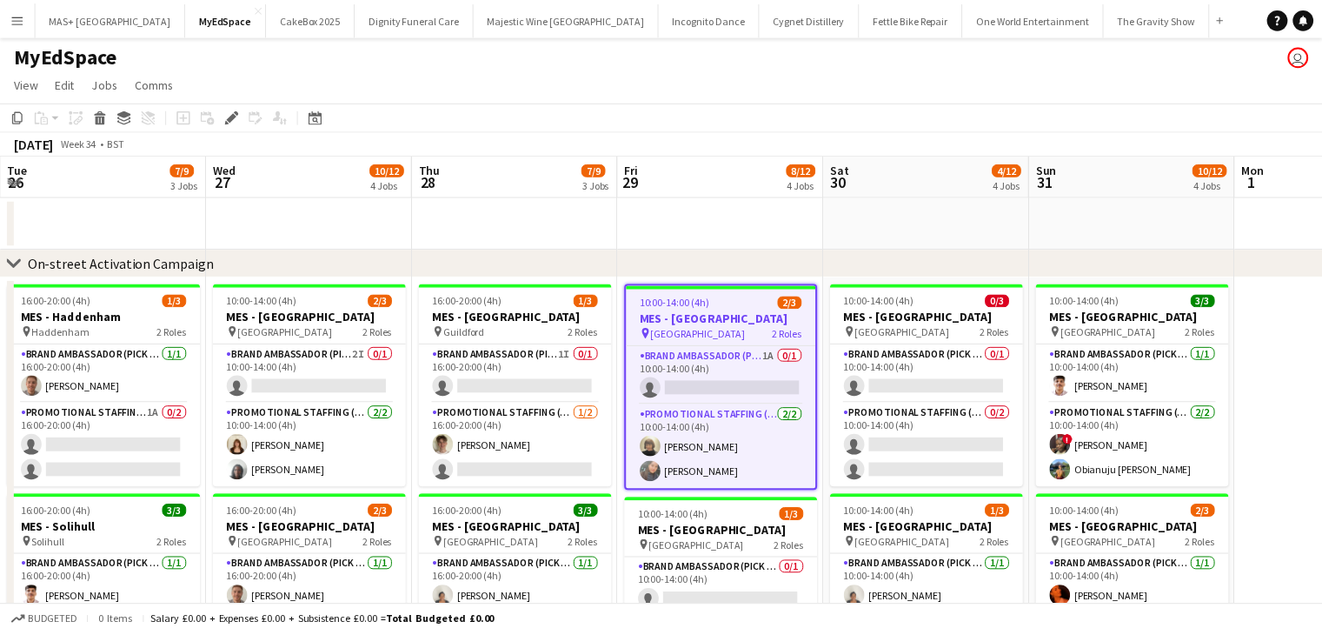
scroll to position [0, 598]
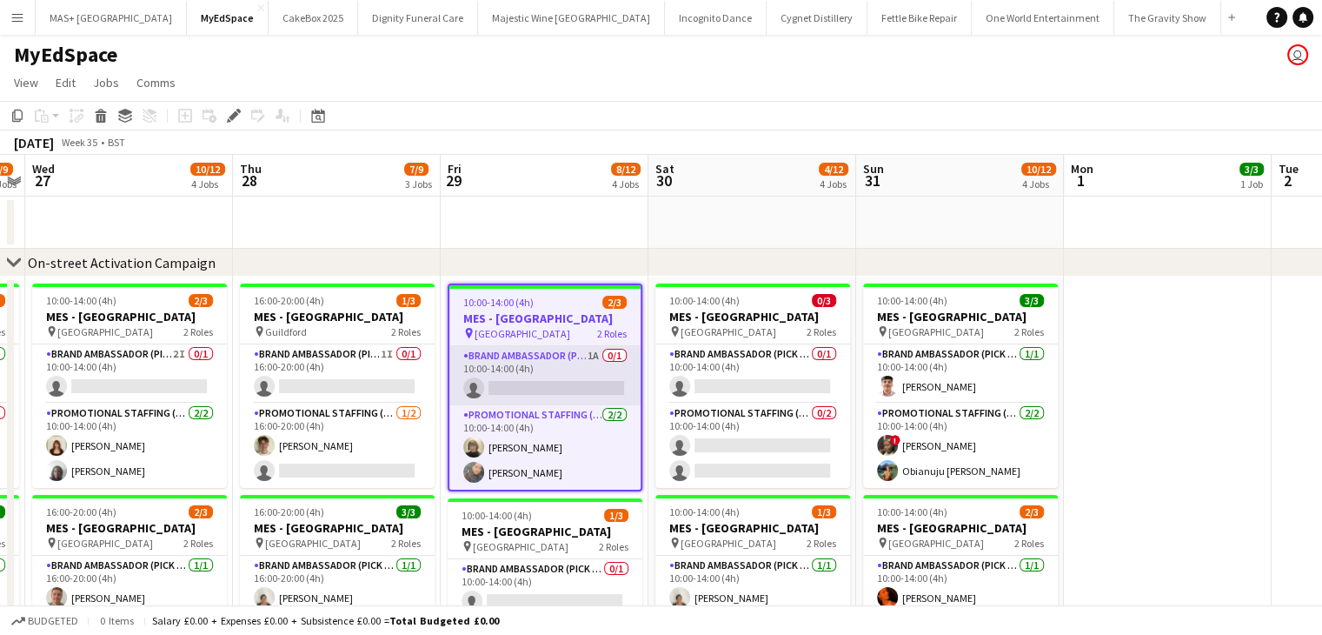
click at [589, 376] on app-card-role "Brand Ambassador (Pick up) 1A 0/1 10:00-14:00 (4h) single-neutral-actions" at bounding box center [544, 375] width 191 height 59
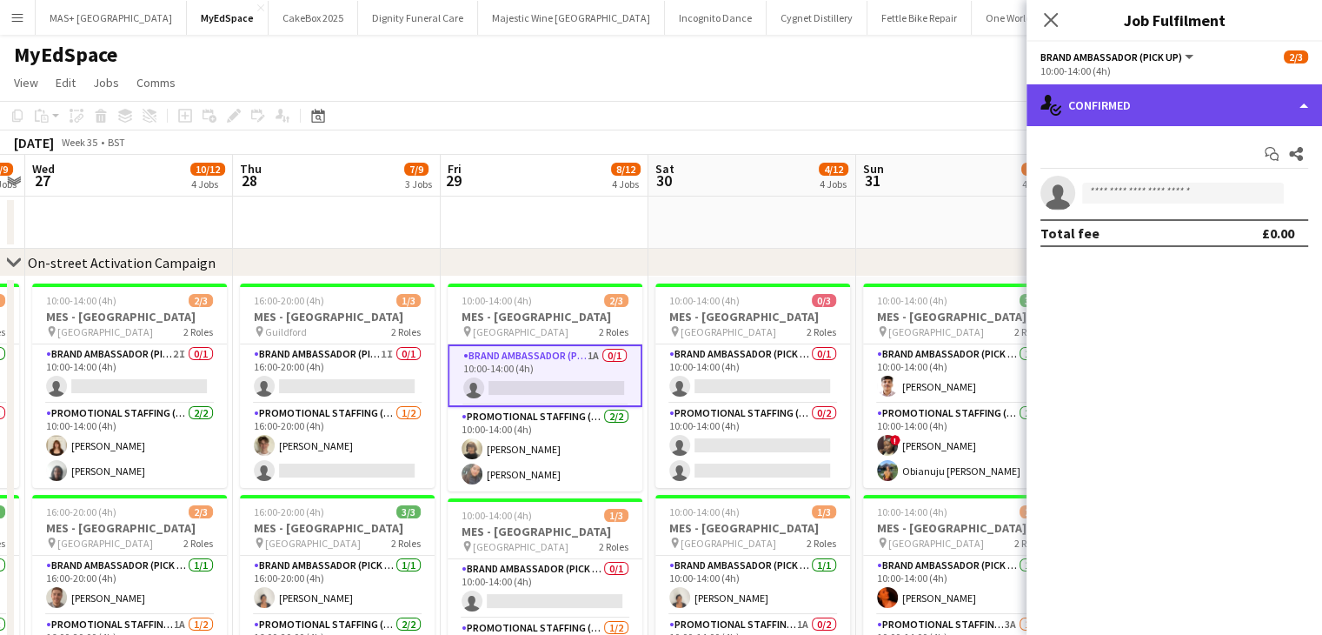
click at [1162, 98] on div "single-neutral-actions-check-2 Confirmed" at bounding box center [1175, 105] width 296 height 42
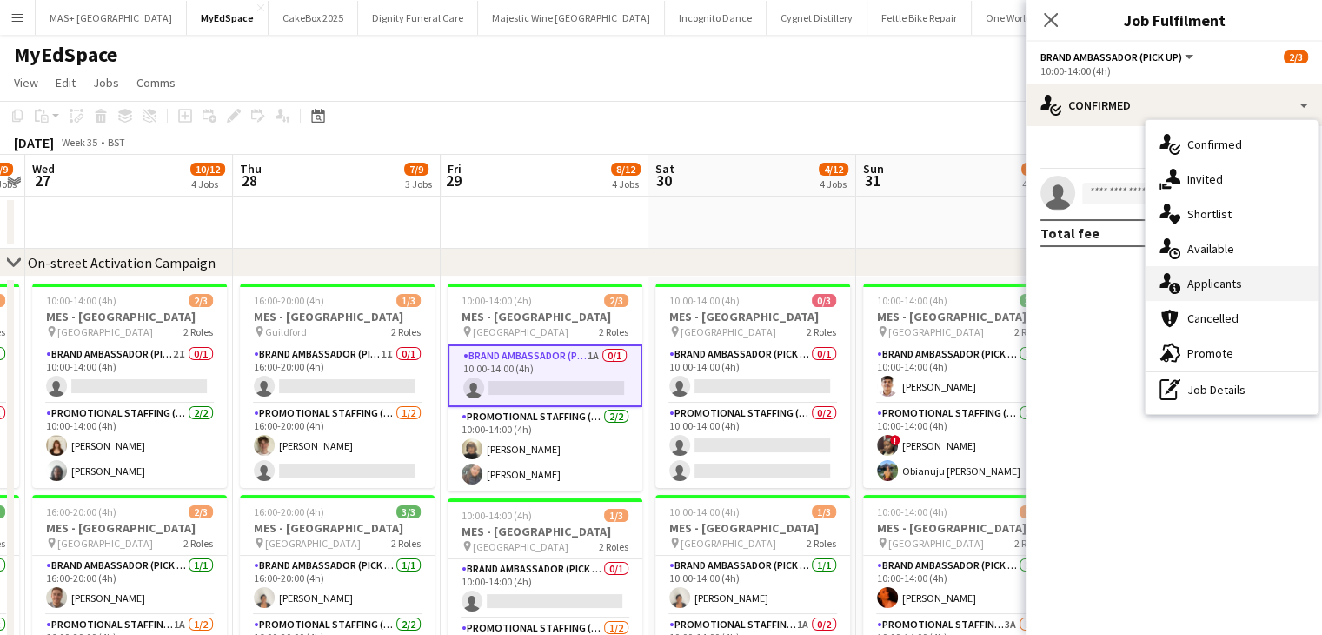
click at [1220, 296] on div "single-neutral-actions-information Applicants" at bounding box center [1232, 283] width 172 height 35
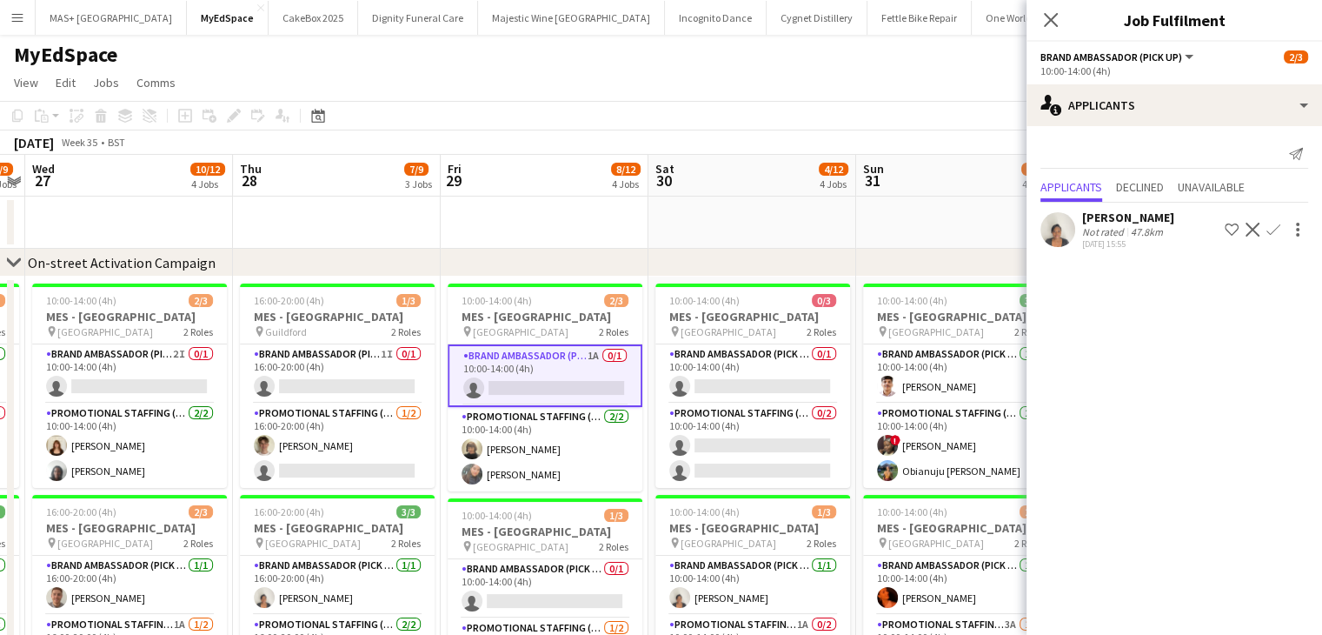
click at [1275, 225] on app-icon "Confirm" at bounding box center [1274, 230] width 14 height 14
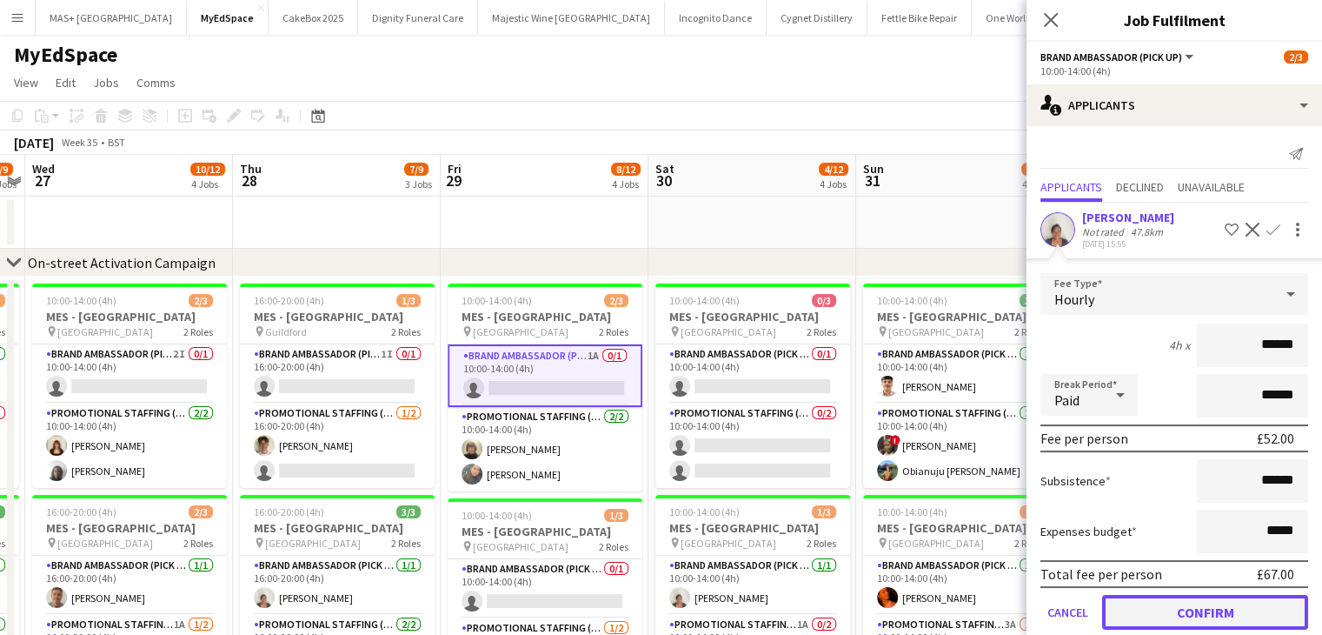
click at [1173, 613] on button "Confirm" at bounding box center [1205, 612] width 206 height 35
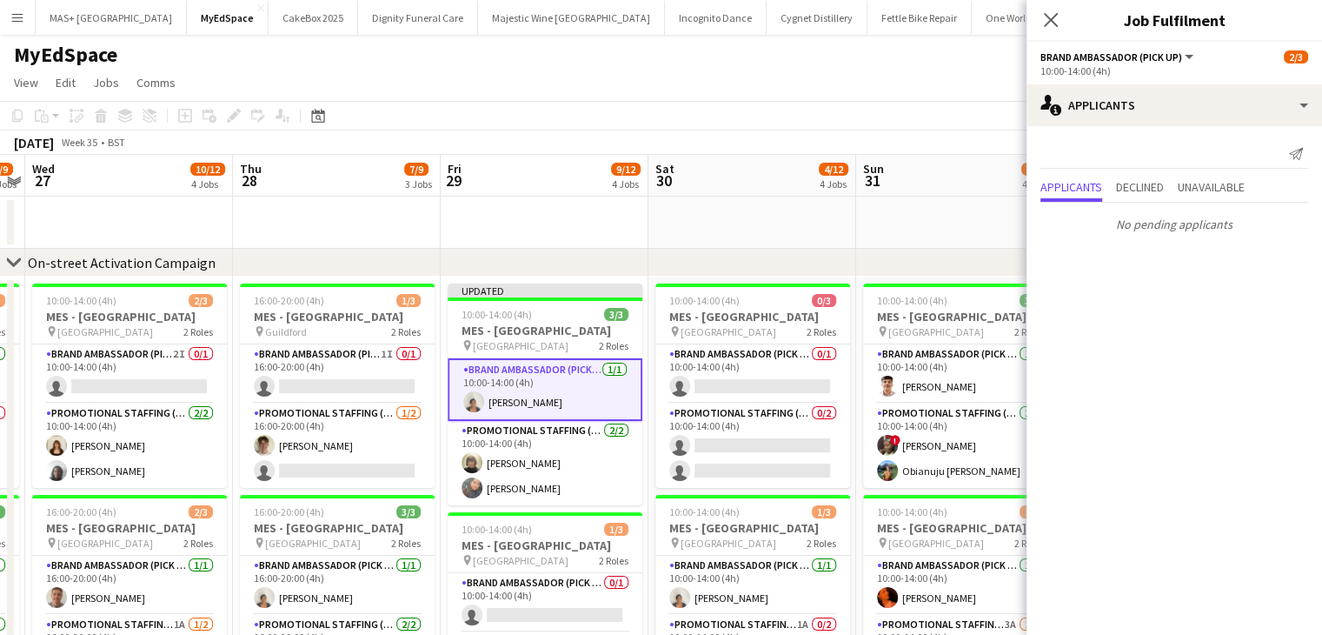
click at [879, 176] on span "31" at bounding box center [872, 180] width 23 height 20
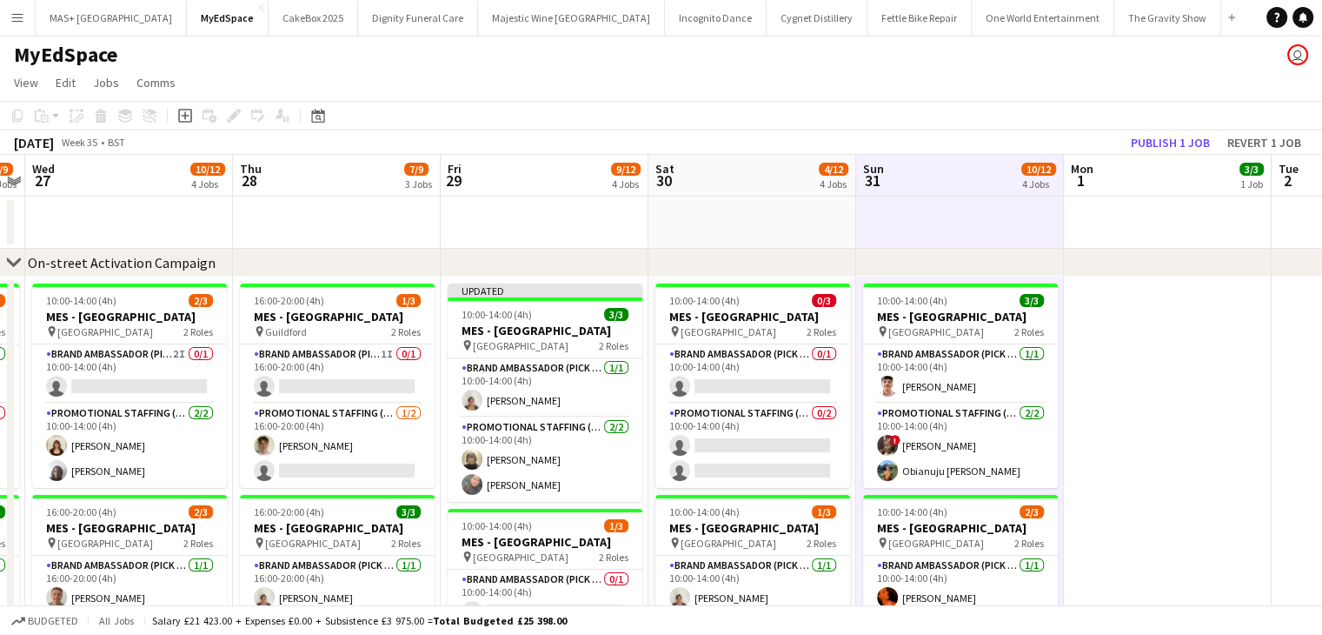
click at [1172, 130] on div "August 2025 Week 35 • BST Publish 1 job Revert 1 job" at bounding box center [661, 142] width 1322 height 24
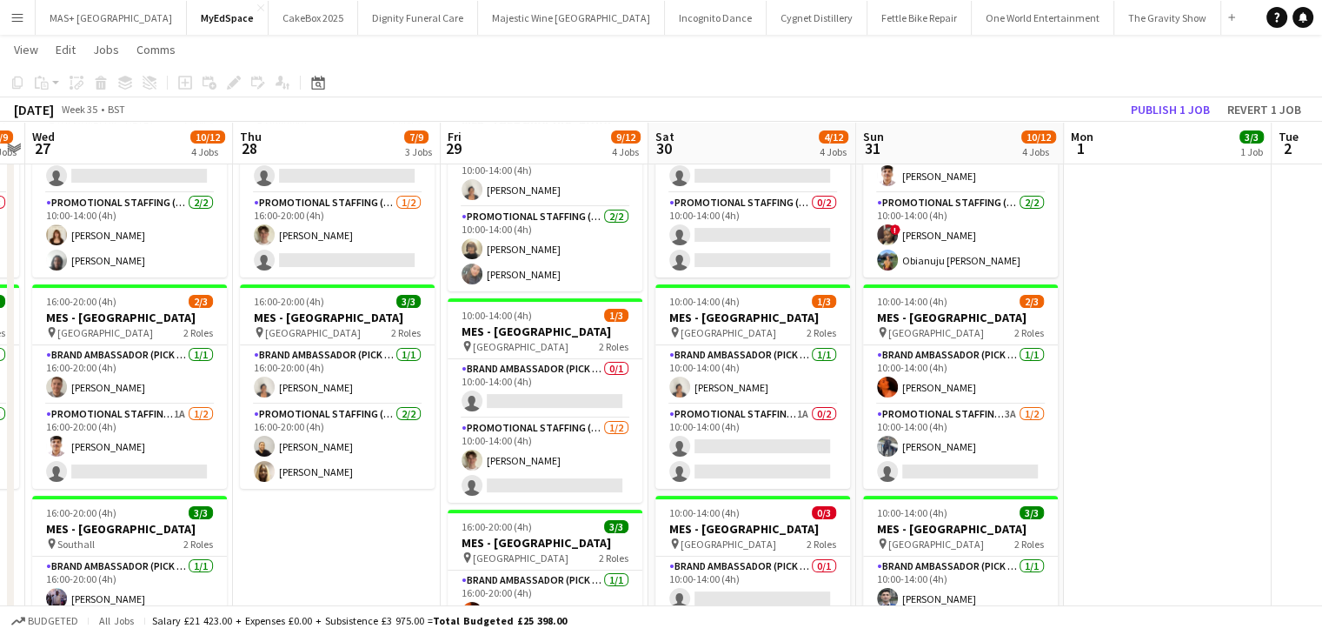
scroll to position [209, 0]
click at [738, 428] on app-card-role "Promotional Staffing (Brand Ambassadors) 1A 0/2 10:00-14:00 (4h) single-neutral…" at bounding box center [753, 446] width 195 height 84
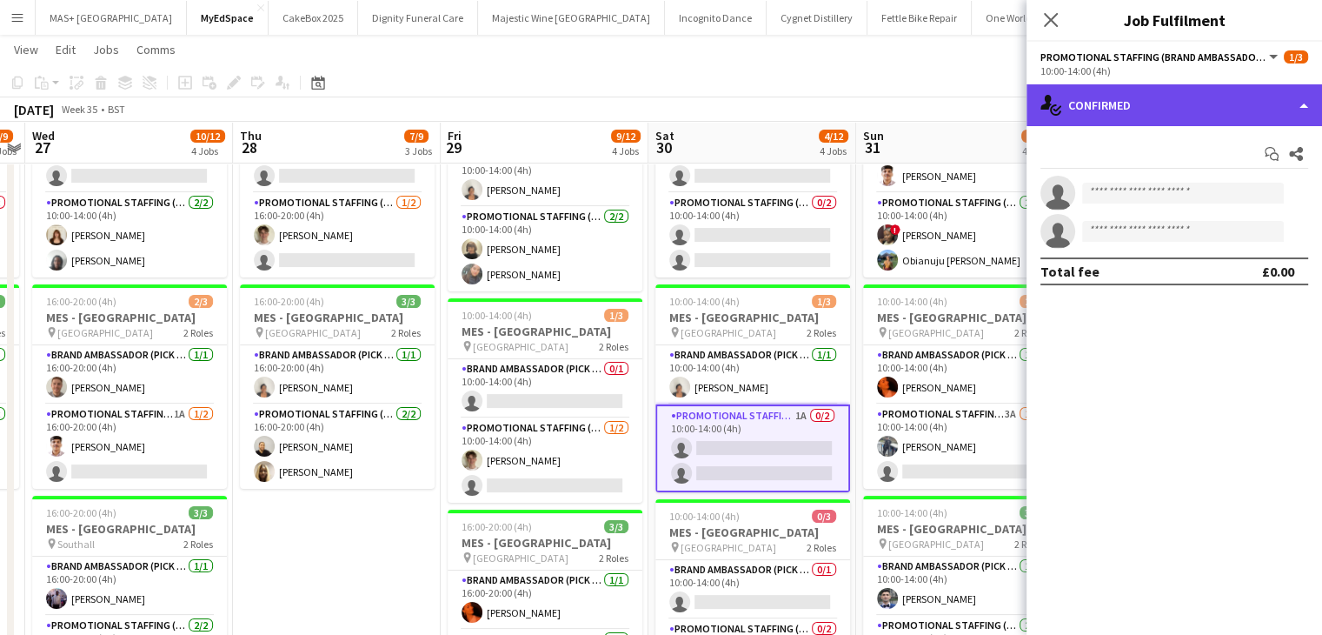
click at [1137, 106] on div "single-neutral-actions-check-2 Confirmed" at bounding box center [1175, 105] width 296 height 42
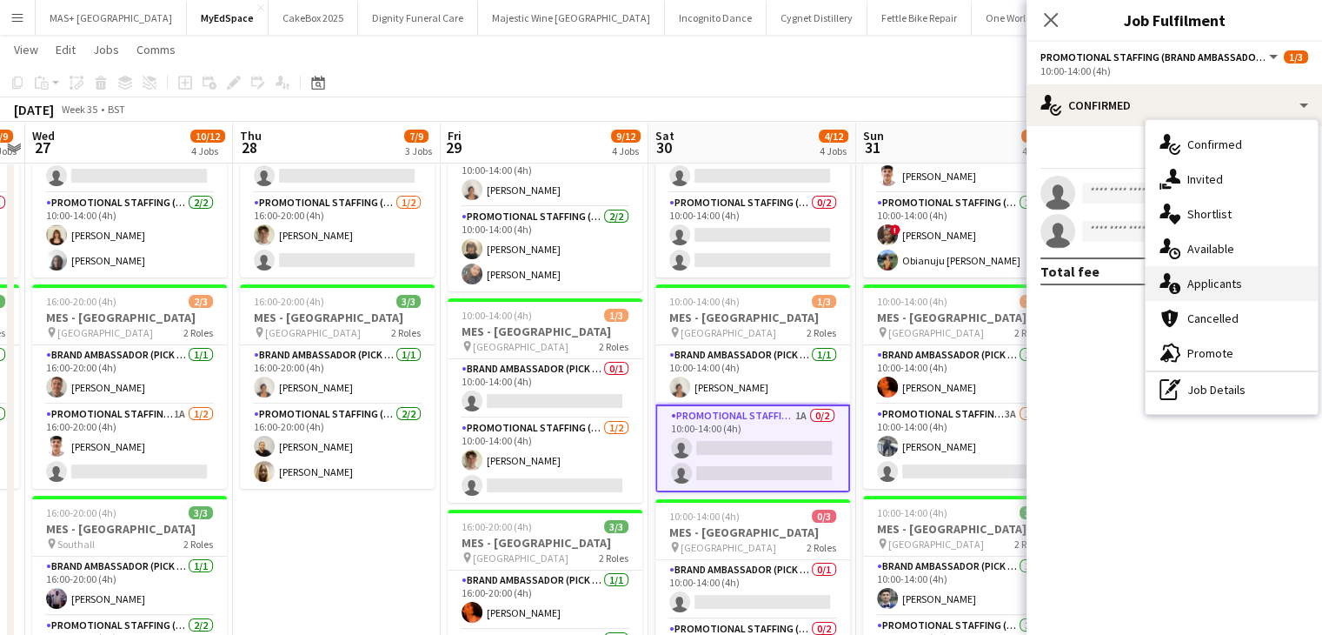
click at [1202, 272] on div "single-neutral-actions-information Applicants" at bounding box center [1232, 283] width 172 height 35
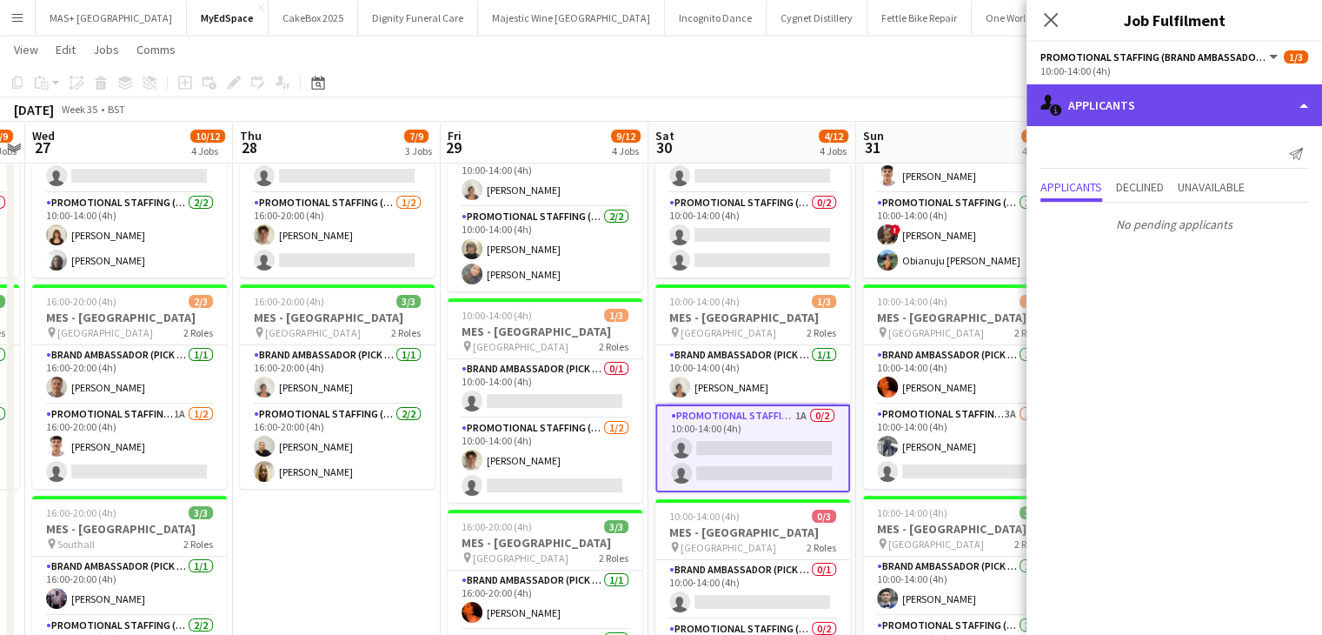
click at [1135, 121] on div "single-neutral-actions-information Applicants" at bounding box center [1175, 105] width 296 height 42
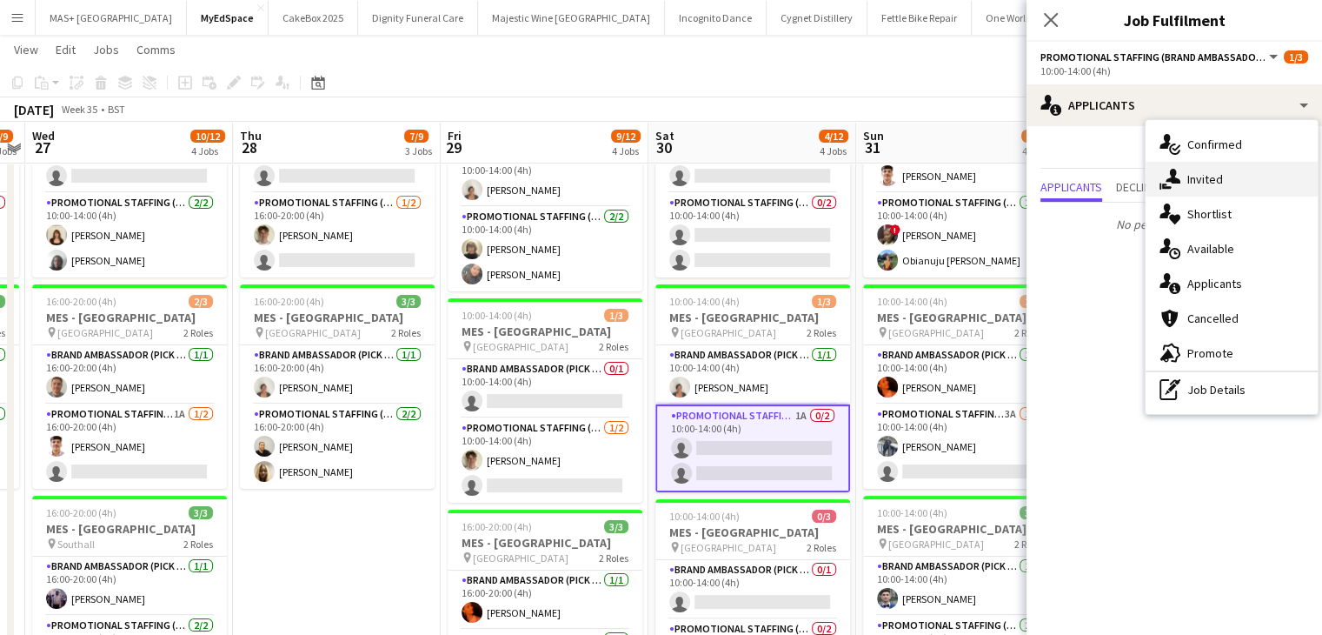
click at [1200, 190] on div "single-neutral-actions-share-1 Invited" at bounding box center [1232, 179] width 172 height 35
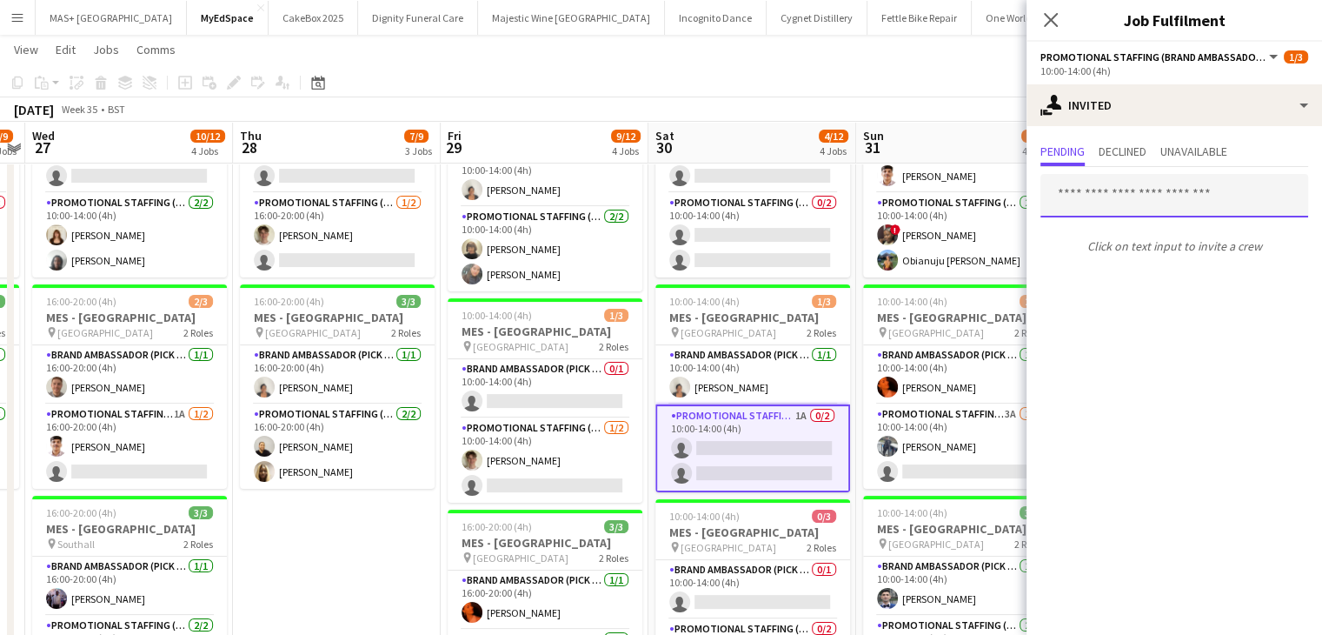
click at [1103, 196] on input "text" at bounding box center [1175, 195] width 268 height 43
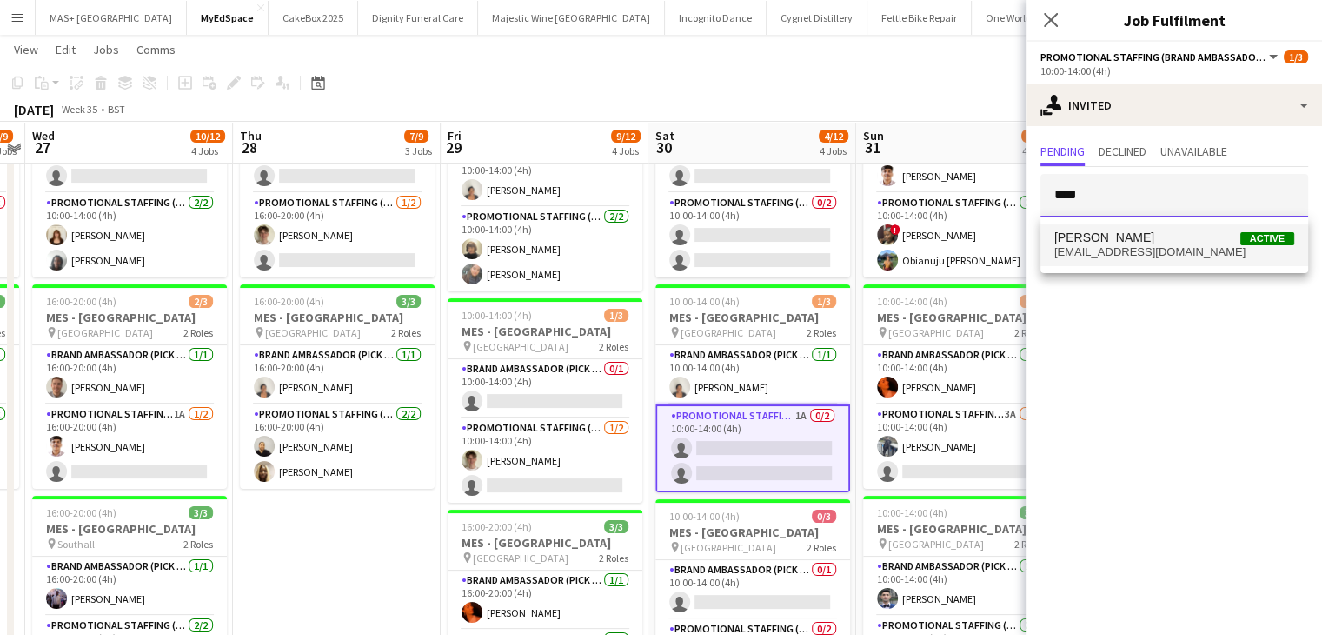
type input "****"
click at [1170, 261] on mat-option "Beau Riley Active rilebe578@gmail.com" at bounding box center [1175, 245] width 268 height 42
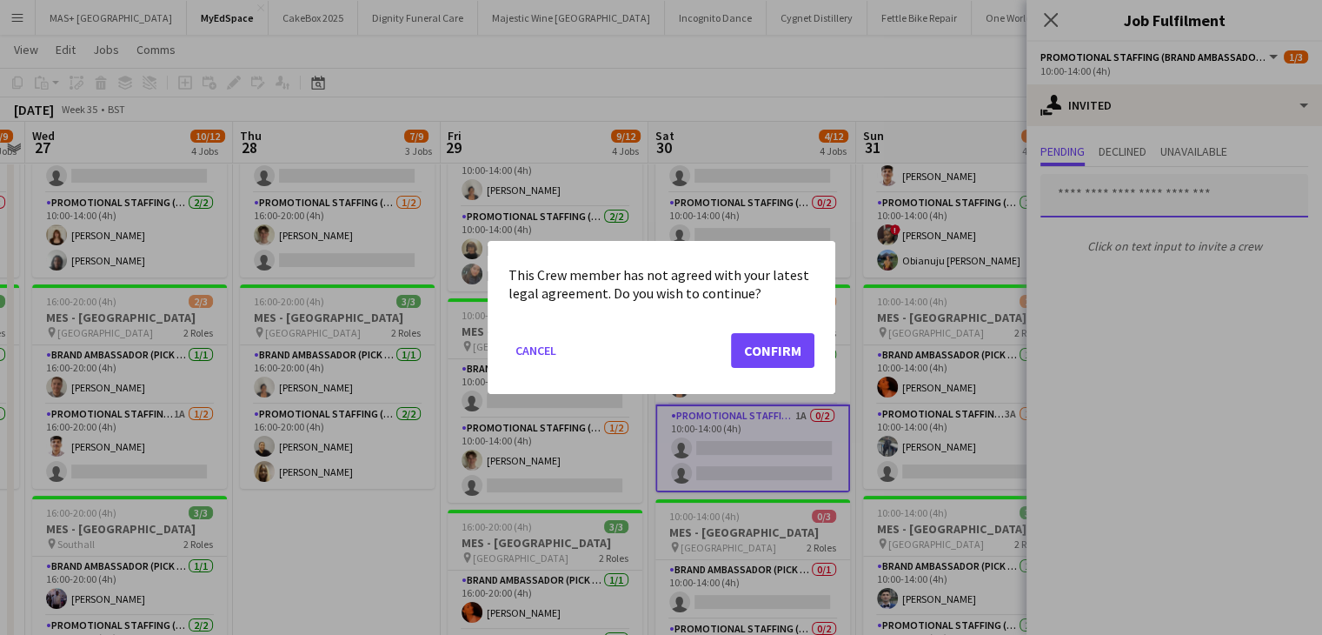
scroll to position [0, 0]
click at [794, 352] on button "Confirm" at bounding box center [772, 350] width 83 height 35
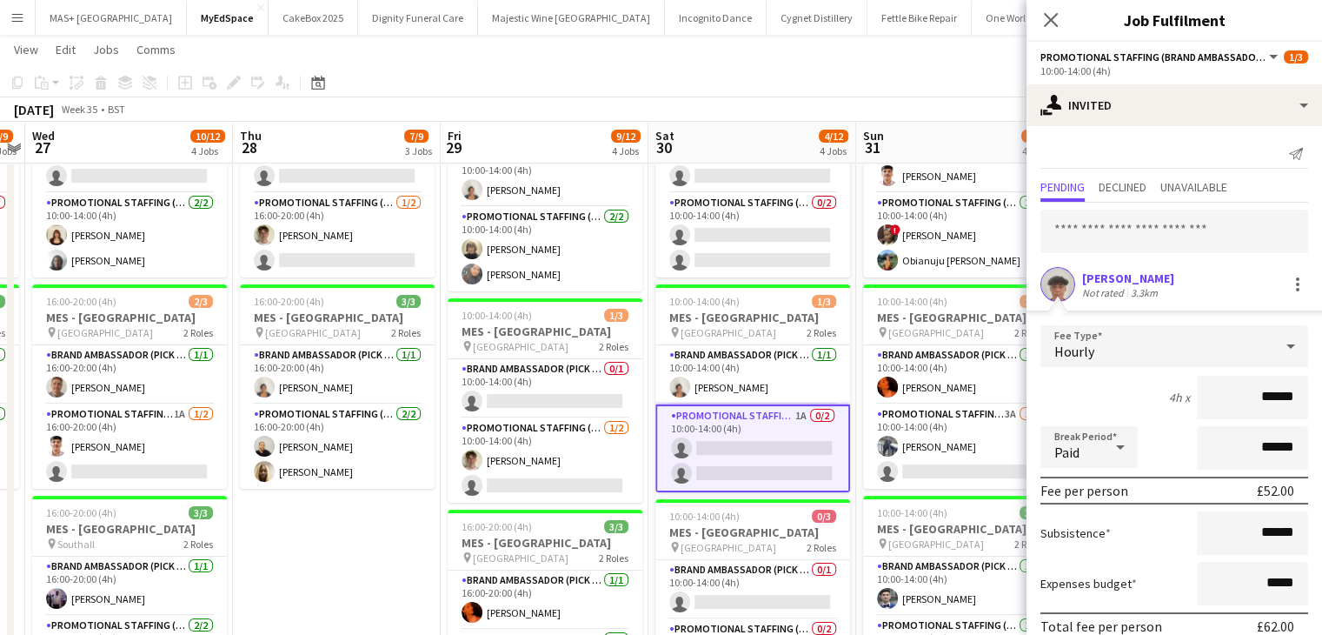
scroll to position [77, 0]
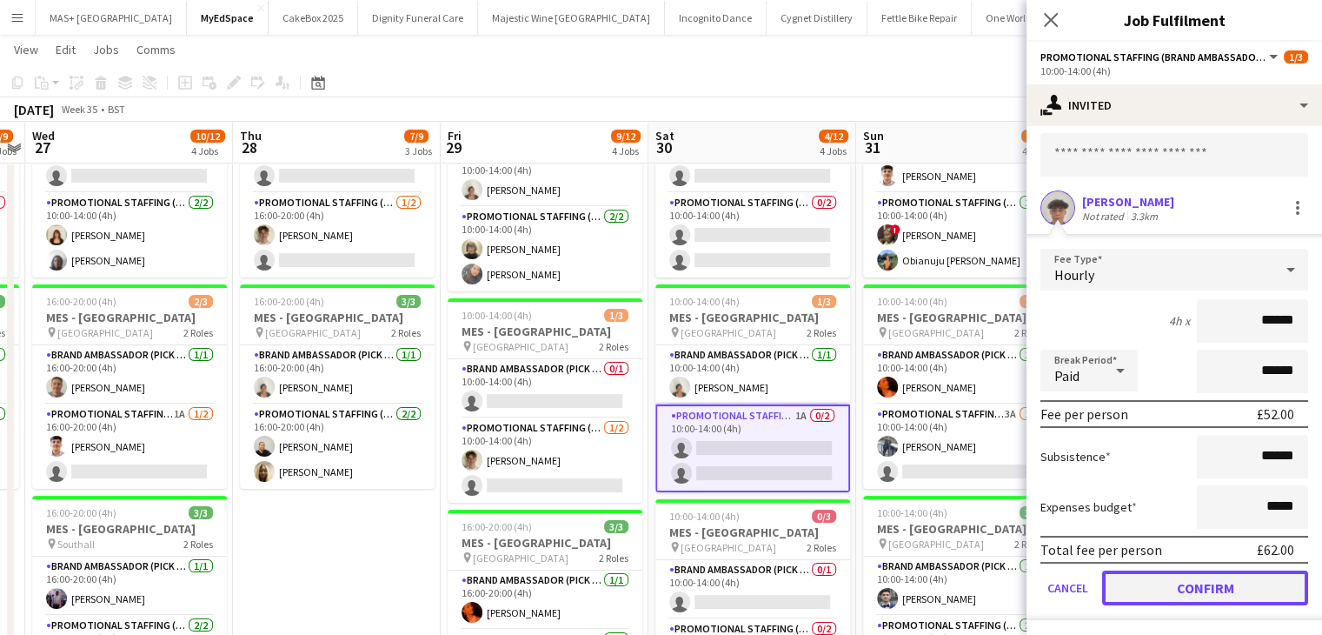
click at [1172, 570] on button "Confirm" at bounding box center [1205, 587] width 206 height 35
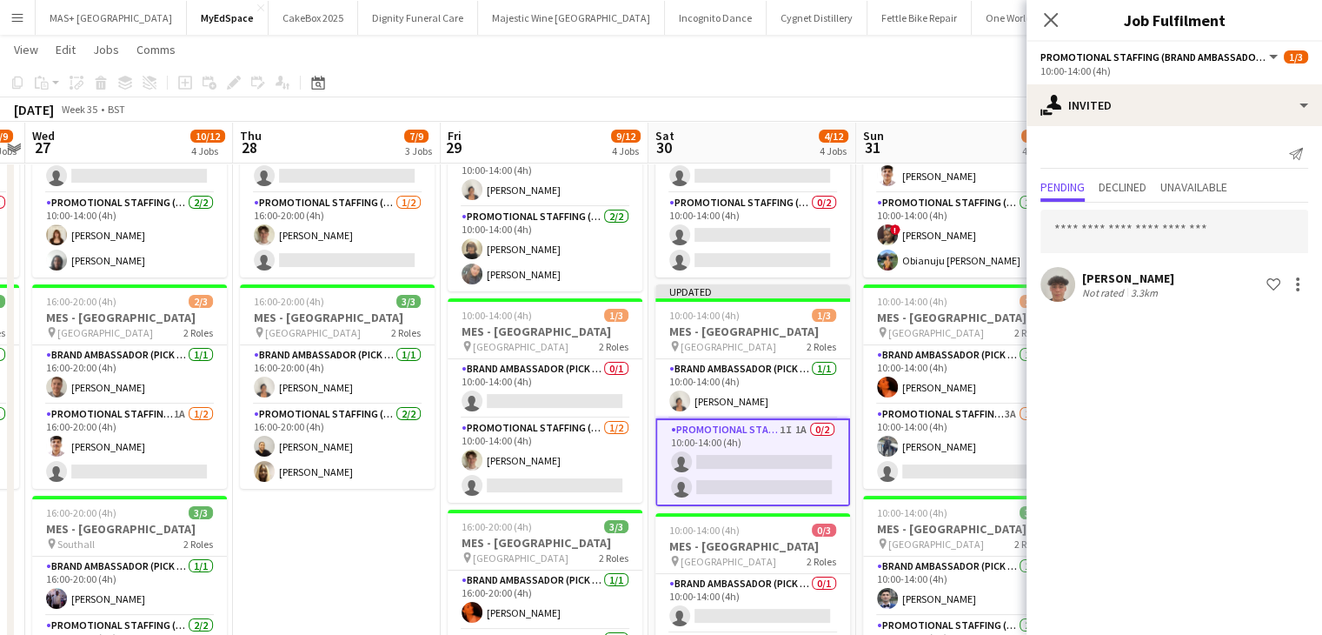
scroll to position [0, 0]
click at [1100, 236] on input "text" at bounding box center [1175, 231] width 268 height 43
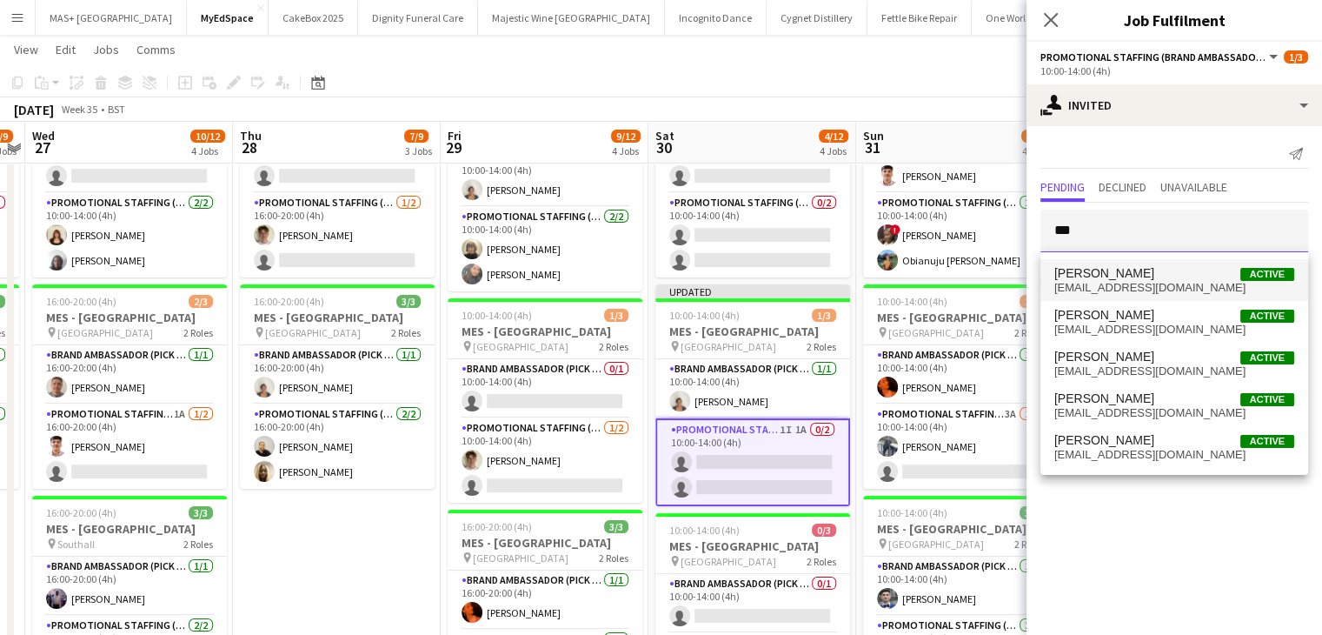
type input "***"
click at [1116, 272] on span "[PERSON_NAME]" at bounding box center [1105, 273] width 100 height 15
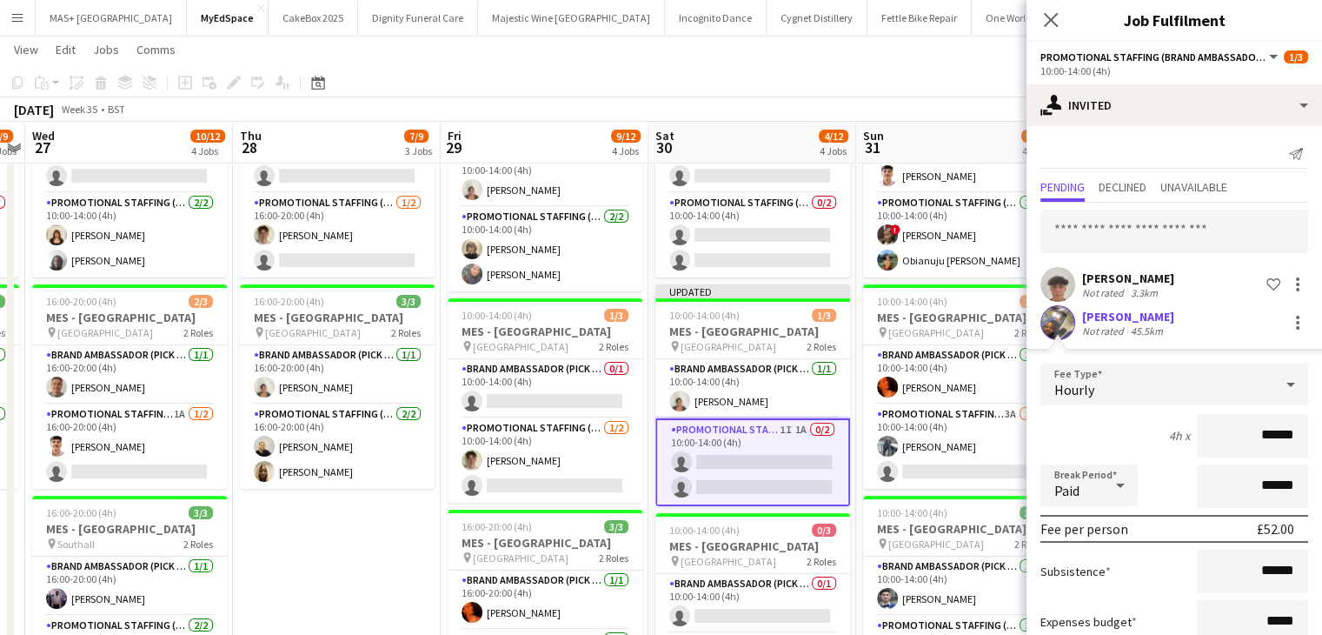
scroll to position [115, 0]
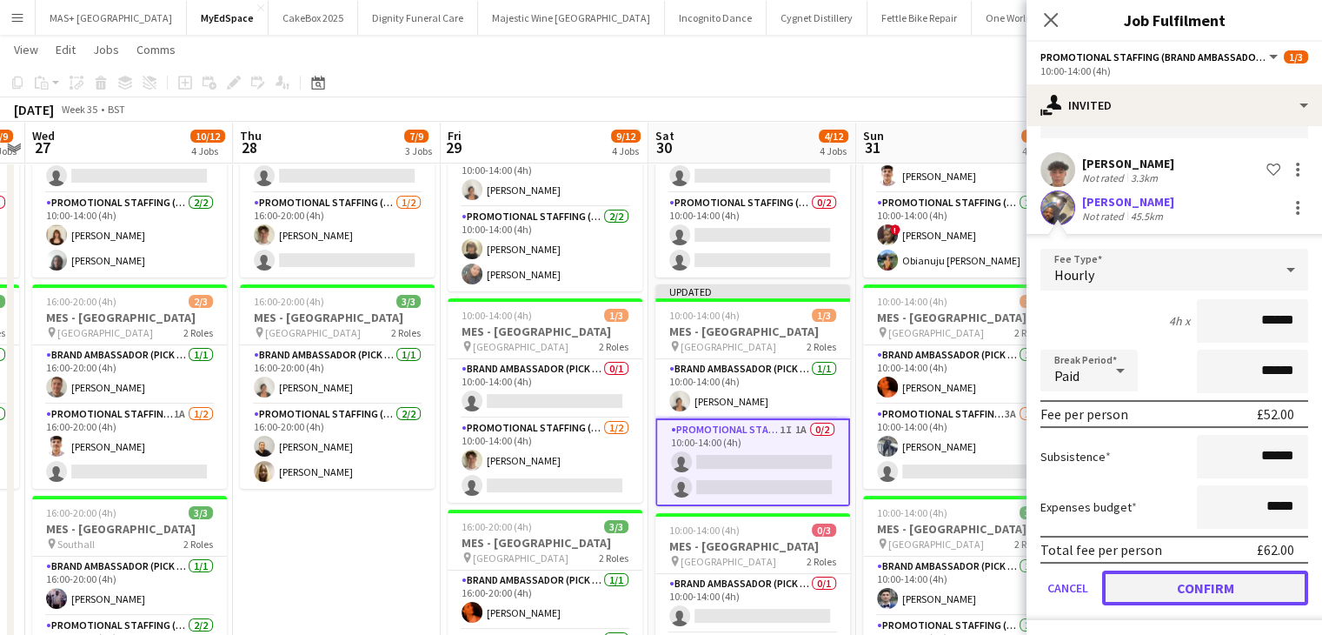
click at [1176, 575] on button "Confirm" at bounding box center [1205, 587] width 206 height 35
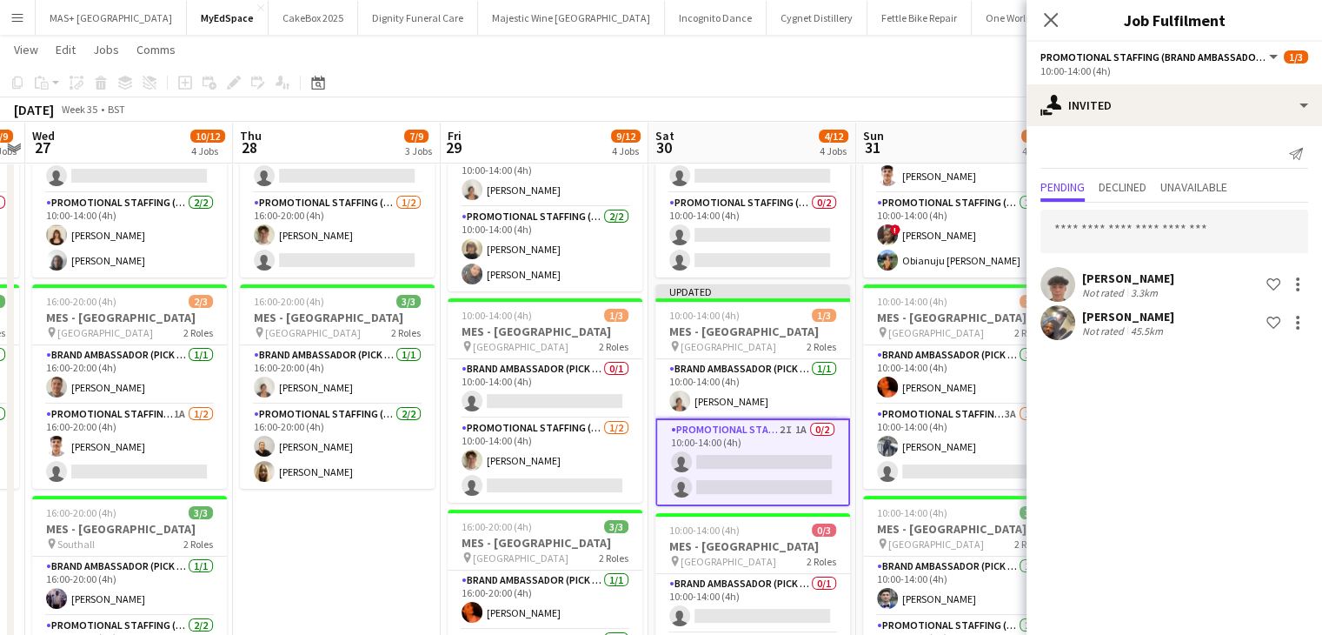
scroll to position [0, 0]
drag, startPoint x: 869, startPoint y: 75, endPoint x: 775, endPoint y: 68, distance: 95.0
click at [775, 68] on app-board "MyEdSpace user View Day view expanded Day view collapsed Month view Date picker…" at bounding box center [661, 458] width 1322 height 1264
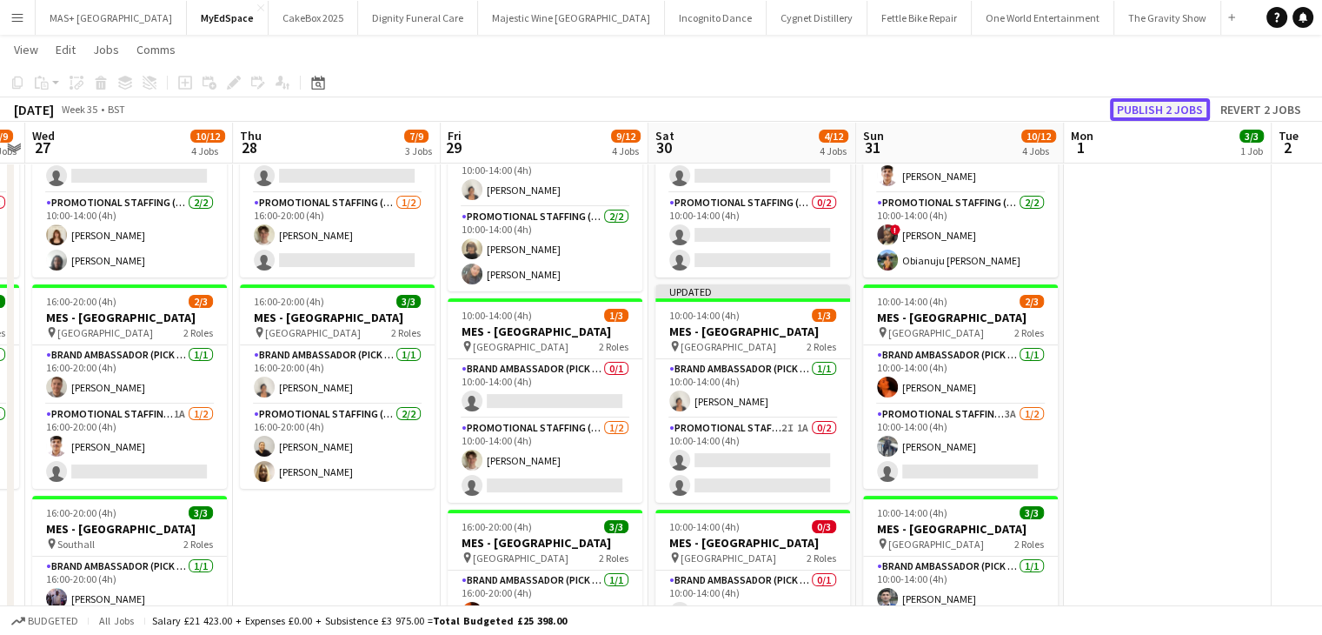
click at [1148, 109] on button "Publish 2 jobs" at bounding box center [1160, 109] width 100 height 23
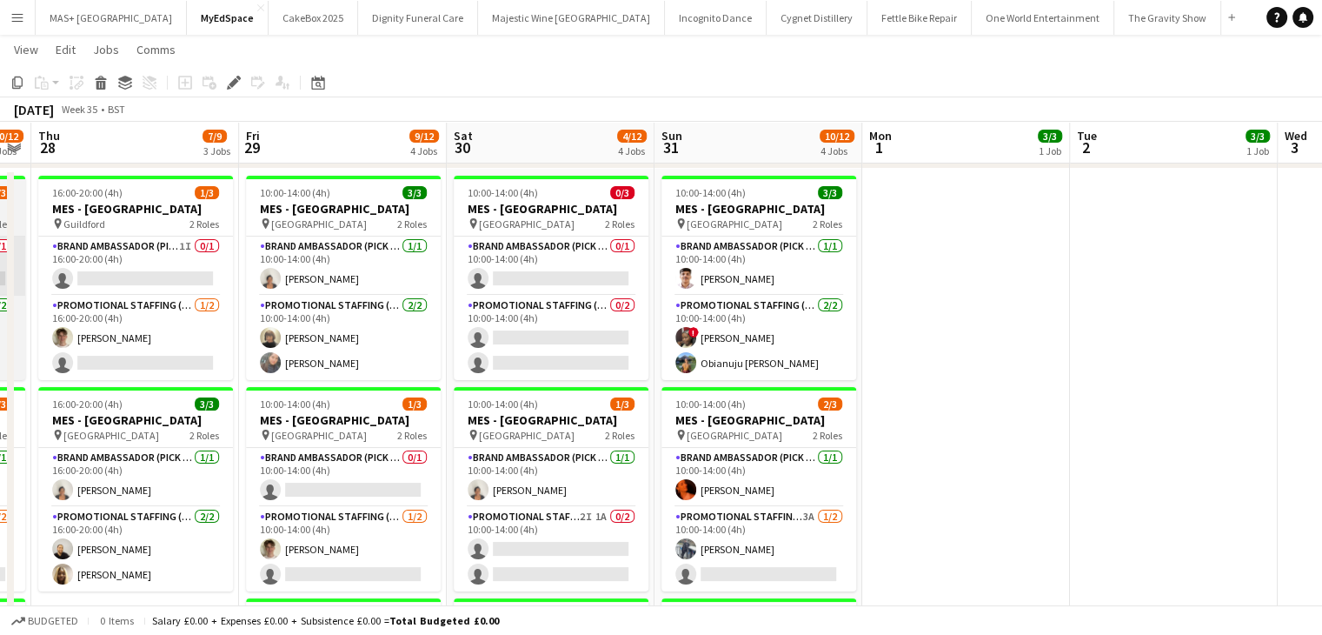
scroll to position [0, 475]
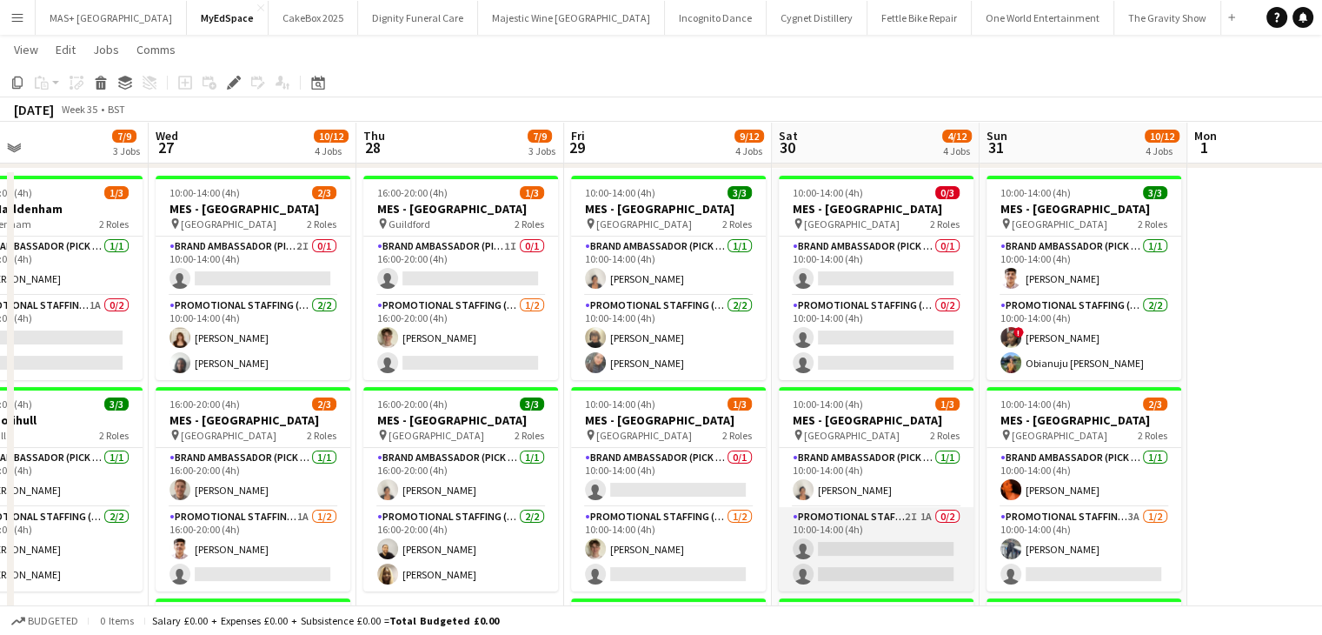
click at [856, 531] on app-card-role "Promotional Staffing (Brand Ambassadors) 2I 1A 0/2 10:00-14:00 (4h) single-neut…" at bounding box center [876, 549] width 195 height 84
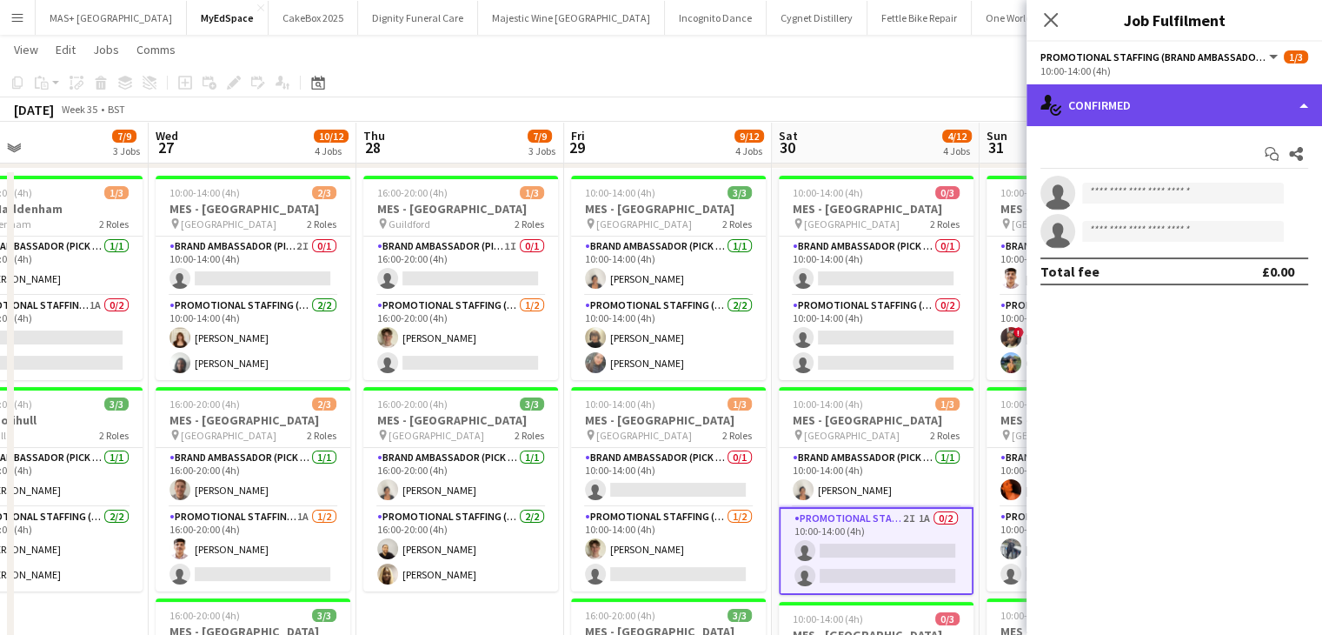
click at [1157, 109] on div "single-neutral-actions-check-2 Confirmed" at bounding box center [1175, 105] width 296 height 42
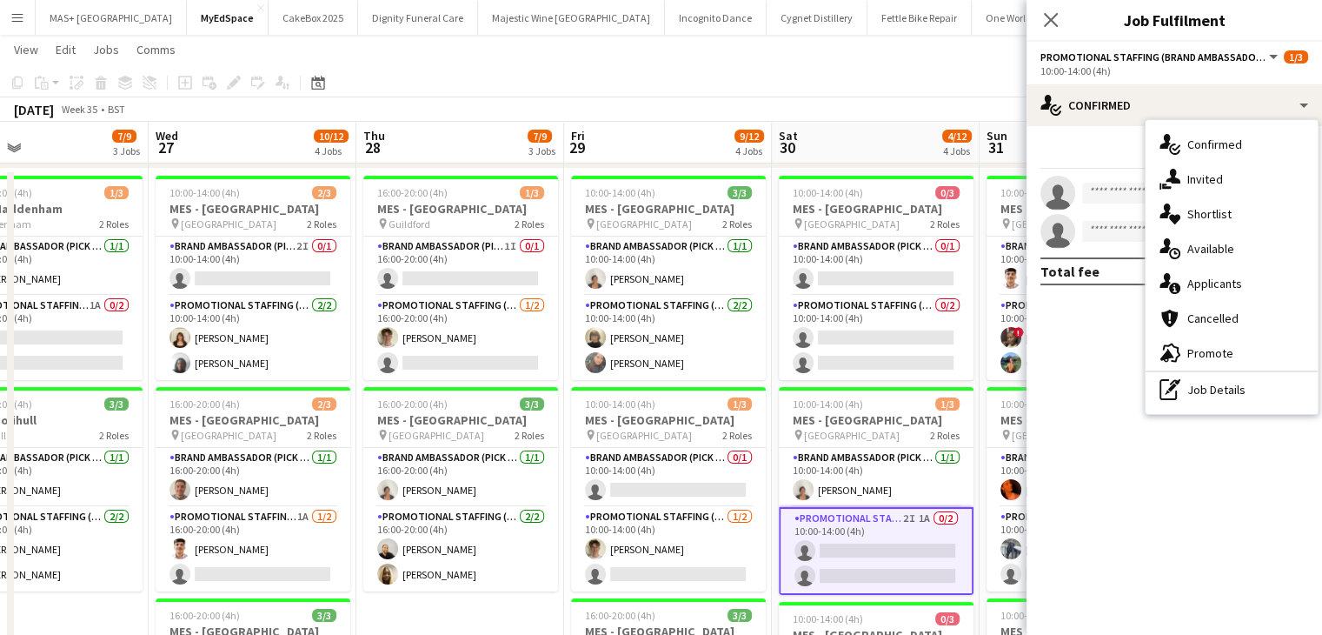
click at [804, 82] on app-toolbar "Copy Paste Paste Ctrl+V Paste with crew Ctrl+Shift+V Paste linked Job [GEOGRAPH…" at bounding box center [661, 83] width 1322 height 30
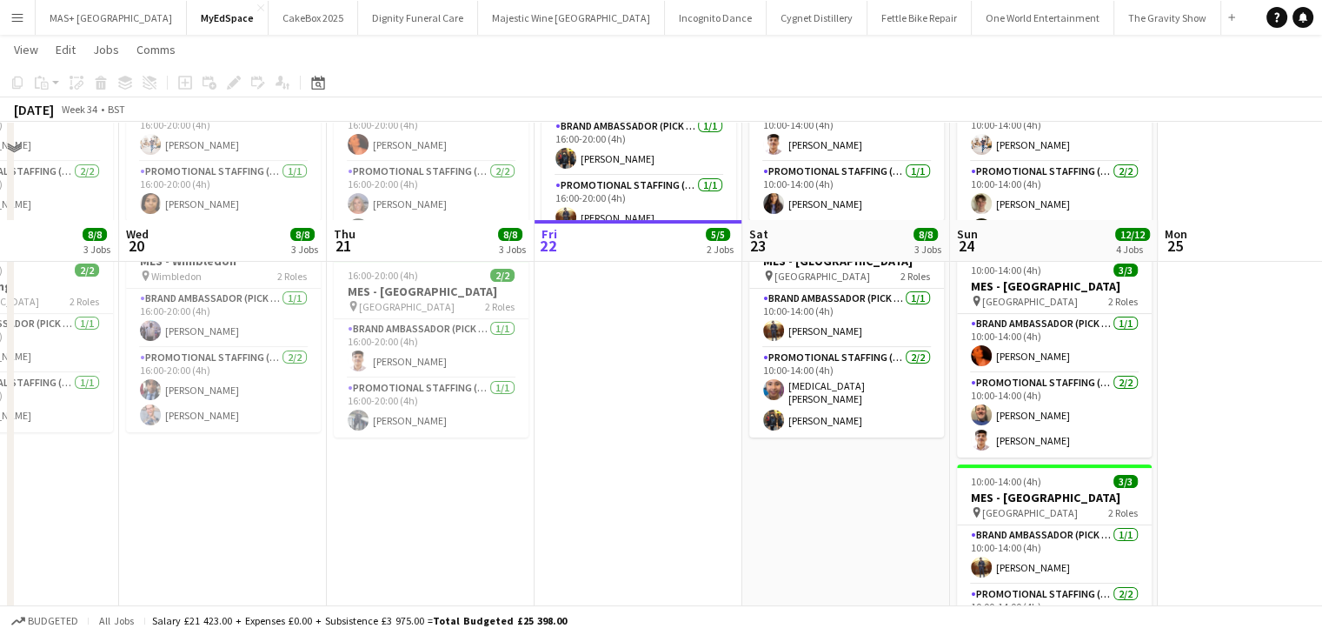
scroll to position [236, 0]
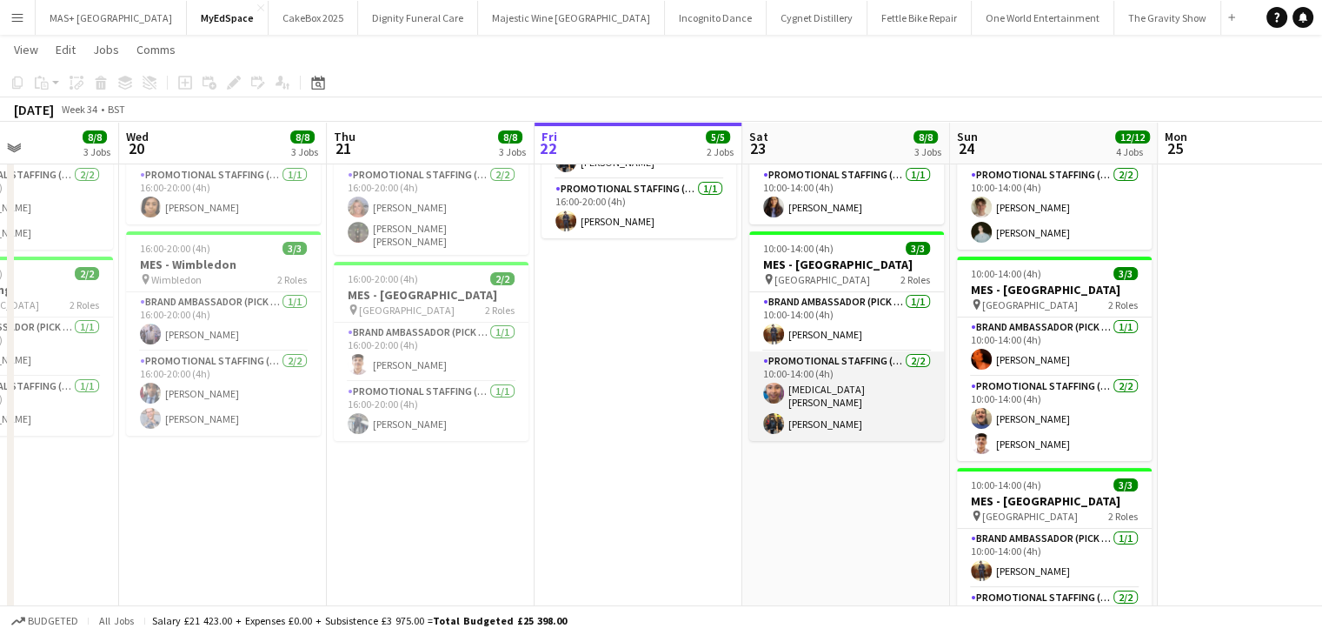
click at [819, 364] on app-card-role "Promotional Staffing (Brand Ambassadors) [DATE] 10:00-14:00 (4h) [MEDICAL_DATA]…" at bounding box center [846, 396] width 195 height 90
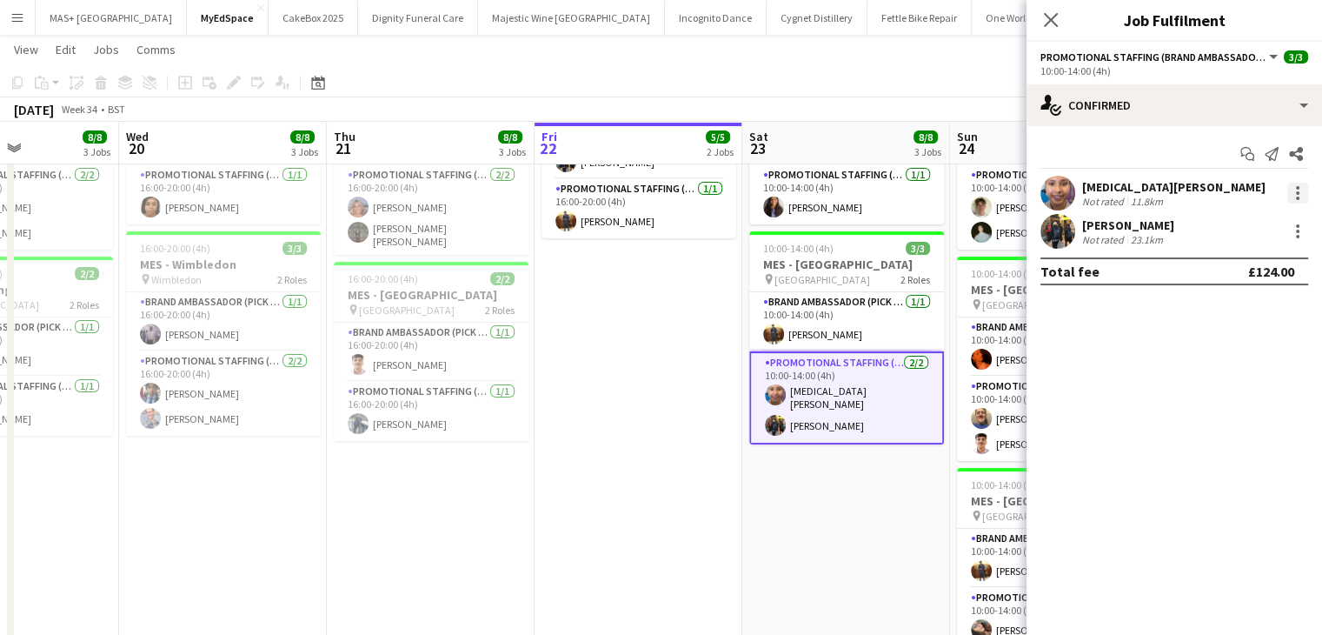
click at [1297, 185] on div at bounding box center [1298, 193] width 21 height 21
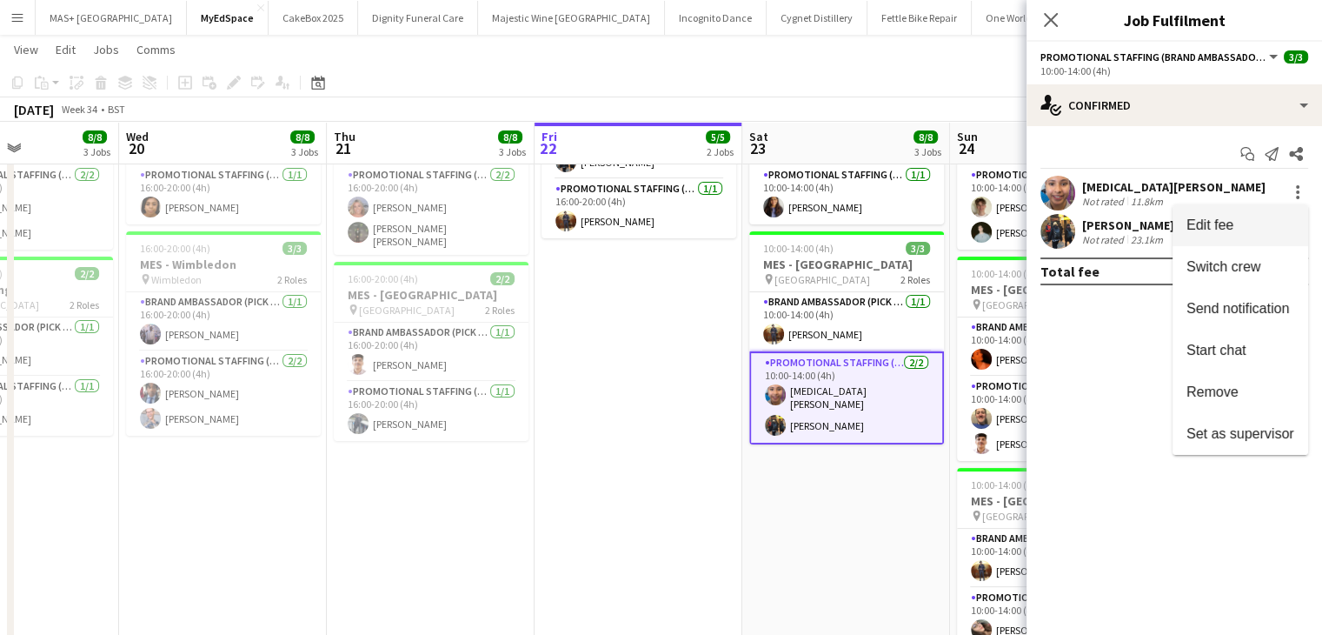
click at [1222, 217] on span "Edit fee" at bounding box center [1210, 224] width 47 height 15
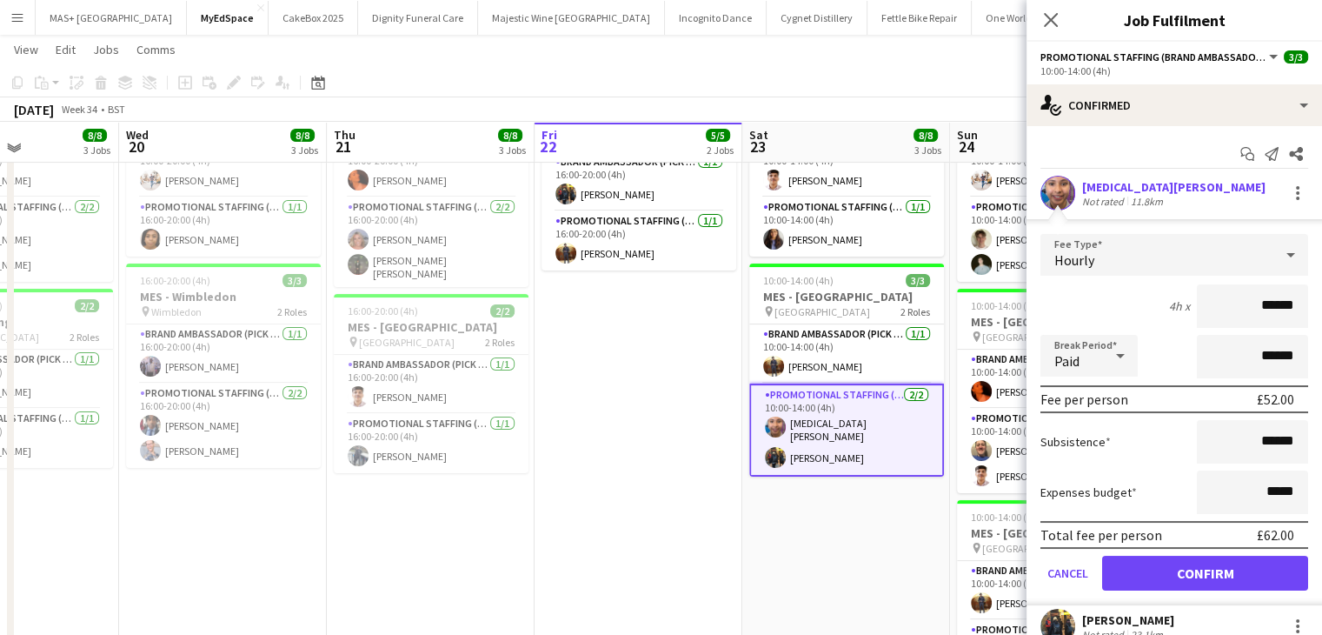
scroll to position [203, 0]
click at [1281, 260] on icon at bounding box center [1291, 254] width 21 height 35
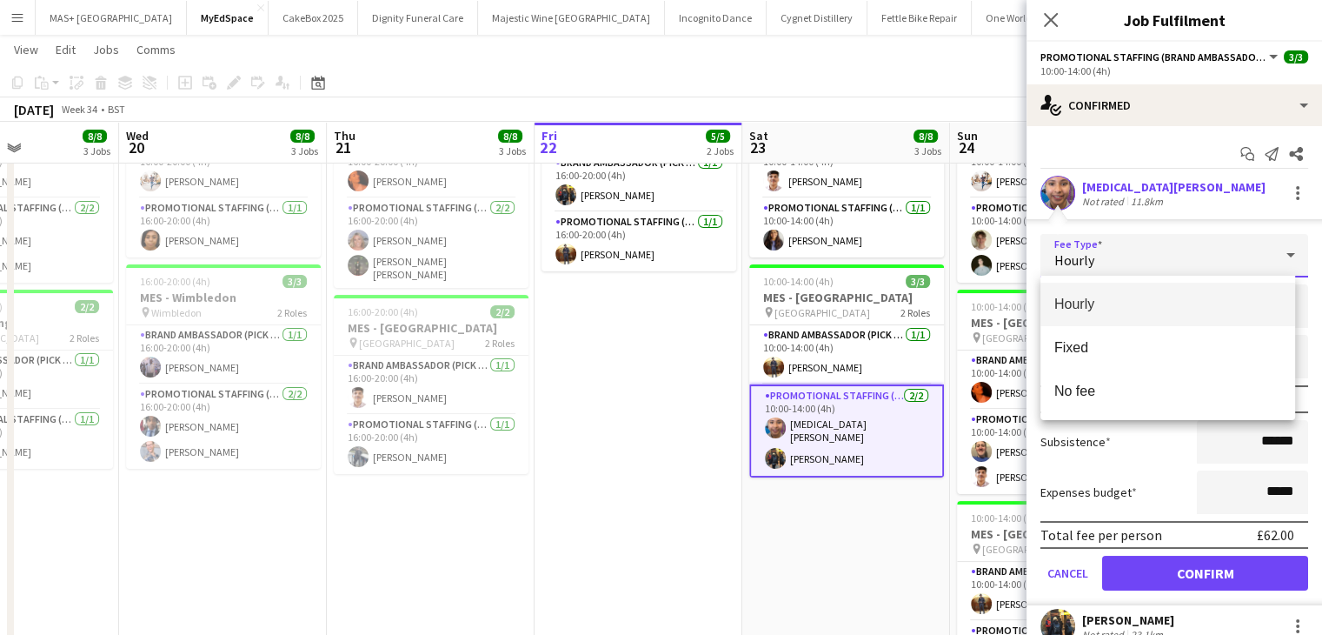
click at [1122, 463] on div at bounding box center [661, 317] width 1322 height 635
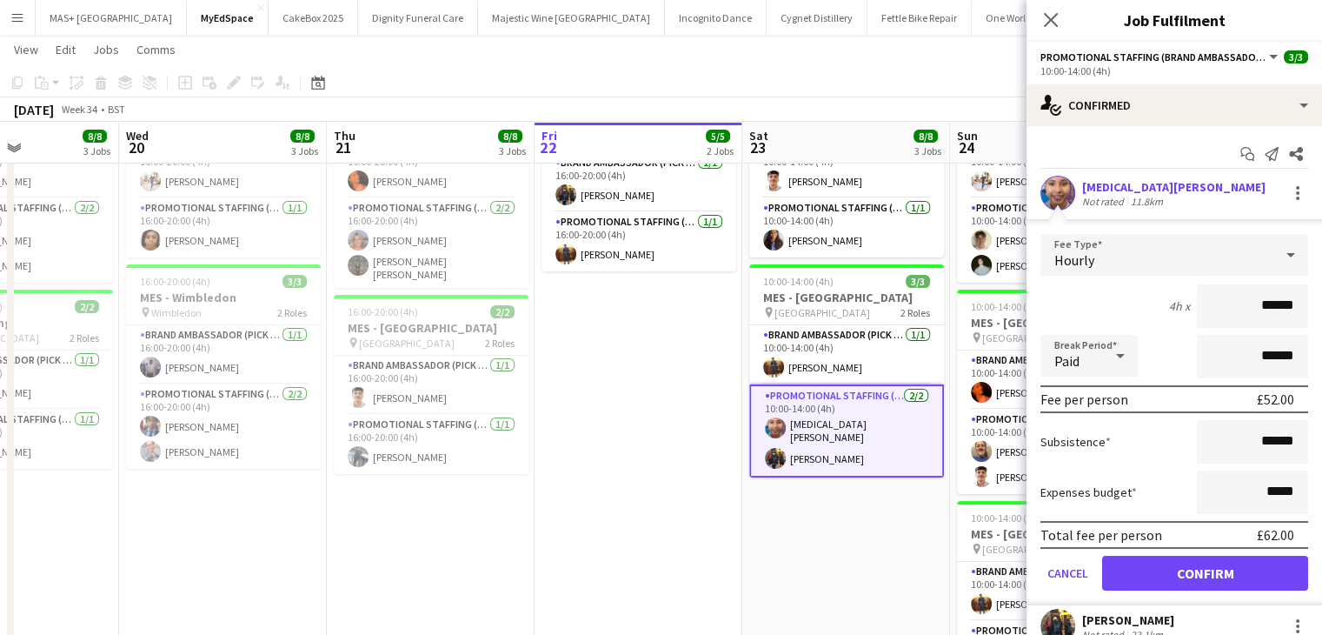
click at [1148, 257] on div "Hourly" at bounding box center [1157, 255] width 233 height 42
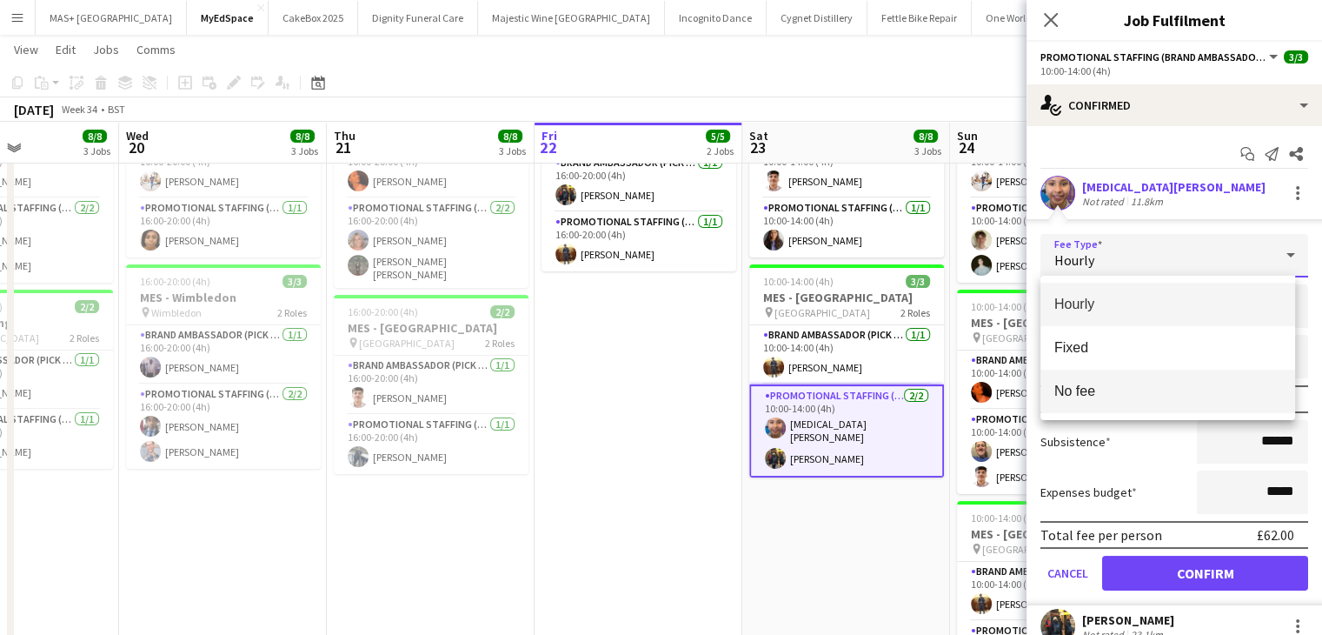
click at [1143, 370] on mat-option "No fee" at bounding box center [1168, 391] width 255 height 43
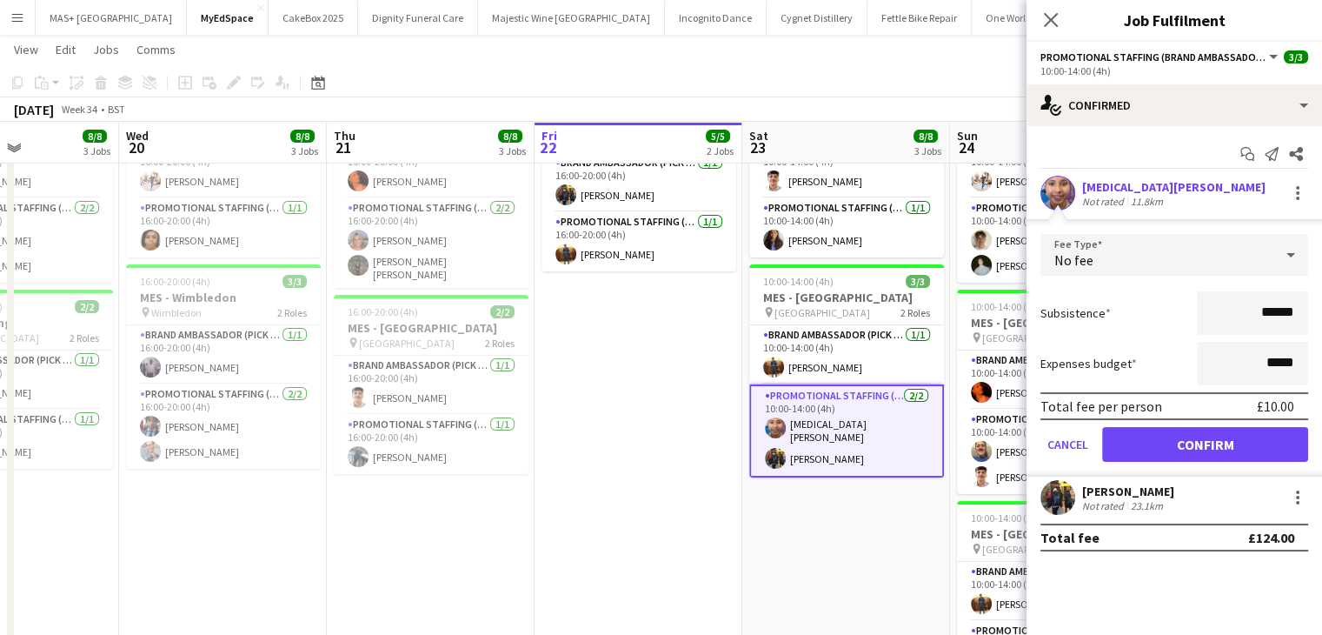
click at [1158, 263] on div "No fee" at bounding box center [1157, 255] width 233 height 42
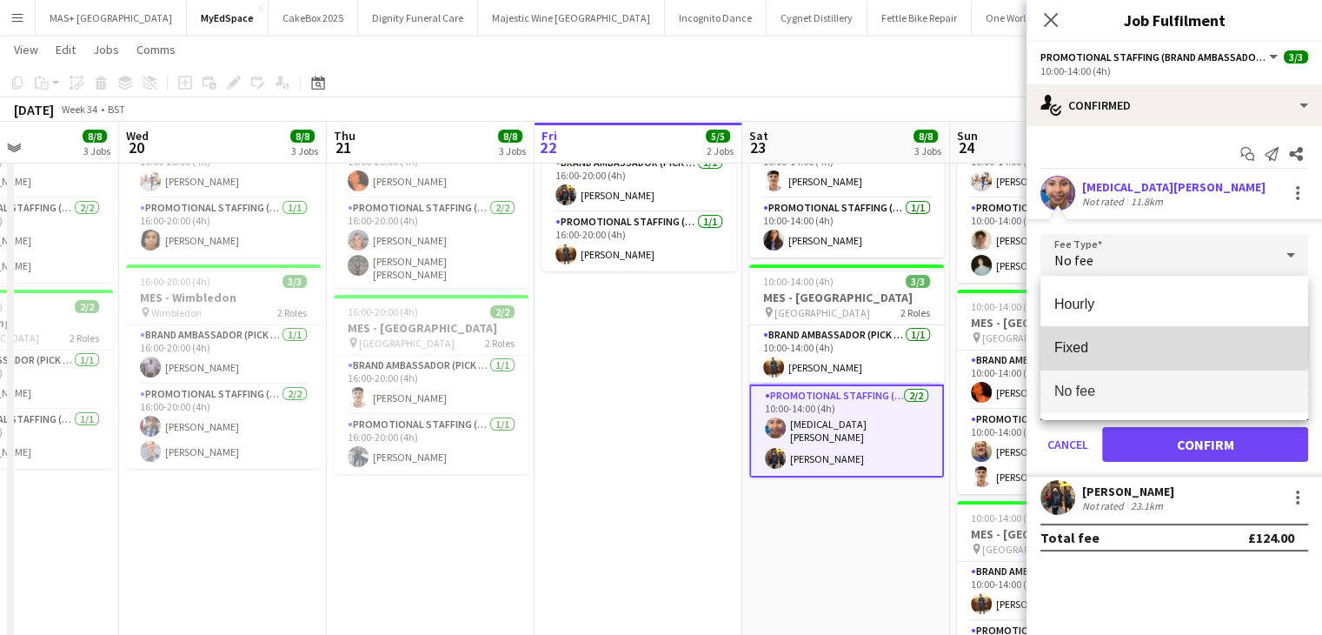
click at [1139, 342] on span "Fixed" at bounding box center [1175, 347] width 240 height 17
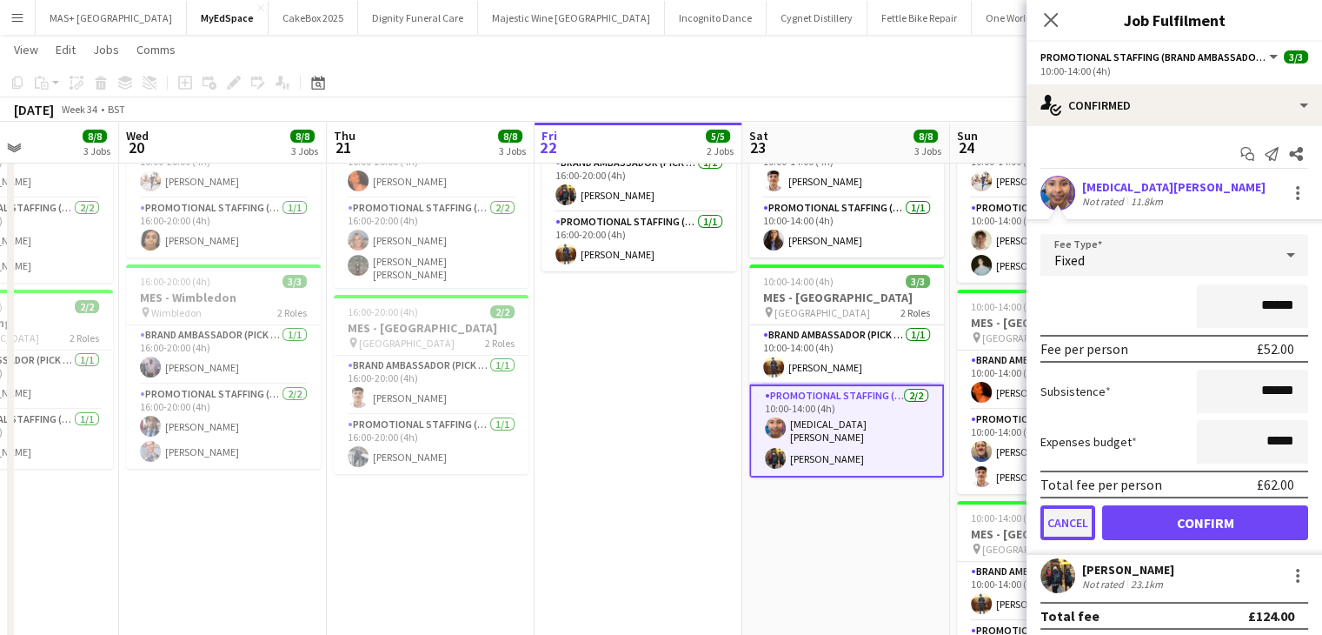
click at [1070, 519] on button "Cancel" at bounding box center [1068, 522] width 55 height 35
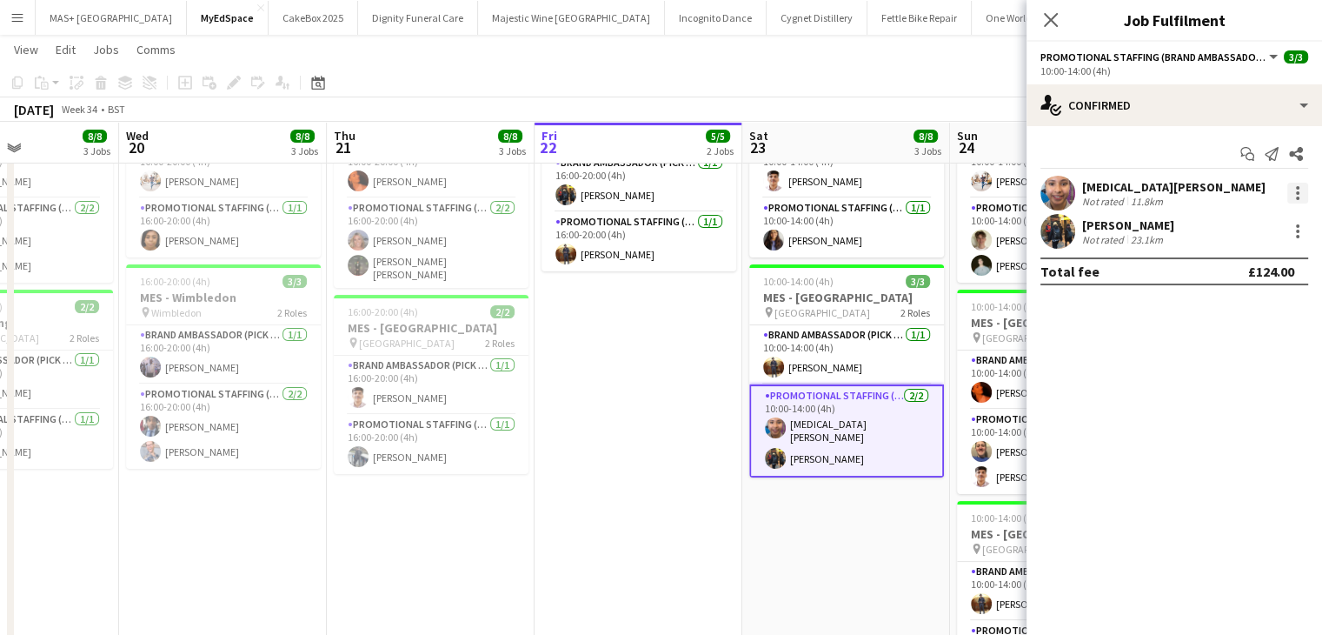
click at [1291, 195] on div at bounding box center [1298, 193] width 21 height 21
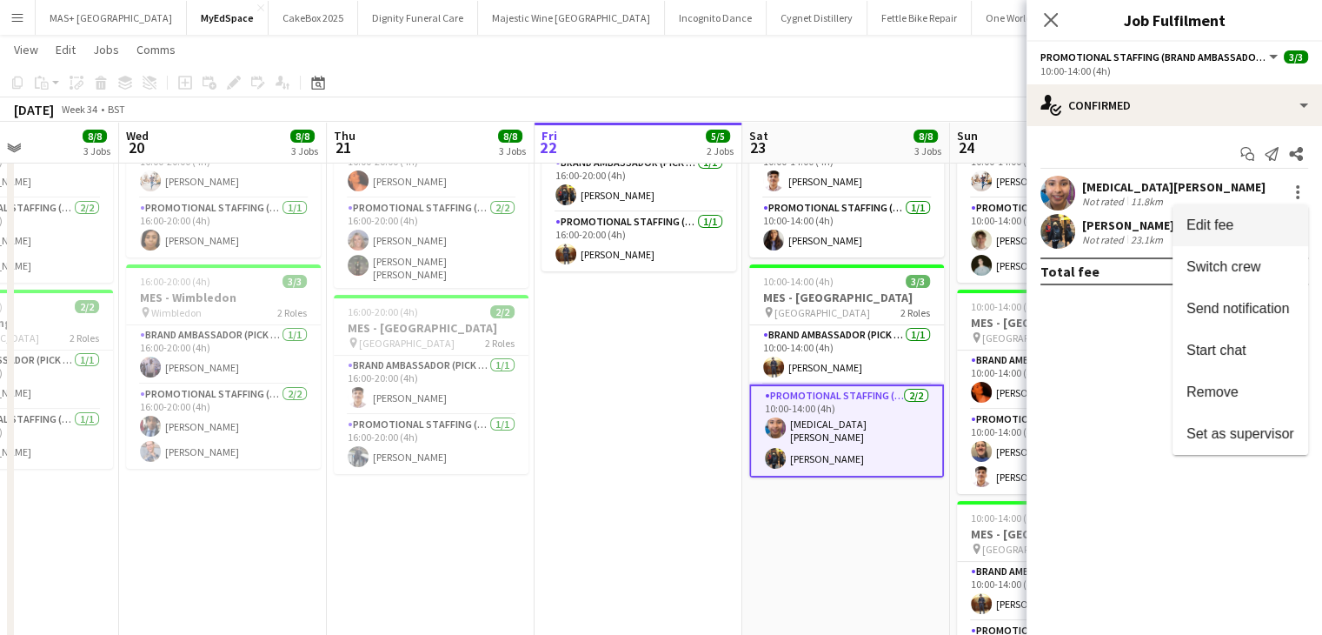
click at [1228, 230] on span "Edit fee" at bounding box center [1210, 224] width 47 height 15
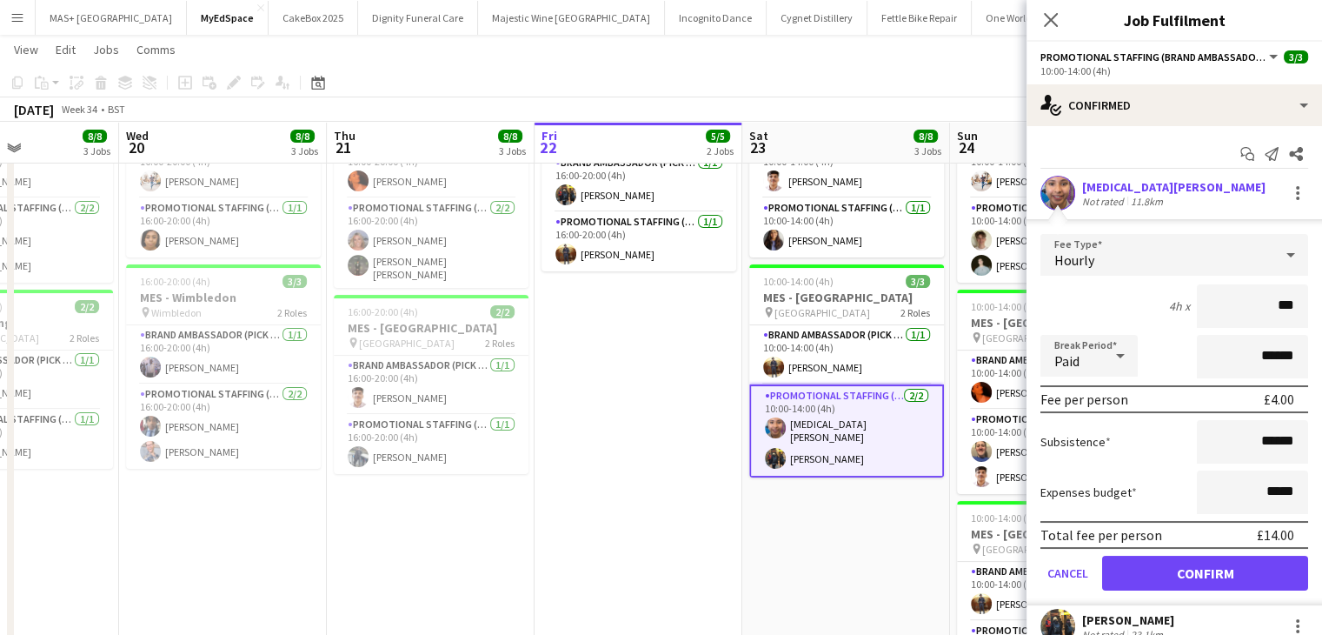
type input "**"
type input "******"
click at [1255, 250] on div "Hourly" at bounding box center [1157, 255] width 233 height 42
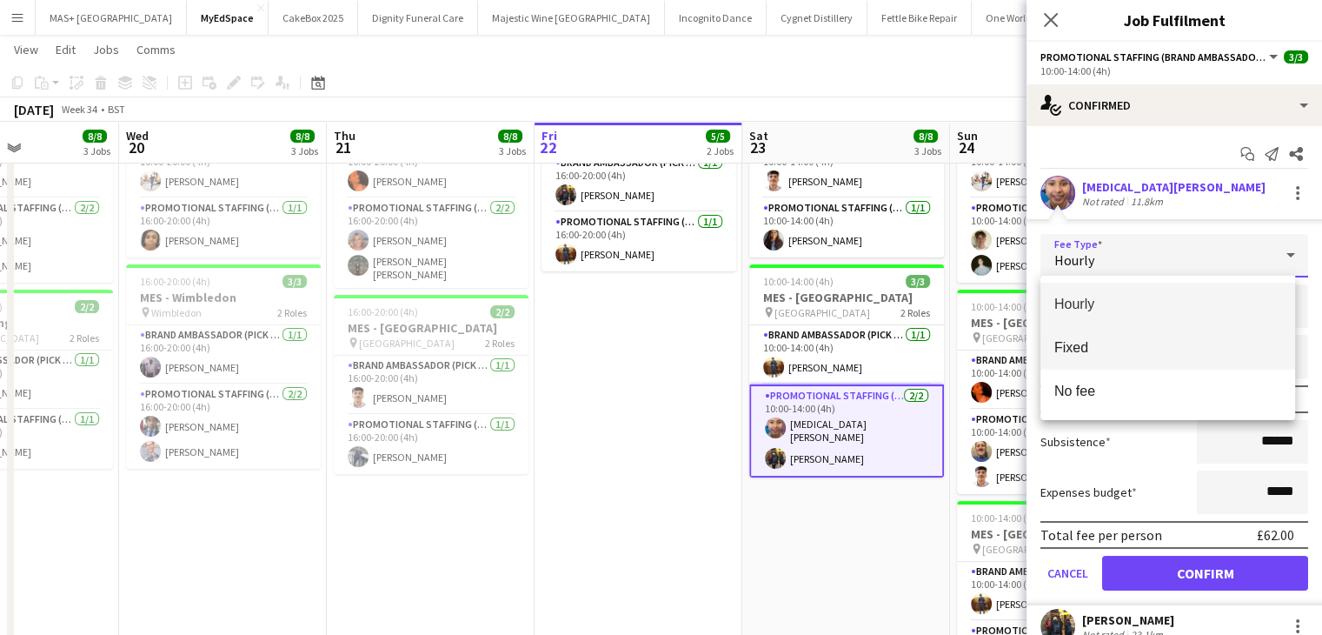
click at [1209, 343] on span "Fixed" at bounding box center [1168, 347] width 227 height 17
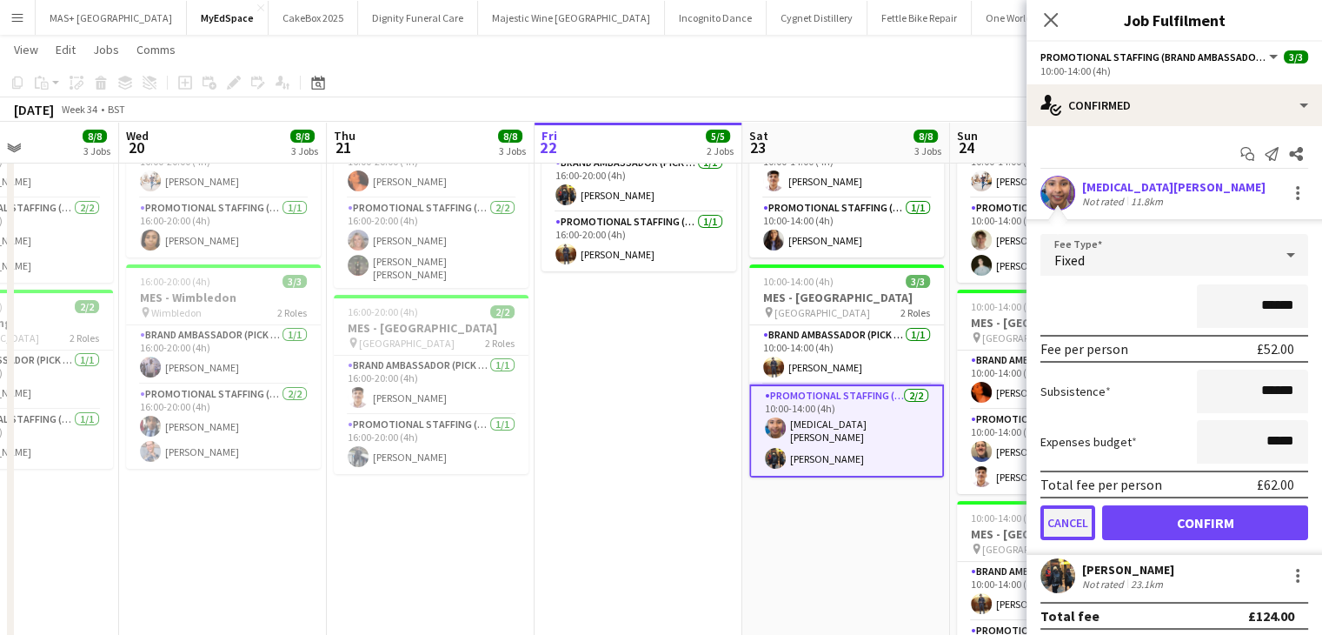
click at [1068, 528] on button "Cancel" at bounding box center [1068, 522] width 55 height 35
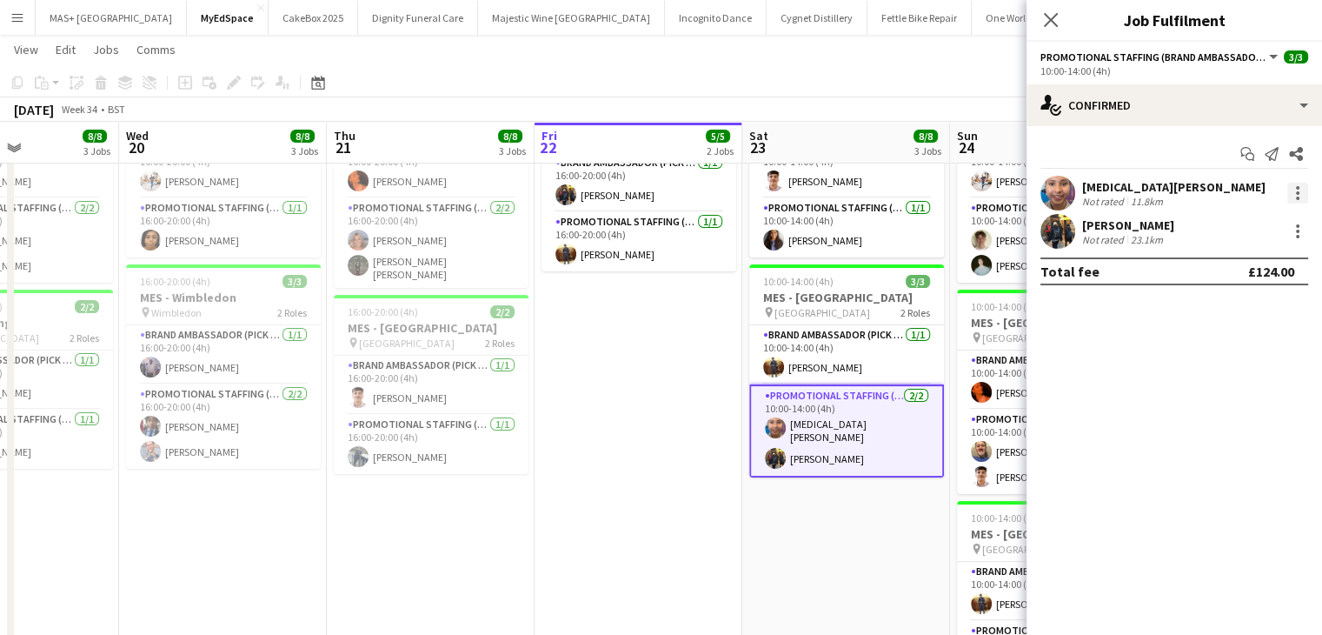
click at [1297, 187] on div at bounding box center [1297, 187] width 3 height 3
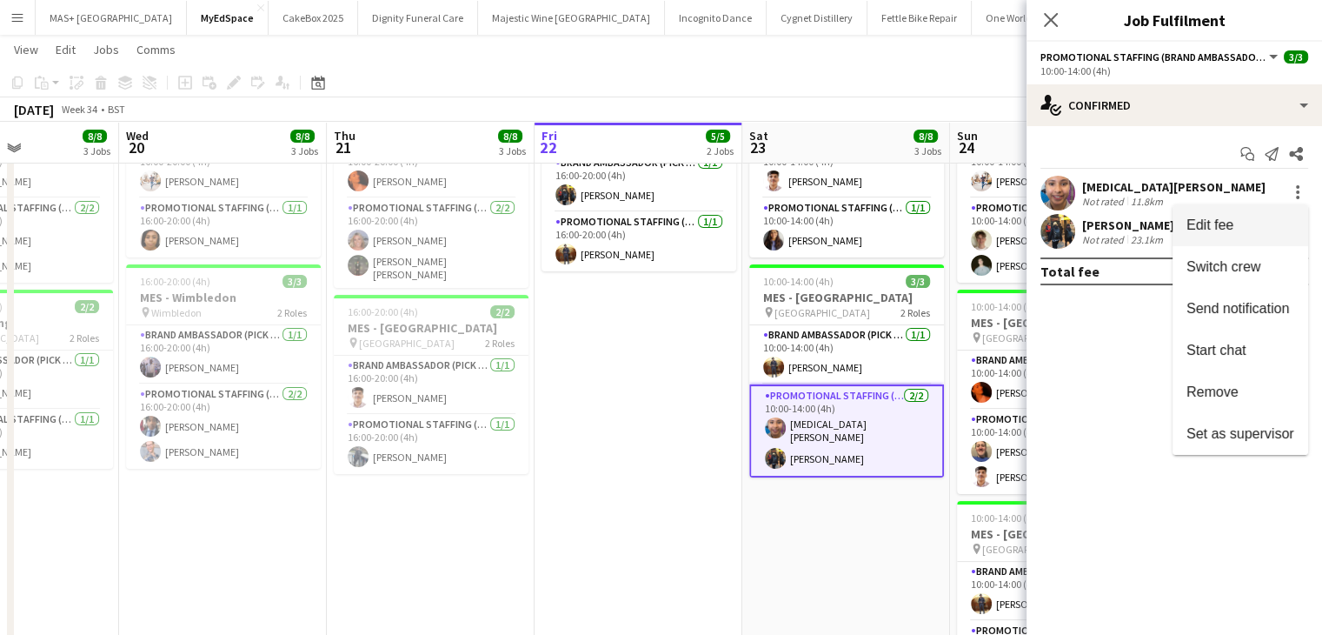
click at [1203, 222] on span "Edit fee" at bounding box center [1210, 224] width 47 height 15
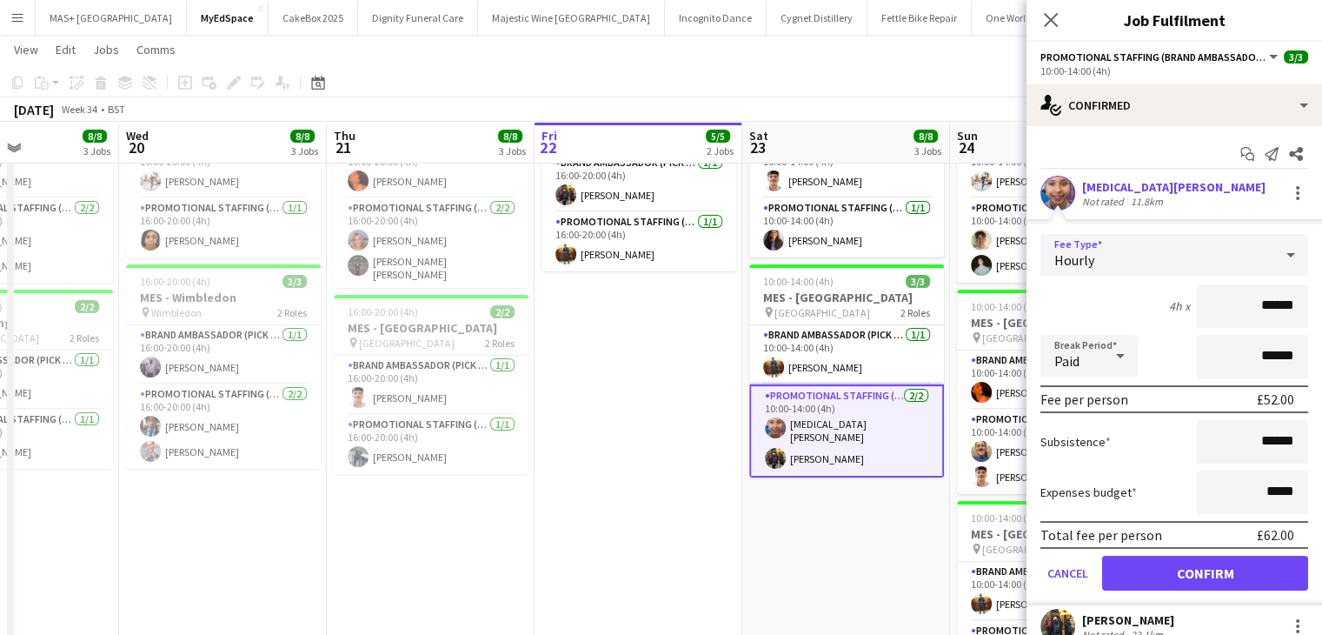
click at [1215, 251] on div "Hourly" at bounding box center [1157, 255] width 233 height 42
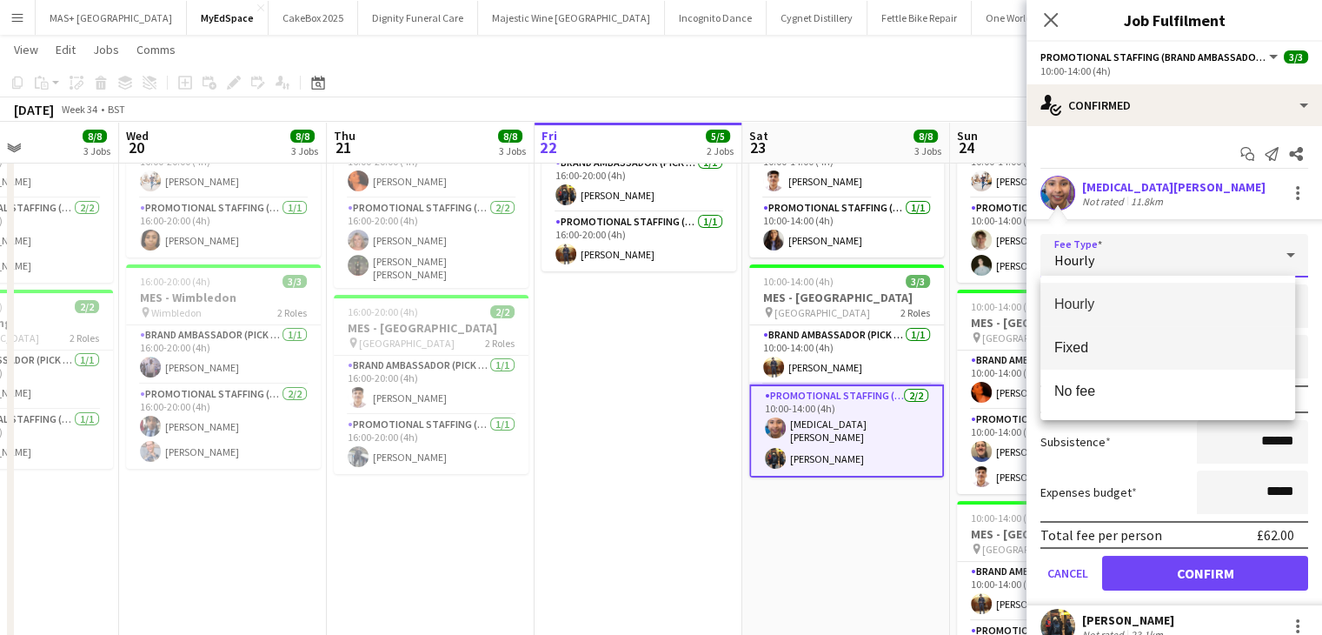
click at [1189, 341] on span "Fixed" at bounding box center [1168, 347] width 227 height 17
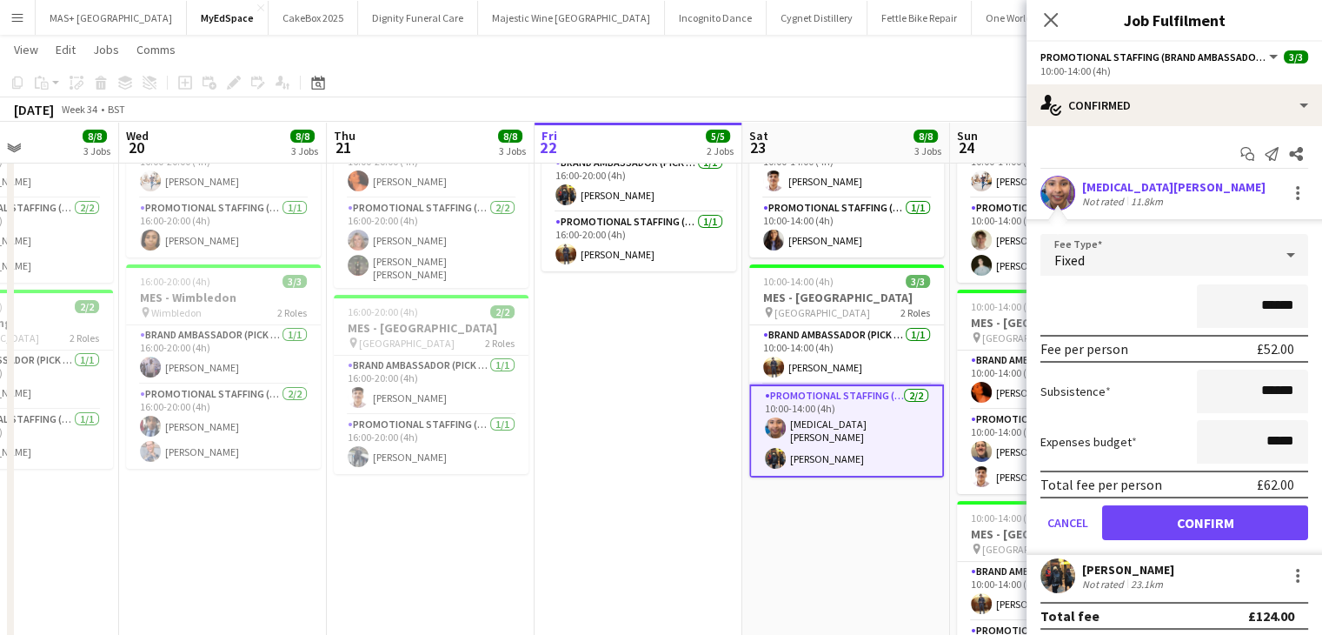
drag, startPoint x: 1283, startPoint y: 304, endPoint x: 1247, endPoint y: 305, distance: 36.5
click at [1247, 305] on input "******" at bounding box center [1252, 305] width 111 height 43
type input "******"
click at [1213, 519] on button "Confirm" at bounding box center [1205, 522] width 206 height 35
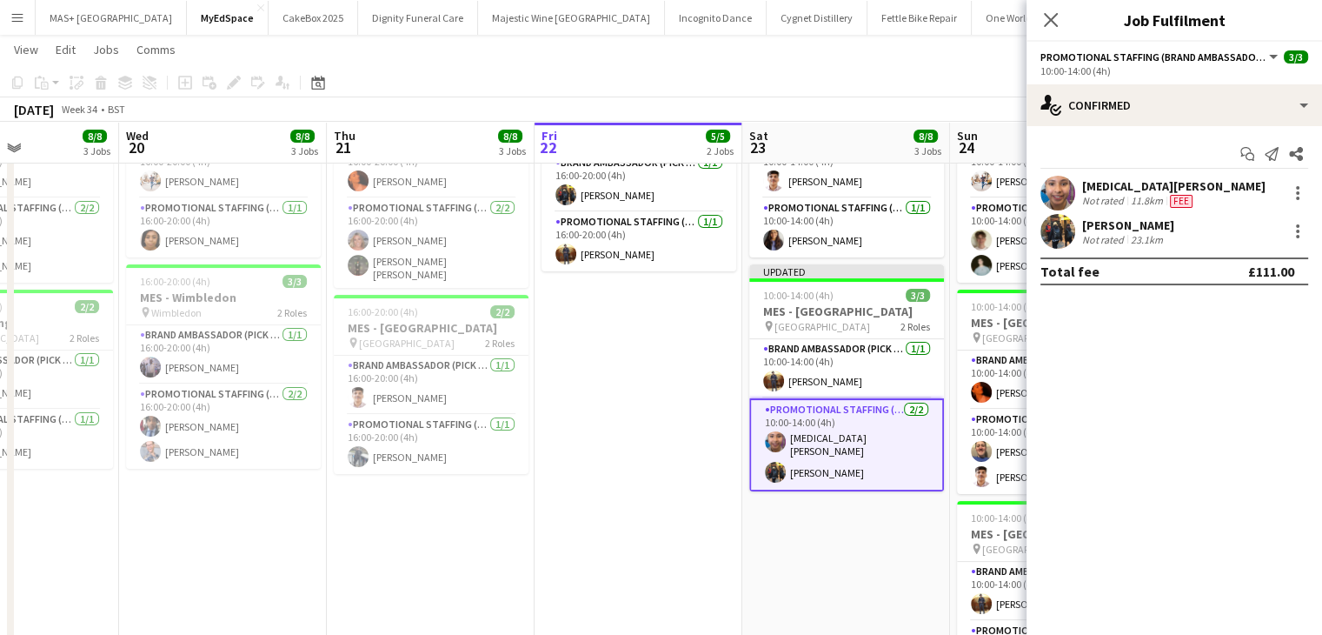
click at [903, 568] on app-date-cell "10:00-14:00 (4h) 2/2 MES - [GEOGRAPHIC_DATA] pin Leicester City Centre 2 Roles …" at bounding box center [846, 431] width 208 height 720
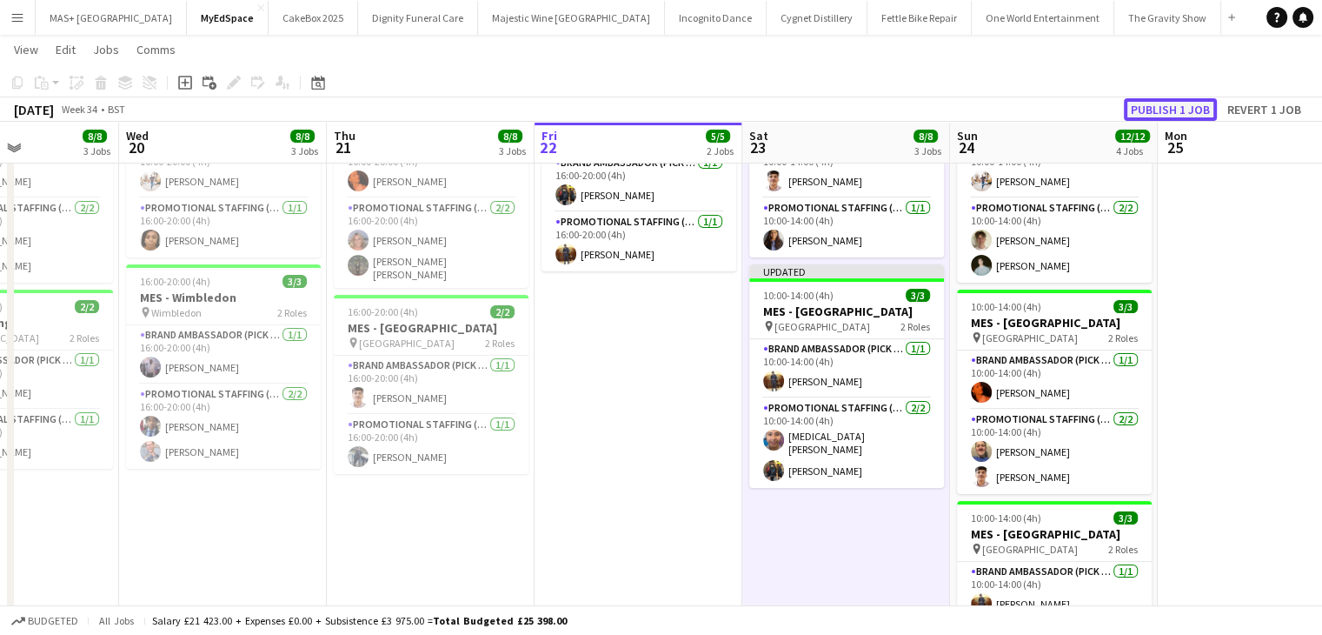
click at [1175, 110] on button "Publish 1 job" at bounding box center [1170, 109] width 93 height 23
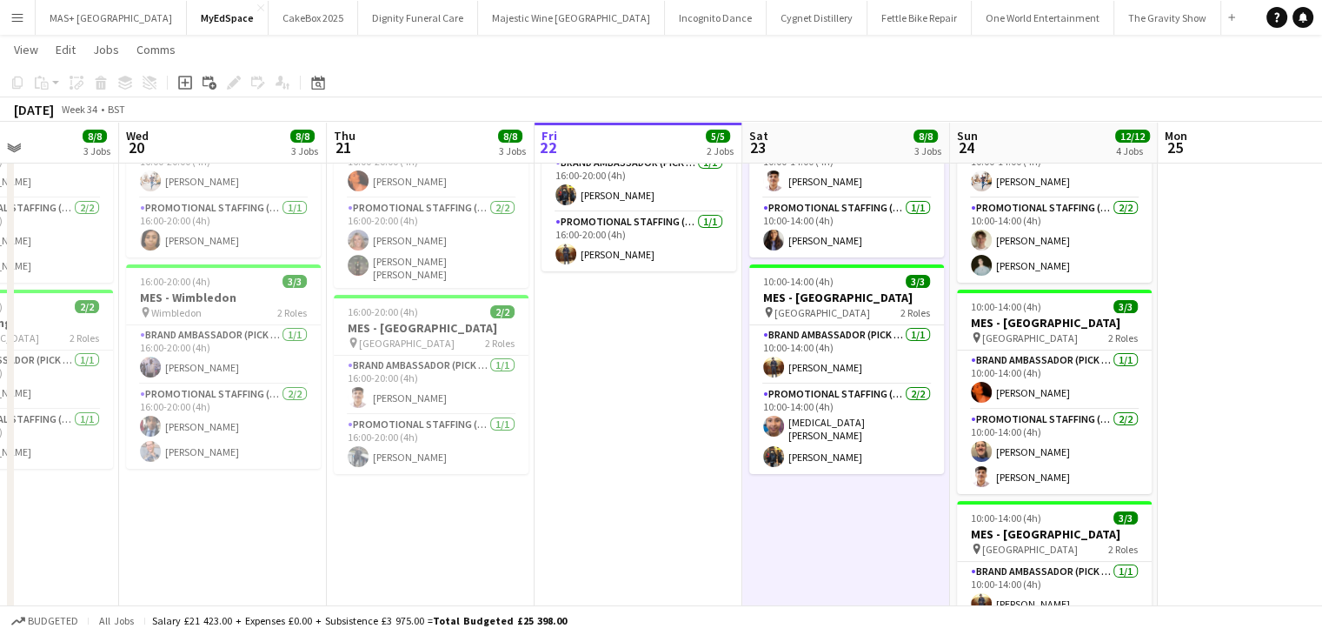
scroll to position [0, 0]
